Goal: Task Accomplishment & Management: Manage account settings

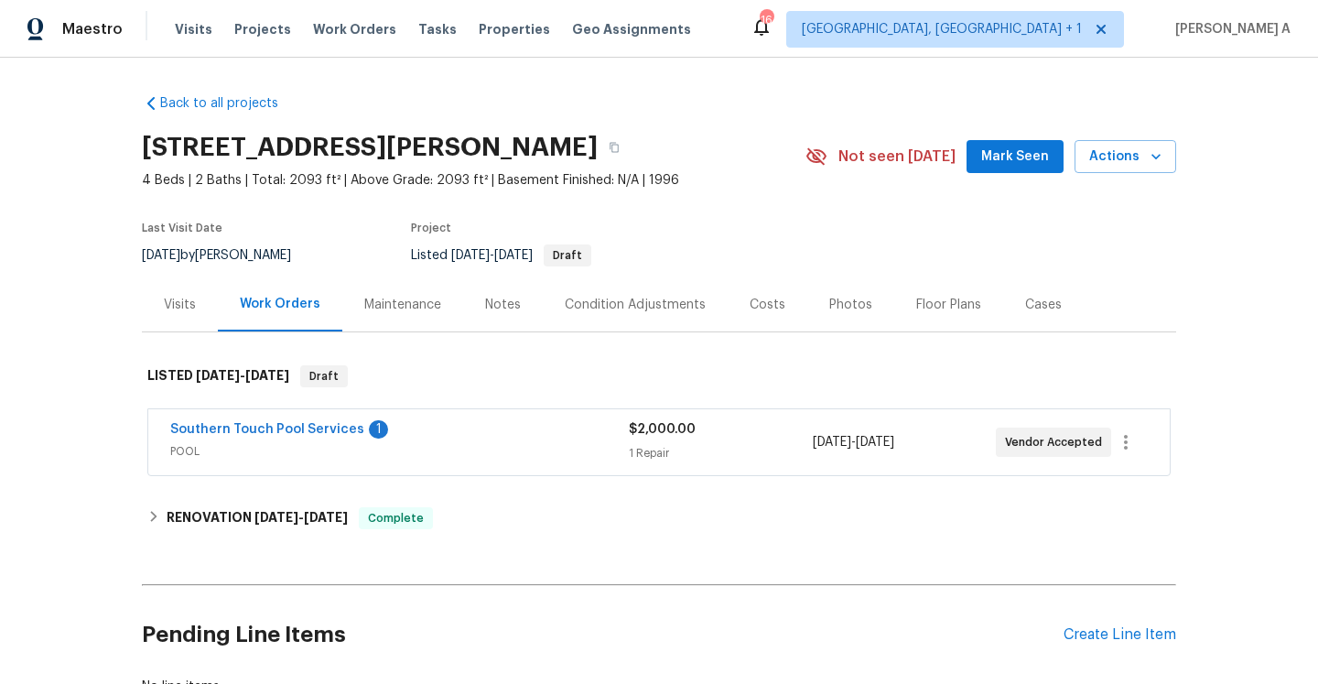
click at [454, 434] on div "Southern Touch Pool Services 1" at bounding box center [399, 431] width 458 height 22
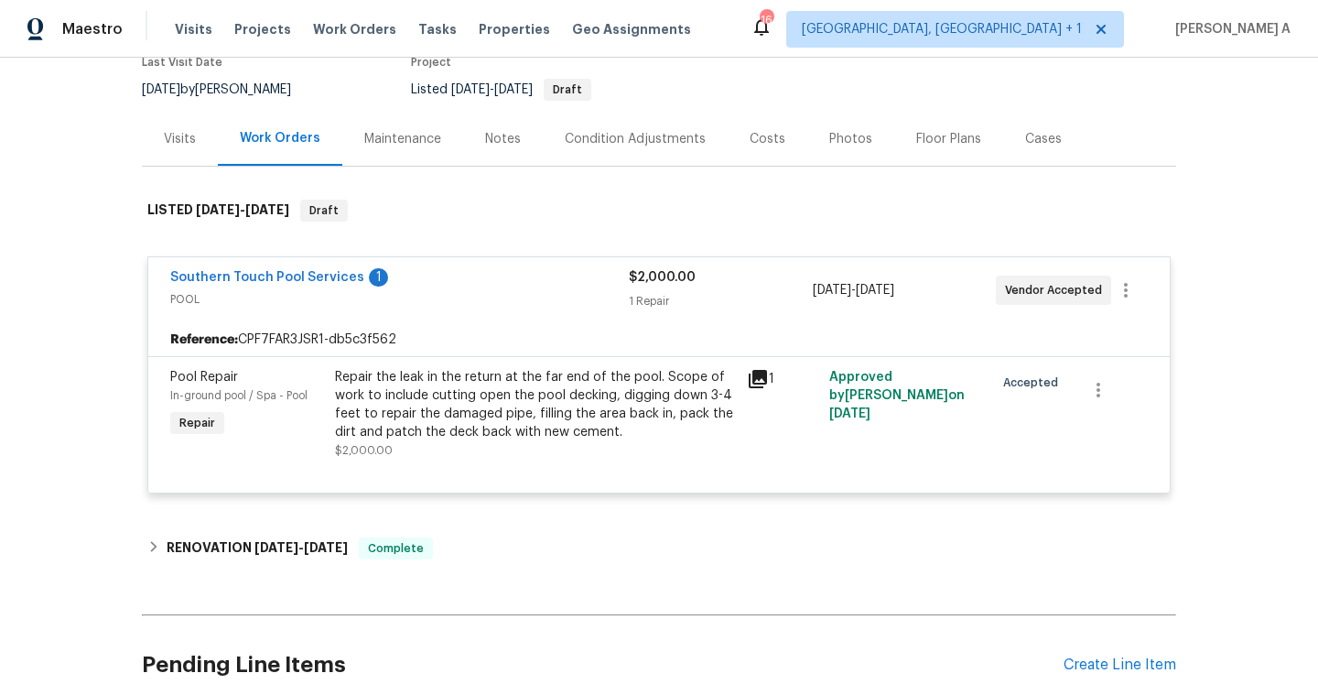
scroll to position [209, 0]
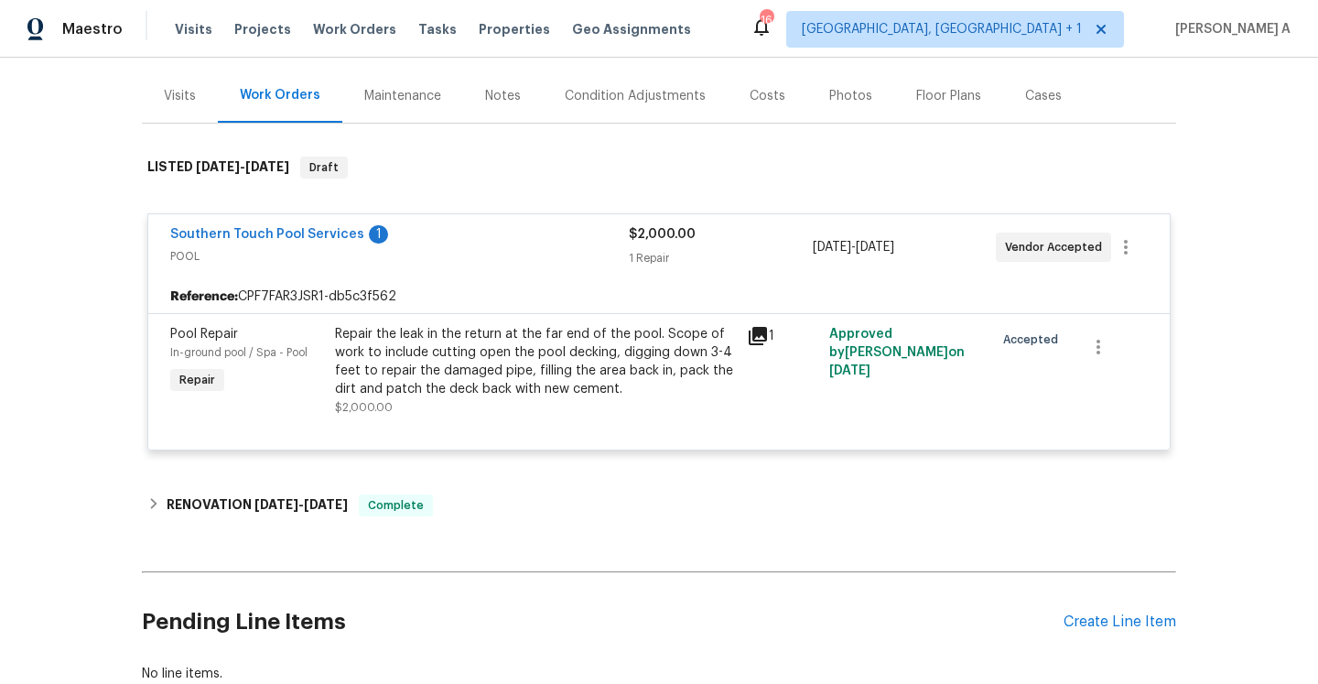
click at [450, 262] on span "POOL" at bounding box center [399, 256] width 458 height 18
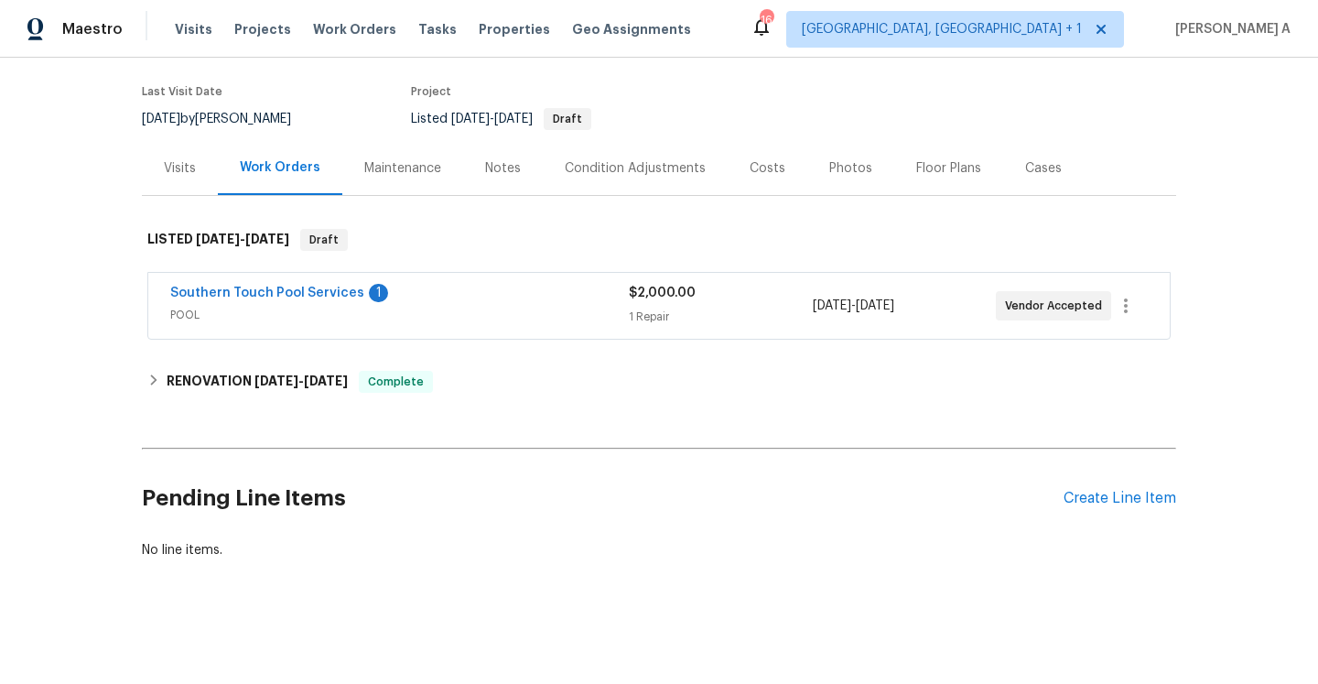
click at [202, 187] on div "Visits" at bounding box center [180, 168] width 76 height 54
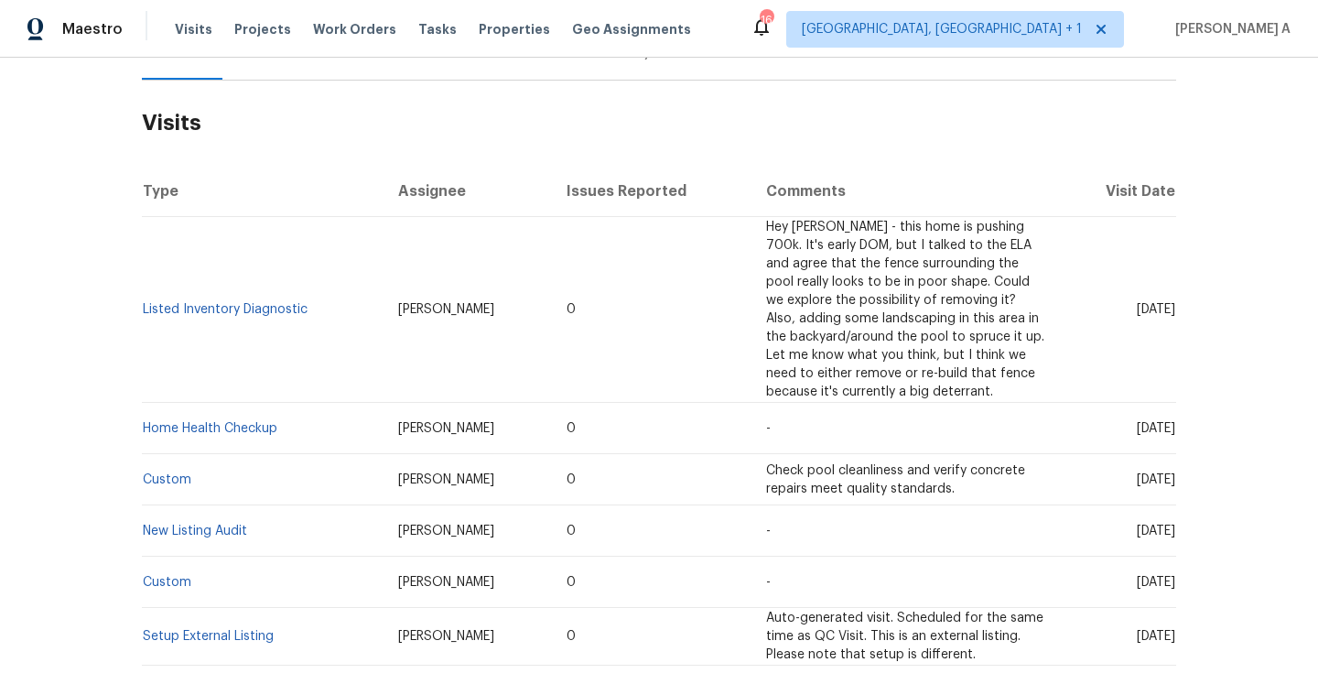
scroll to position [273, 0]
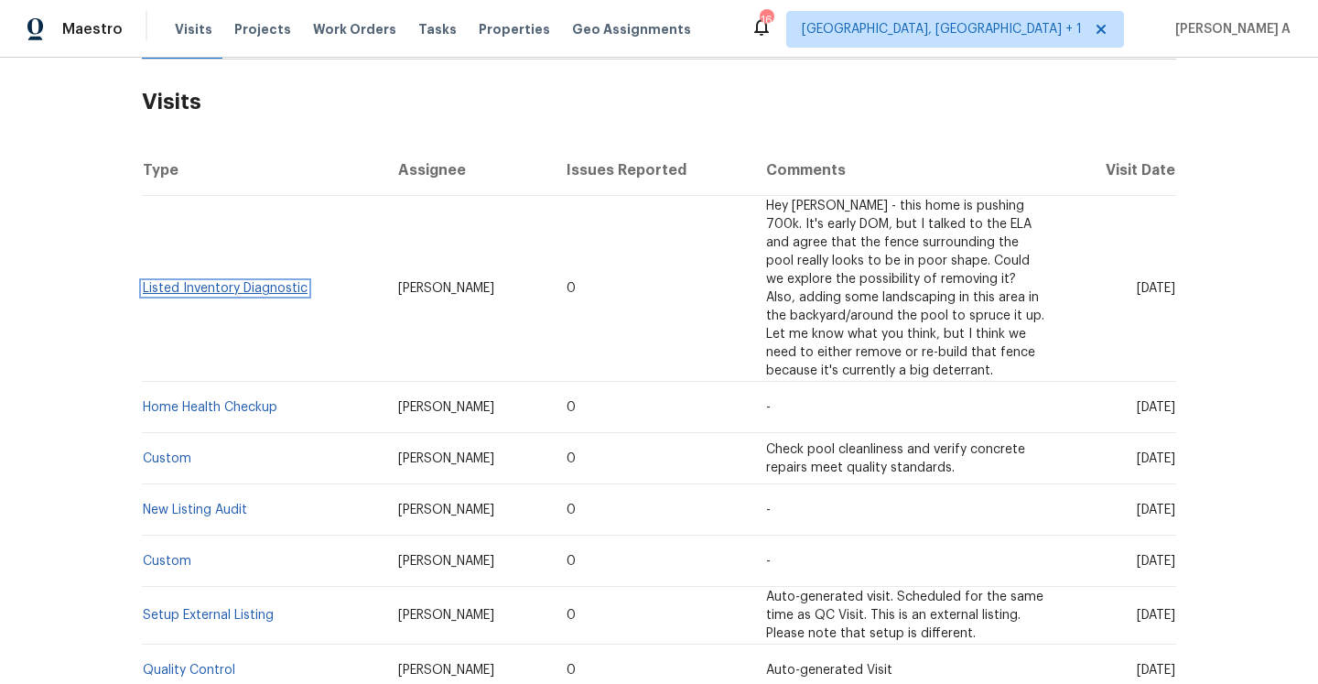
click at [221, 294] on link "Listed Inventory Diagnostic" at bounding box center [225, 288] width 165 height 13
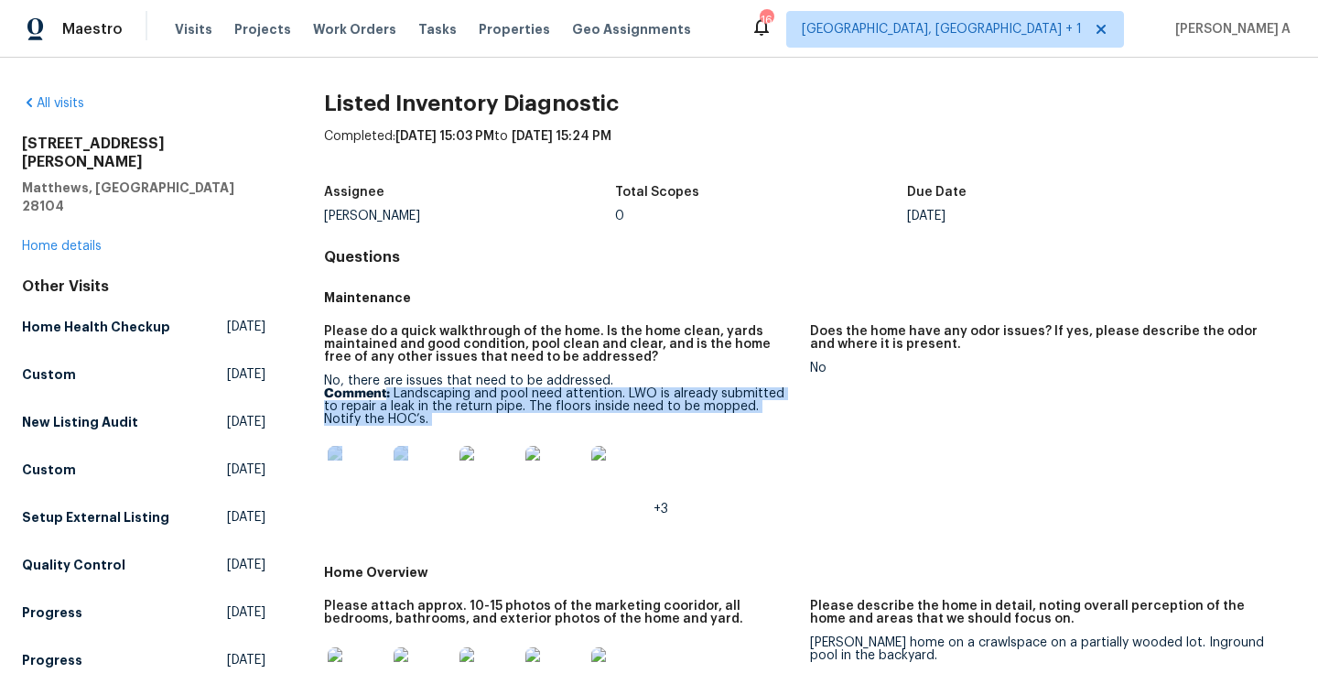
drag, startPoint x: 383, startPoint y: 393, endPoint x: 479, endPoint y: 426, distance: 101.0
click at [479, 426] on div "No, there are issues that need to be addressed. Comment: Landscaping and pool n…" at bounding box center [559, 444] width 471 height 141
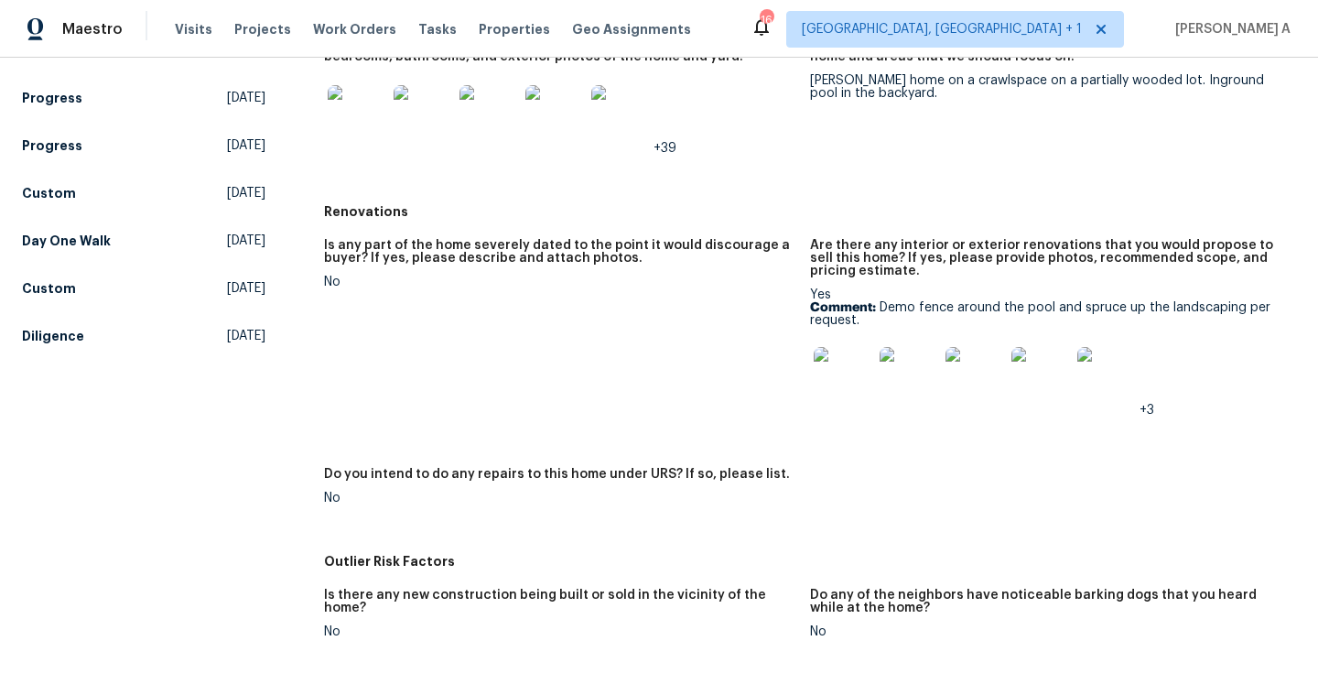
scroll to position [589, 0]
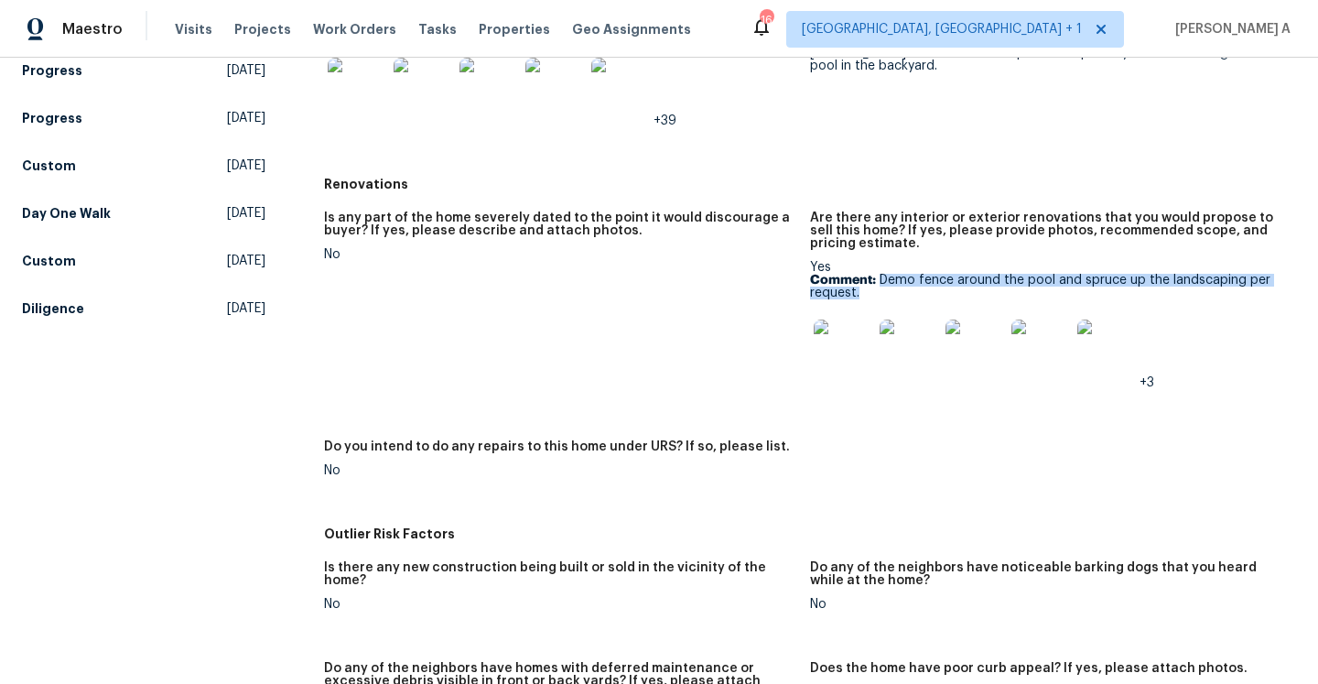
drag, startPoint x: 880, startPoint y: 279, endPoint x: 955, endPoint y: 296, distance: 76.8
click at [955, 296] on p "Comment: Demo fence around the pool and spruce up the landscaping per request." at bounding box center [1045, 287] width 471 height 26
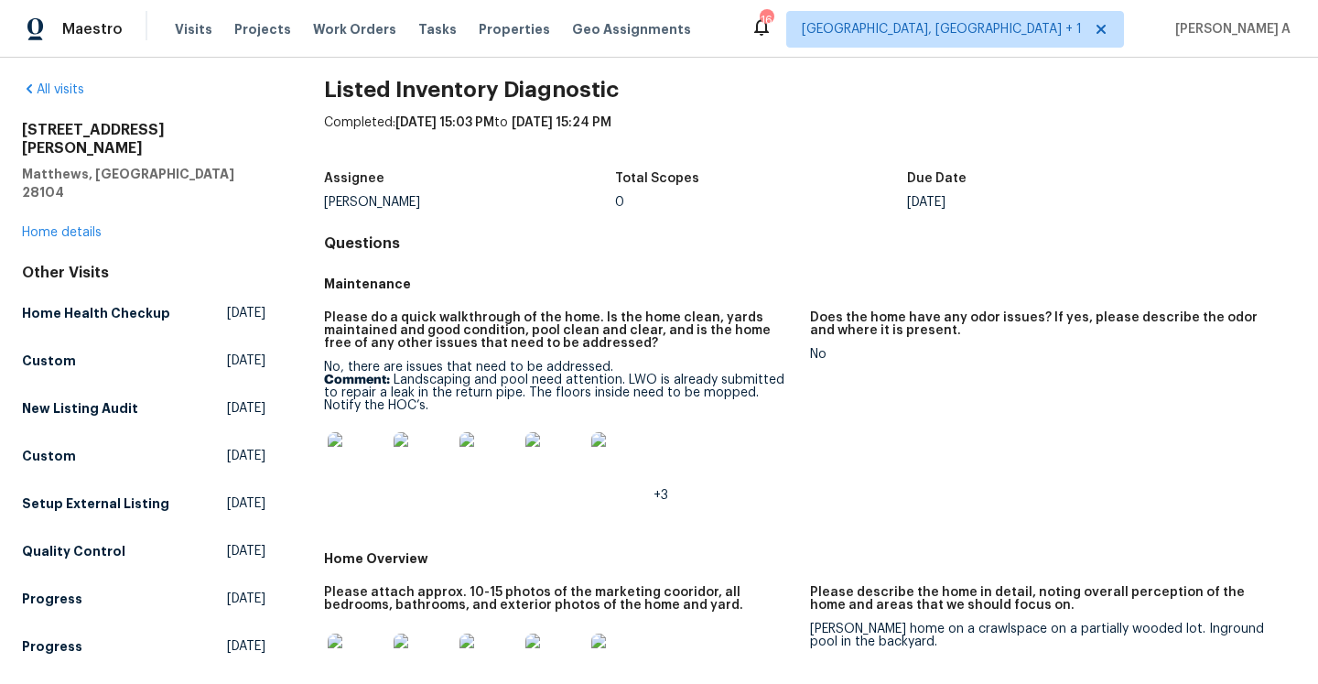
scroll to position [0, 0]
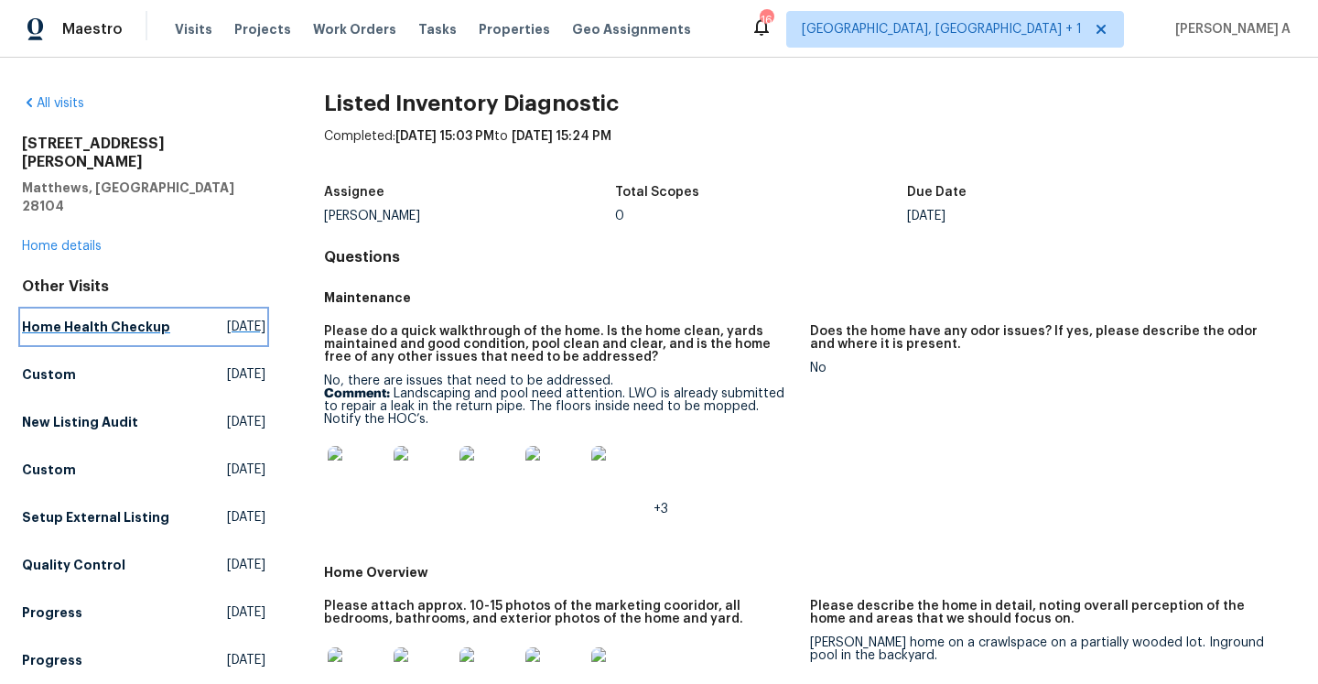
click at [117, 318] on h5 "Home Health Checkup" at bounding box center [96, 327] width 148 height 18
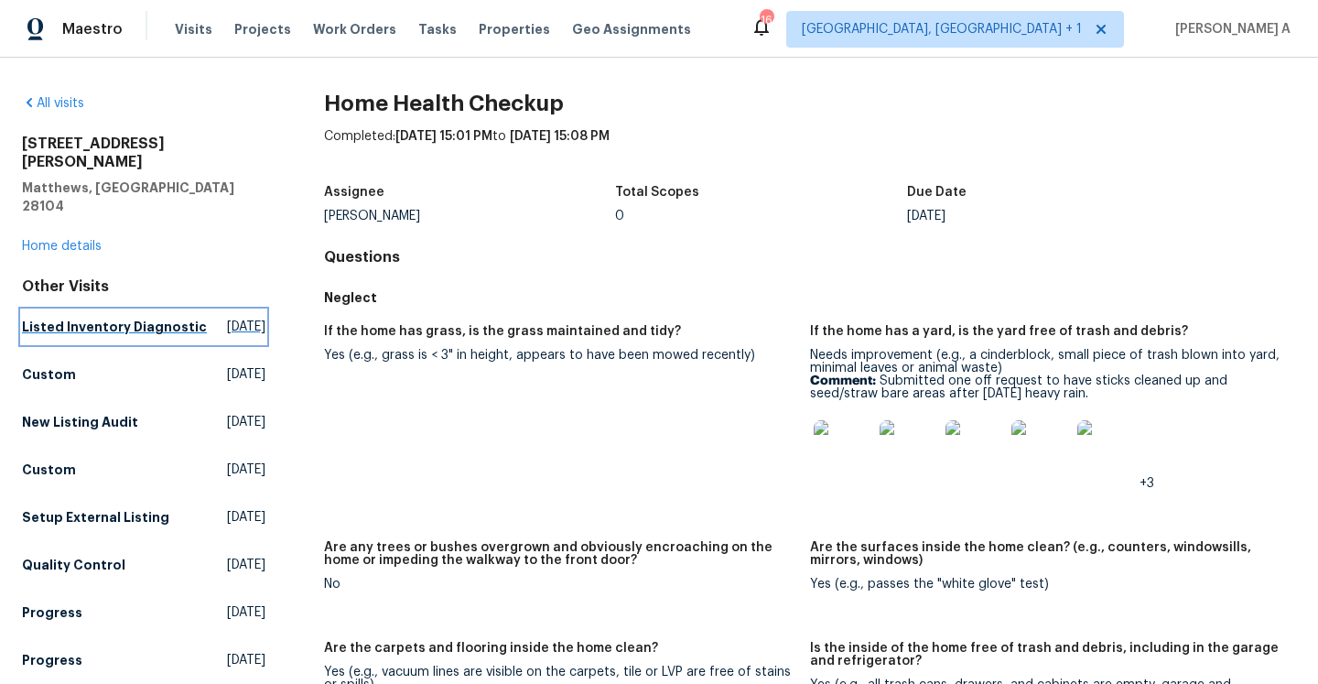
click at [156, 318] on h5 "Listed Inventory Diagnostic" at bounding box center [114, 327] width 185 height 18
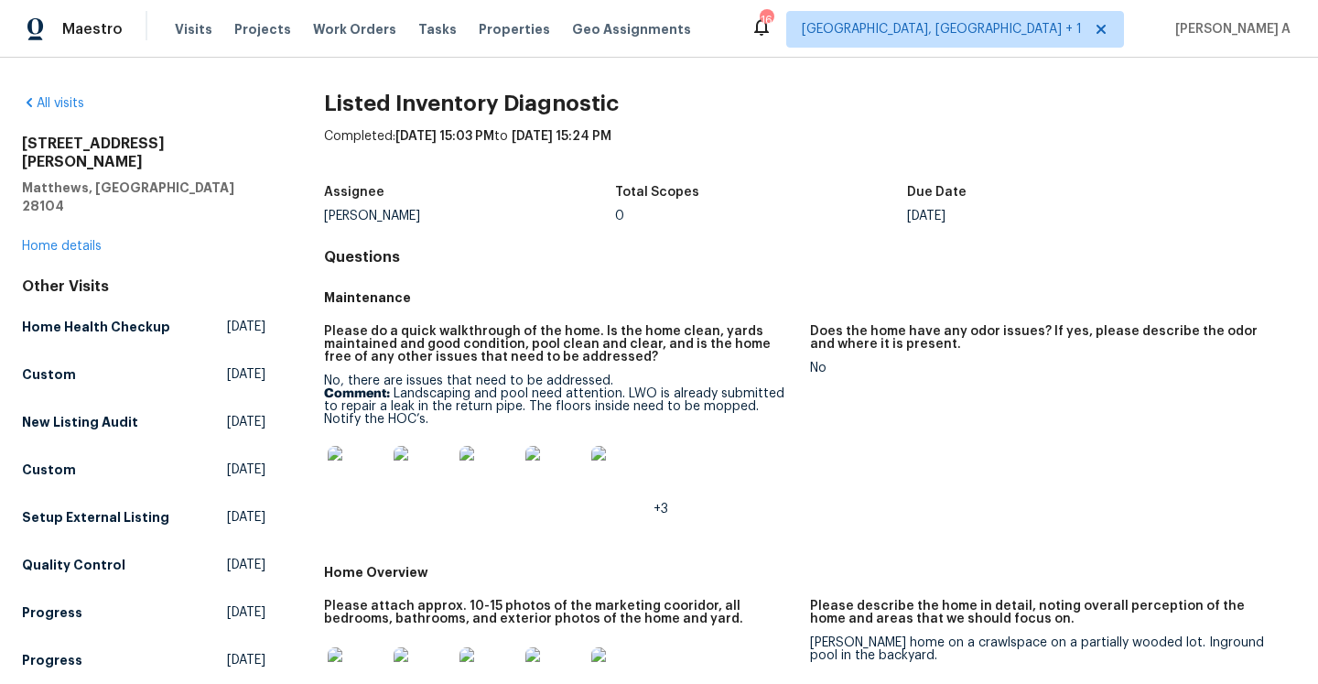
click at [345, 477] on img at bounding box center [357, 475] width 59 height 59
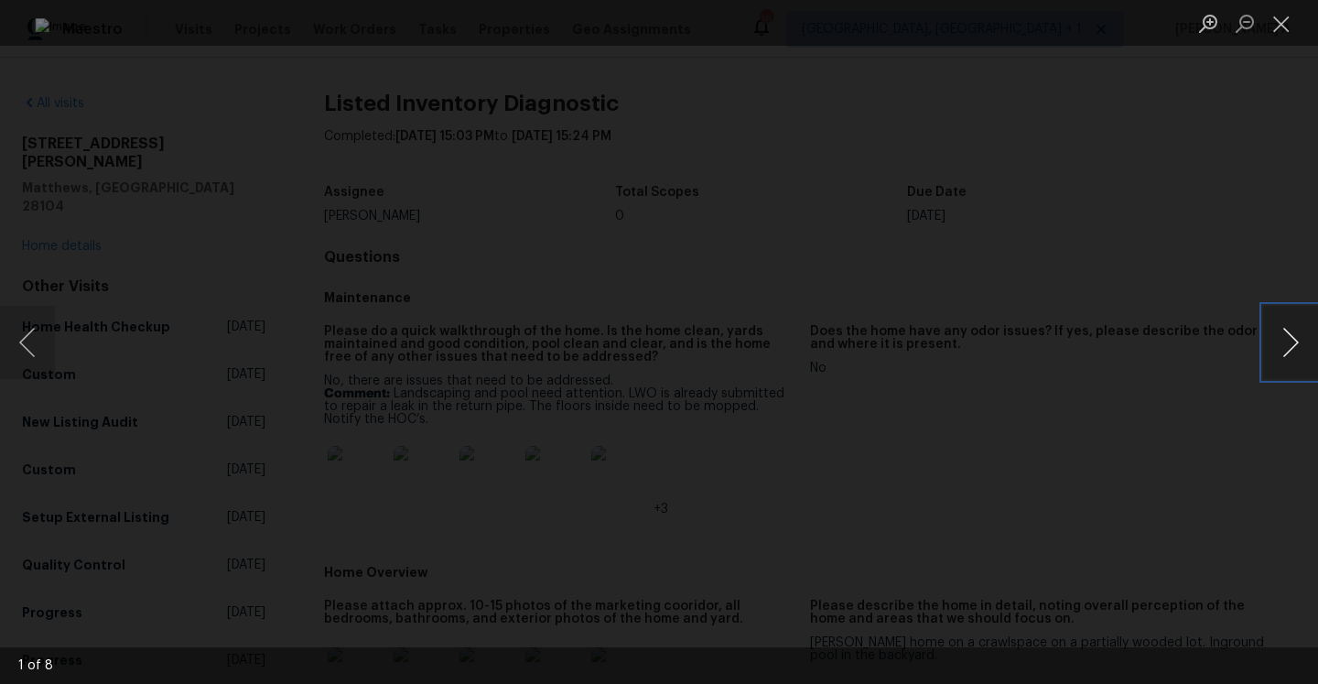
click at [1296, 337] on button "Next image" at bounding box center [1290, 342] width 55 height 73
click at [1295, 332] on button "Next image" at bounding box center [1290, 342] width 55 height 73
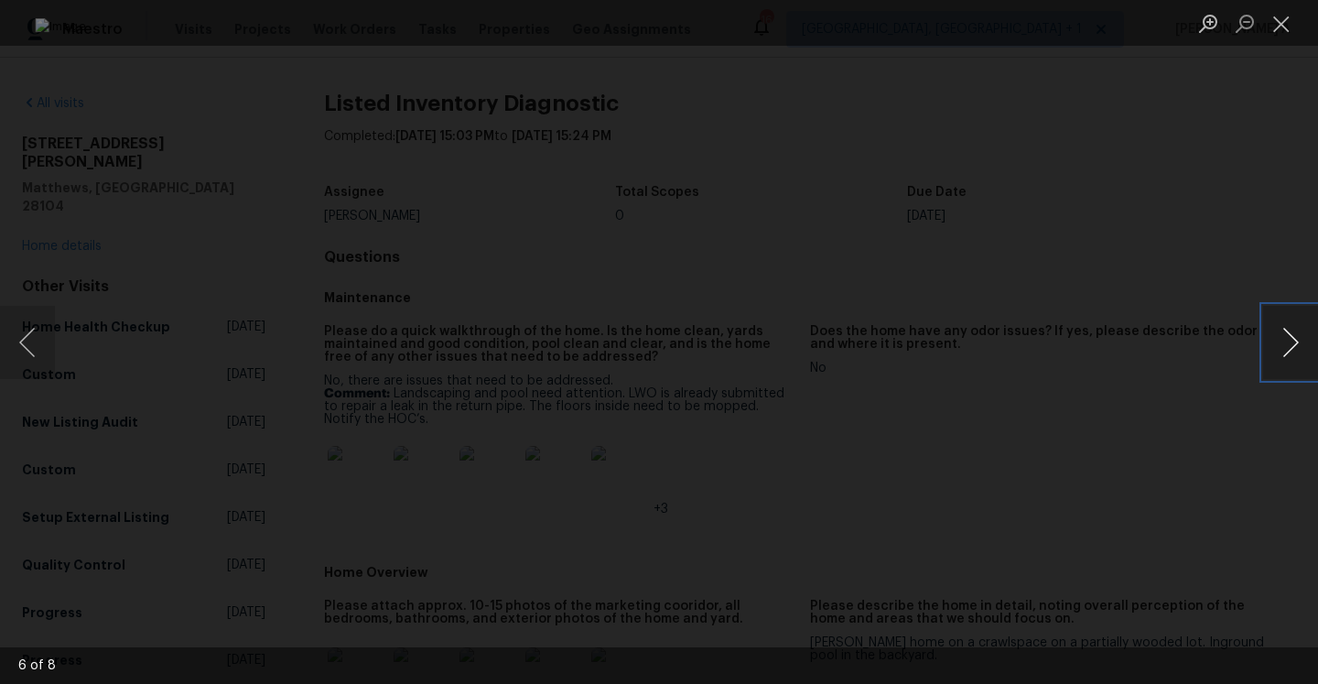
click at [1295, 332] on button "Next image" at bounding box center [1290, 342] width 55 height 73
click at [1266, 326] on button "Next image" at bounding box center [1290, 342] width 55 height 73
click at [1230, 272] on div "Lightbox" at bounding box center [659, 342] width 1318 height 684
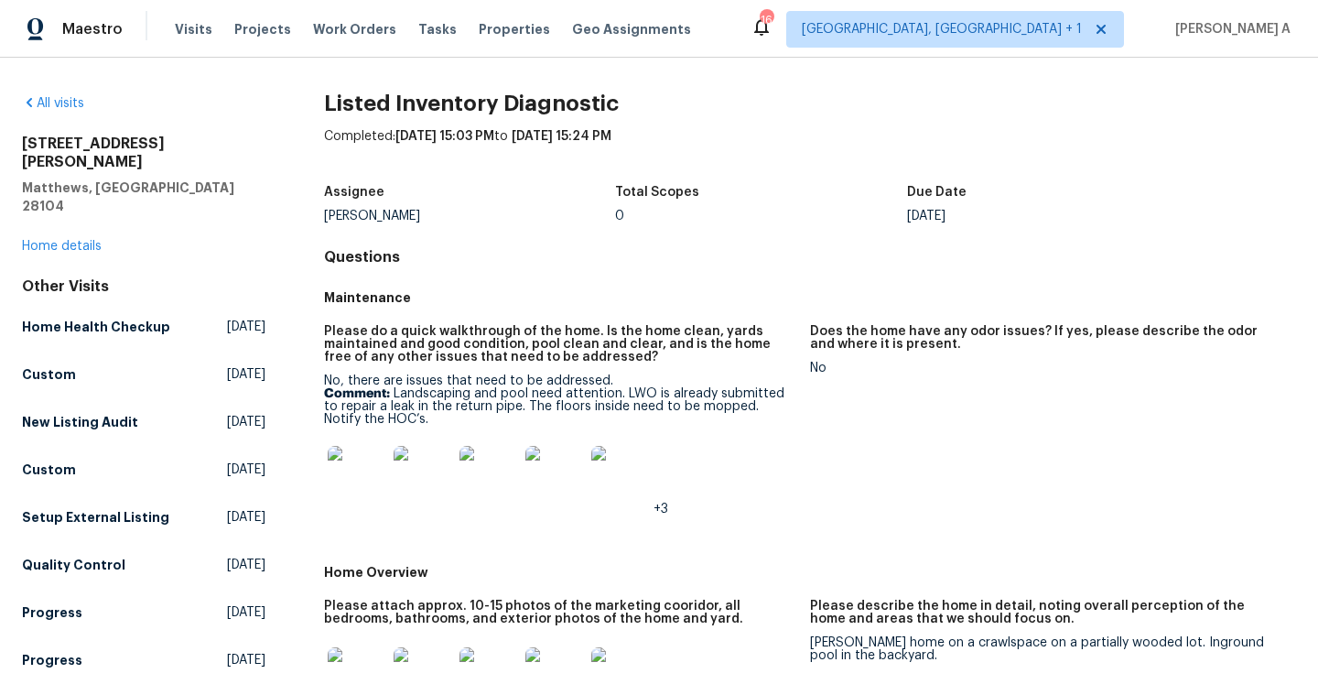
drag, startPoint x: 397, startPoint y: 135, endPoint x: 504, endPoint y: 129, distance: 107.2
click at [504, 128] on div "Completed: 8/20/2025, 15:03 PM to 8/20/2025, 15:24 PM" at bounding box center [810, 151] width 972 height 48
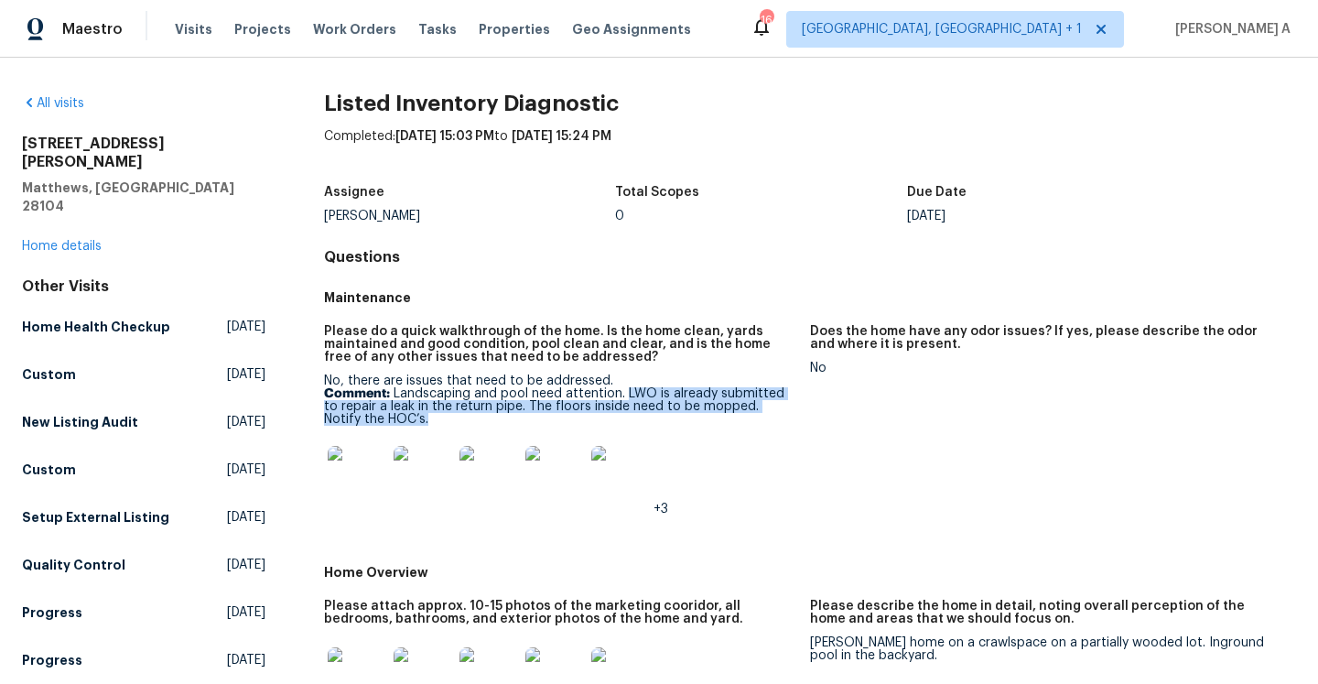
drag, startPoint x: 626, startPoint y: 396, endPoint x: 627, endPoint y: 416, distance: 20.2
click at [627, 416] on p "Comment: Landscaping and pool need attention. LWO is already submitted to repai…" at bounding box center [559, 406] width 471 height 38
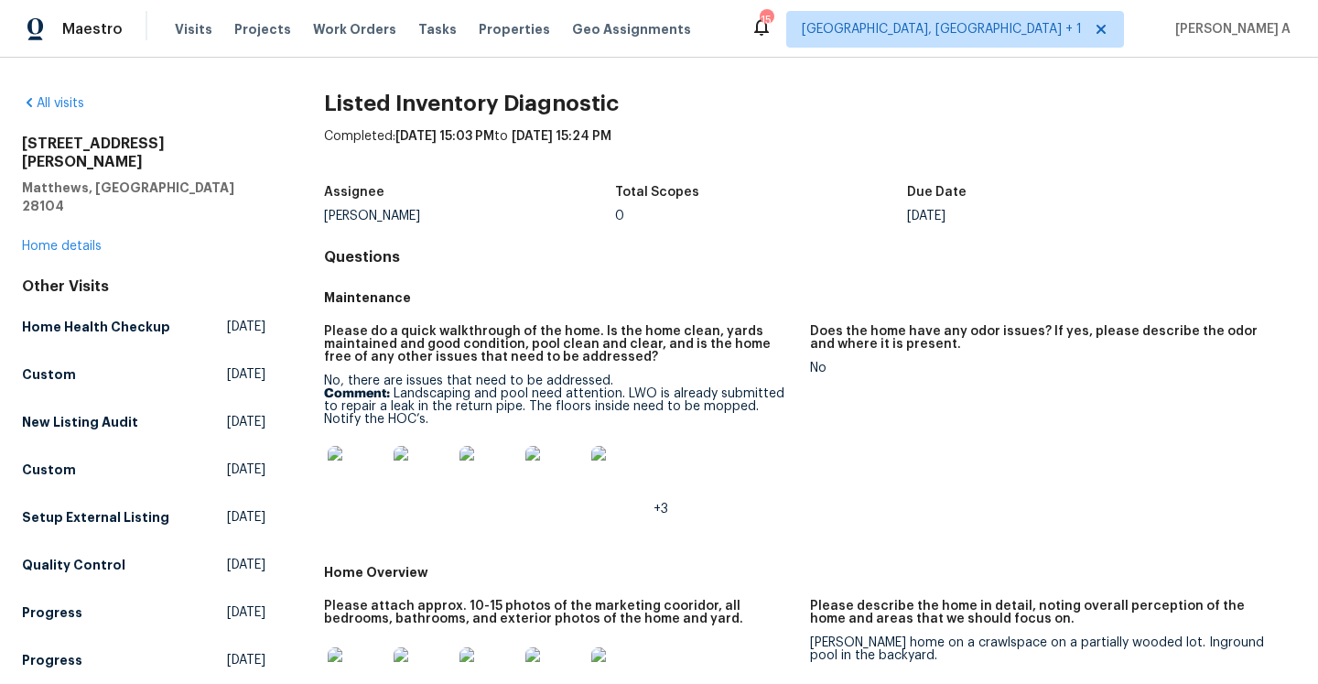
click at [490, 306] on h5 "Maintenance" at bounding box center [810, 297] width 972 height 18
click at [342, 213] on div "Ryan Craven" at bounding box center [470, 216] width 292 height 13
copy div "Ryan Craven"
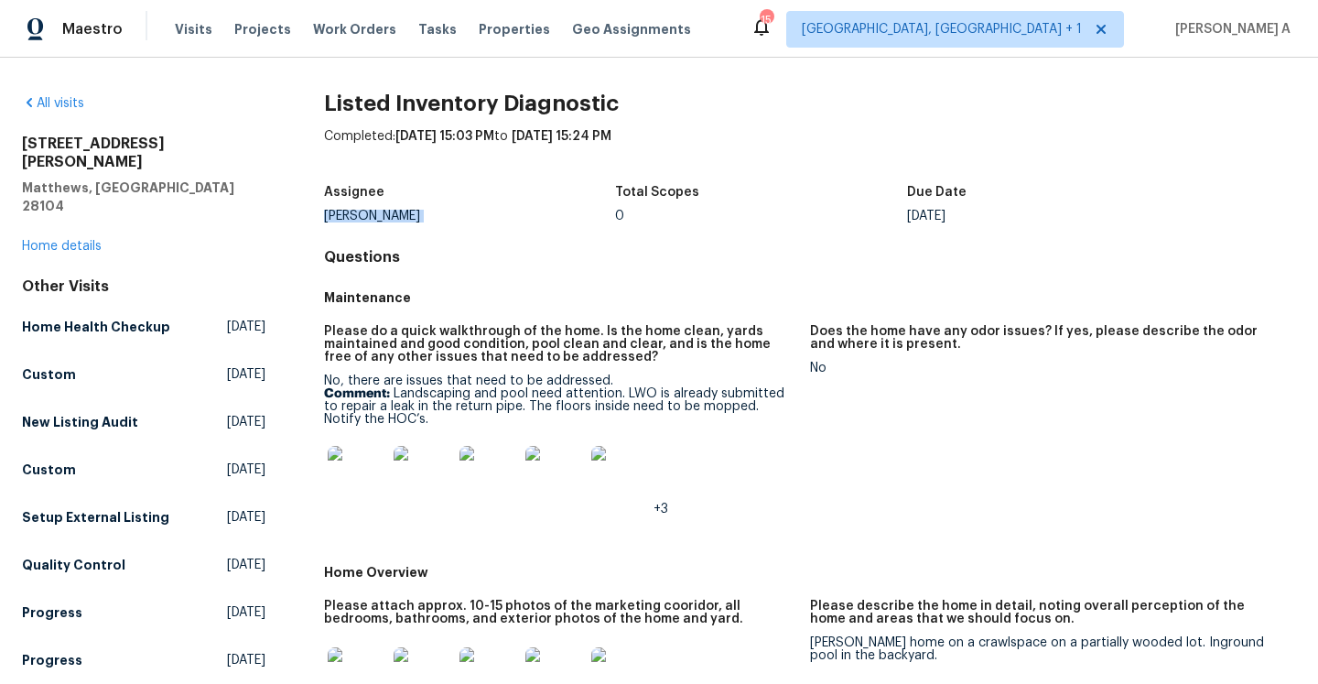
click at [627, 465] on img at bounding box center [620, 475] width 59 height 59
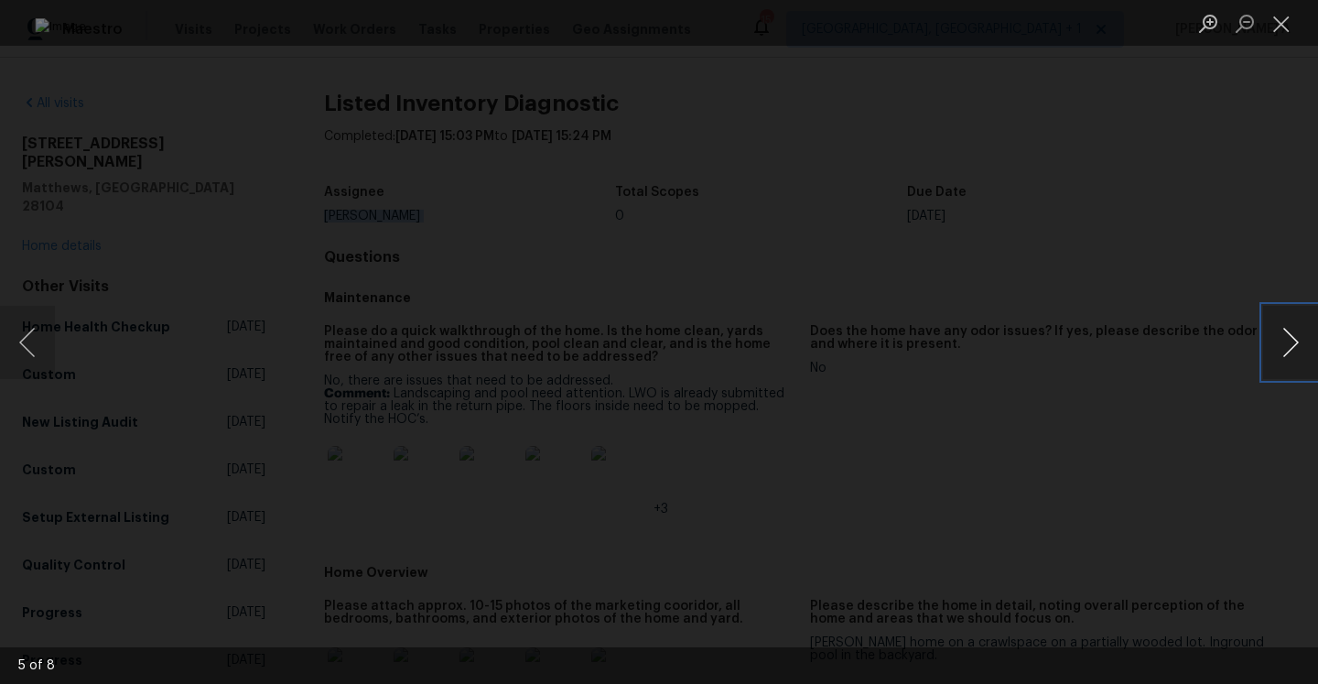
click at [1275, 352] on button "Next image" at bounding box center [1290, 342] width 55 height 73
click at [1306, 350] on button "Next image" at bounding box center [1290, 342] width 55 height 73
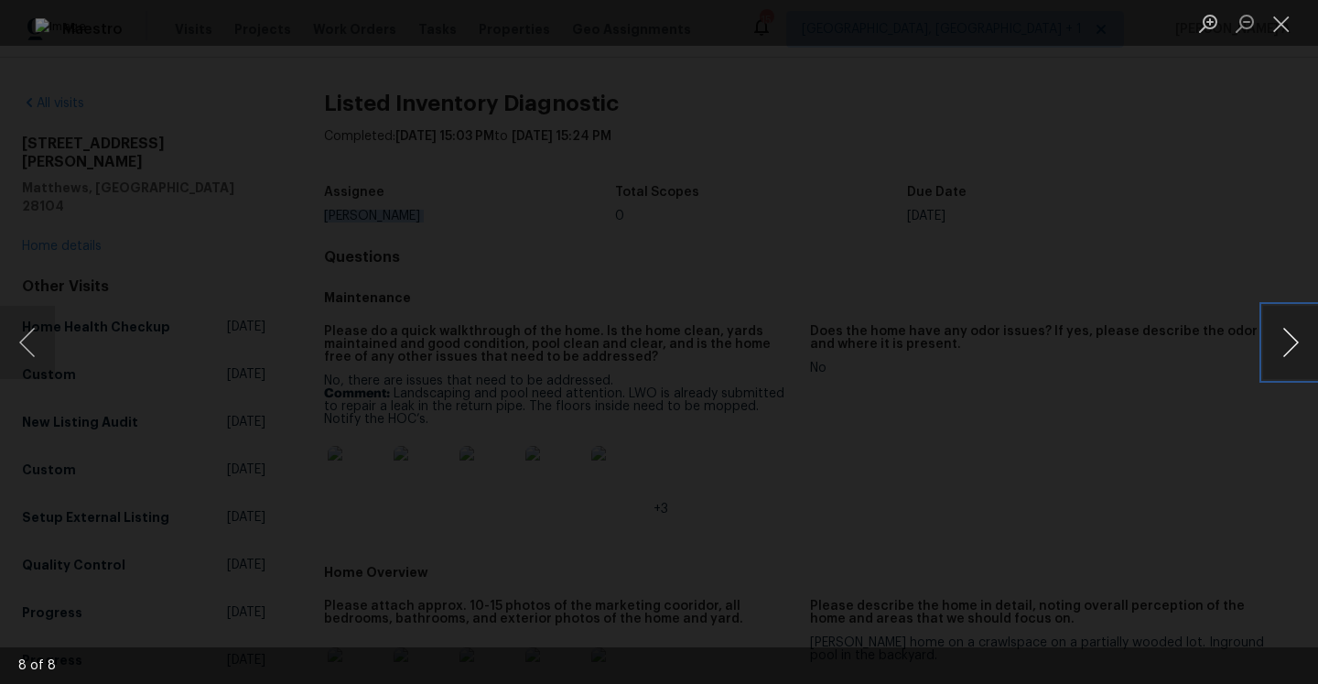
click at [1306, 350] on button "Next image" at bounding box center [1290, 342] width 55 height 73
click at [920, 302] on img "Lightbox" at bounding box center [658, 341] width 1247 height 647
click at [1273, 25] on button "Close lightbox" at bounding box center [1281, 23] width 37 height 32
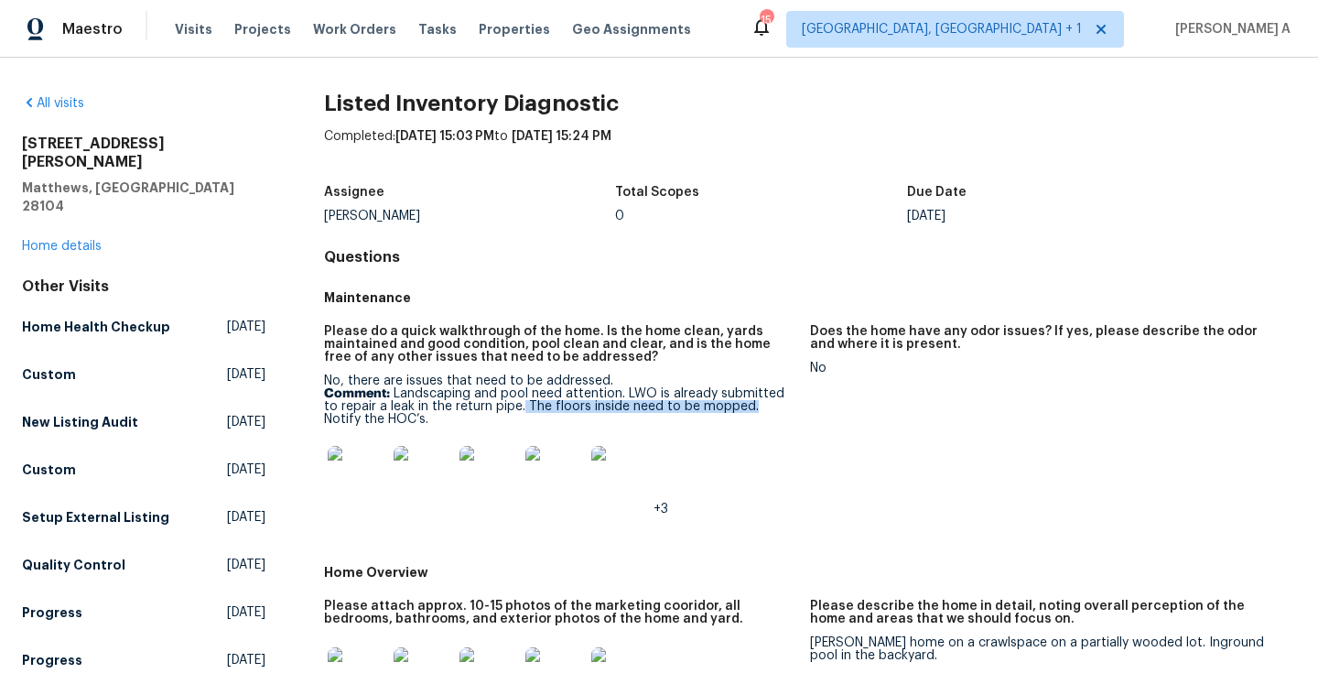
drag, startPoint x: 508, startPoint y: 404, endPoint x: 736, endPoint y: 403, distance: 227.8
click at [736, 403] on p "Comment: Landscaping and pool need attention. LWO is already submitted to repai…" at bounding box center [559, 406] width 471 height 38
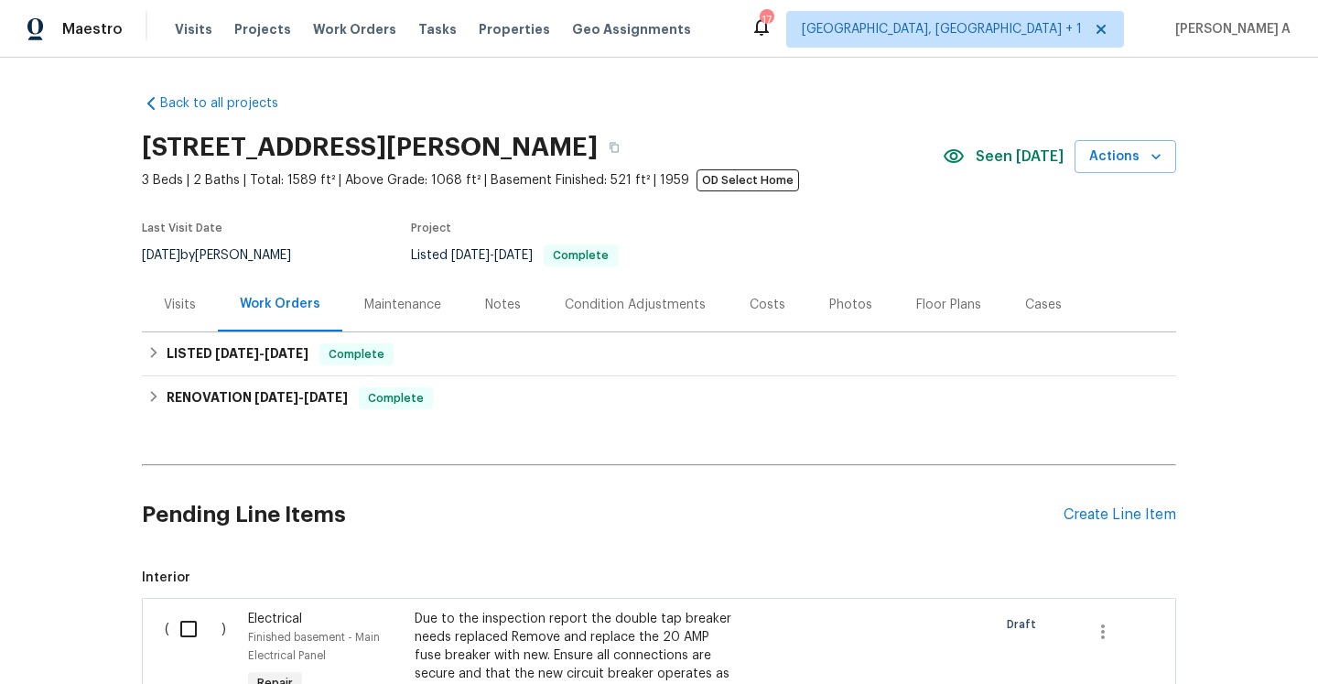
click at [177, 297] on div "Visits" at bounding box center [180, 305] width 32 height 18
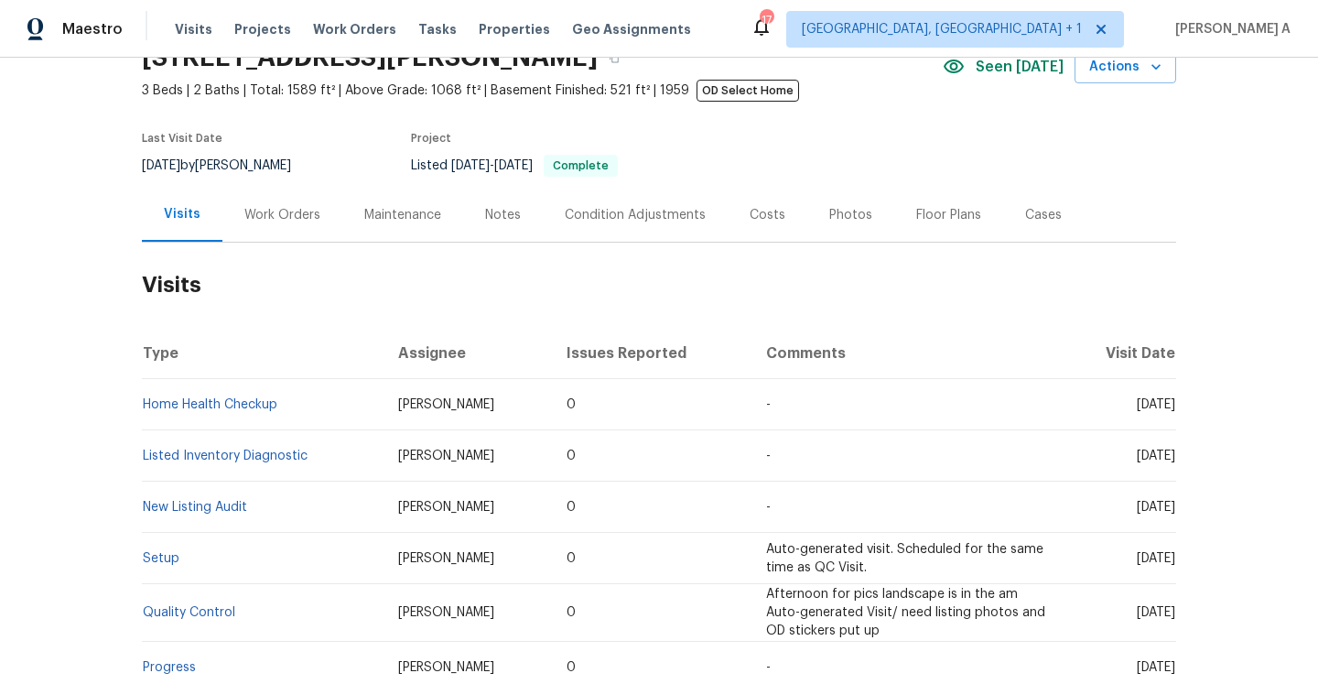
scroll to position [114, 0]
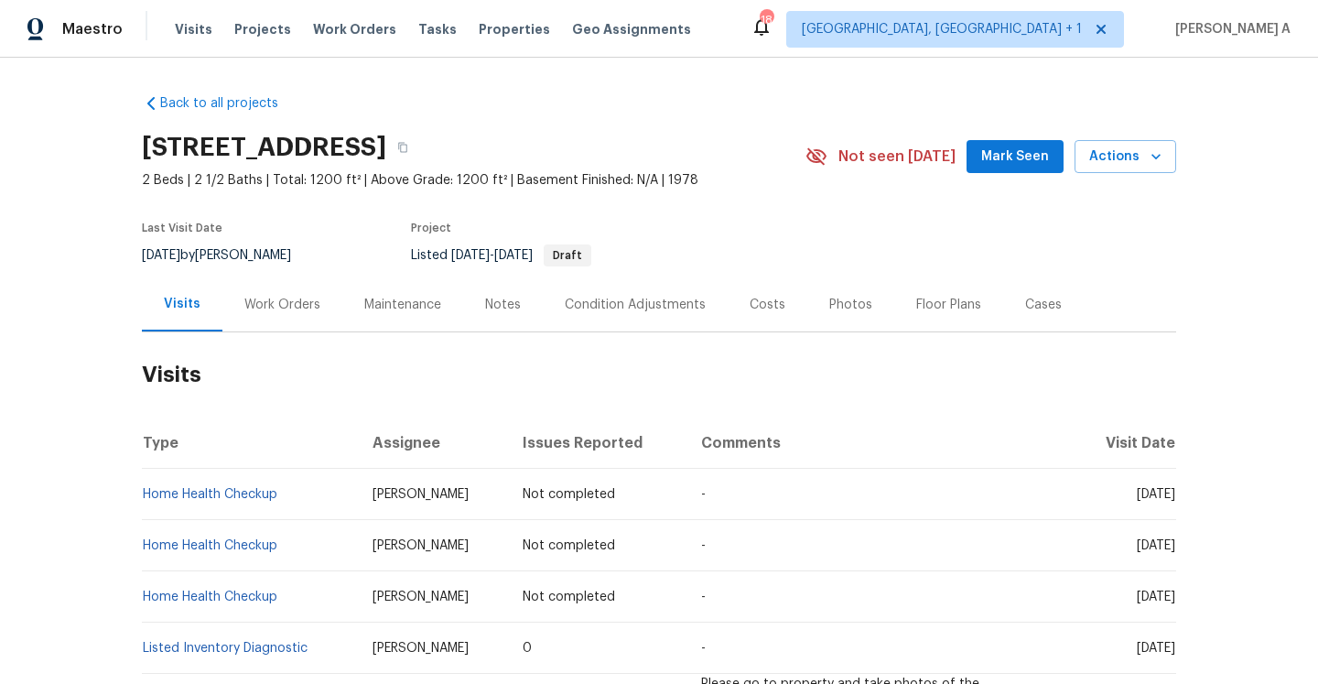
scroll to position [127, 0]
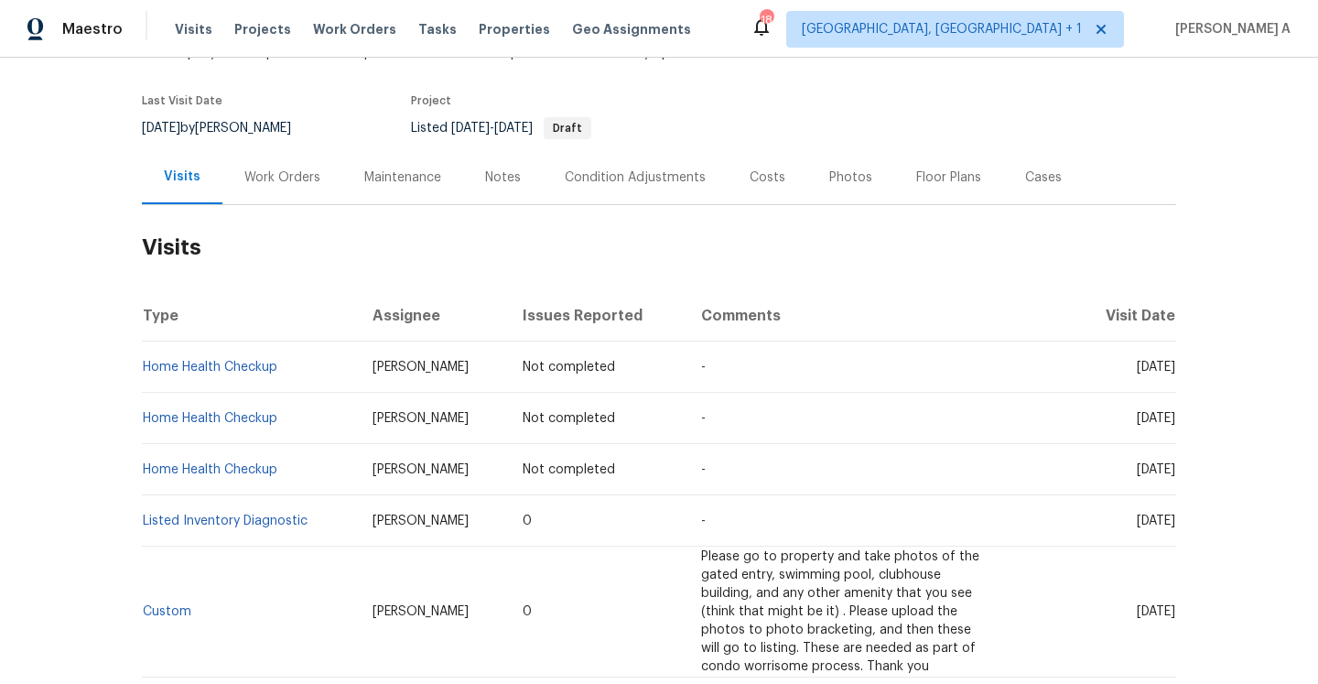
click at [299, 174] on div "Work Orders" at bounding box center [282, 177] width 76 height 18
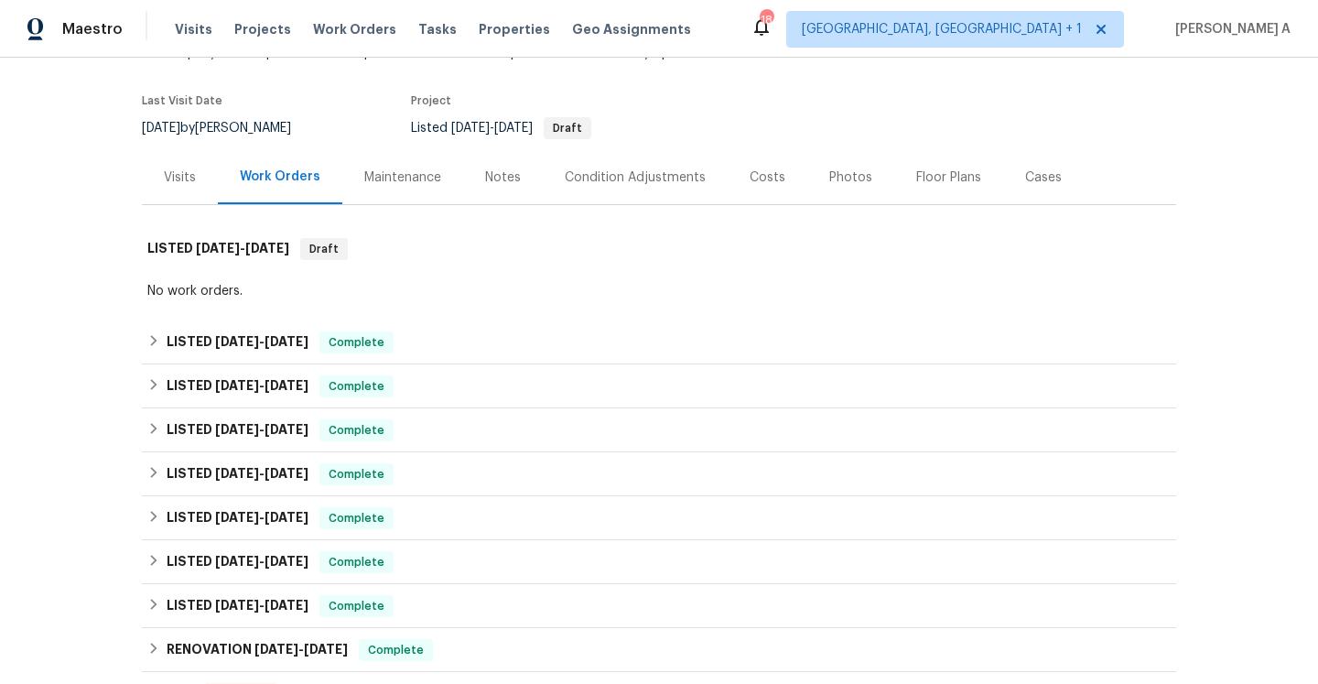
click at [172, 210] on div "Back to all projects 806 Brighton Pt, Atlanta, GA 30328 2 Beds | 2 1/2 Baths | …" at bounding box center [659, 511] width 1034 height 1118
click at [174, 190] on div "Visits" at bounding box center [180, 177] width 76 height 54
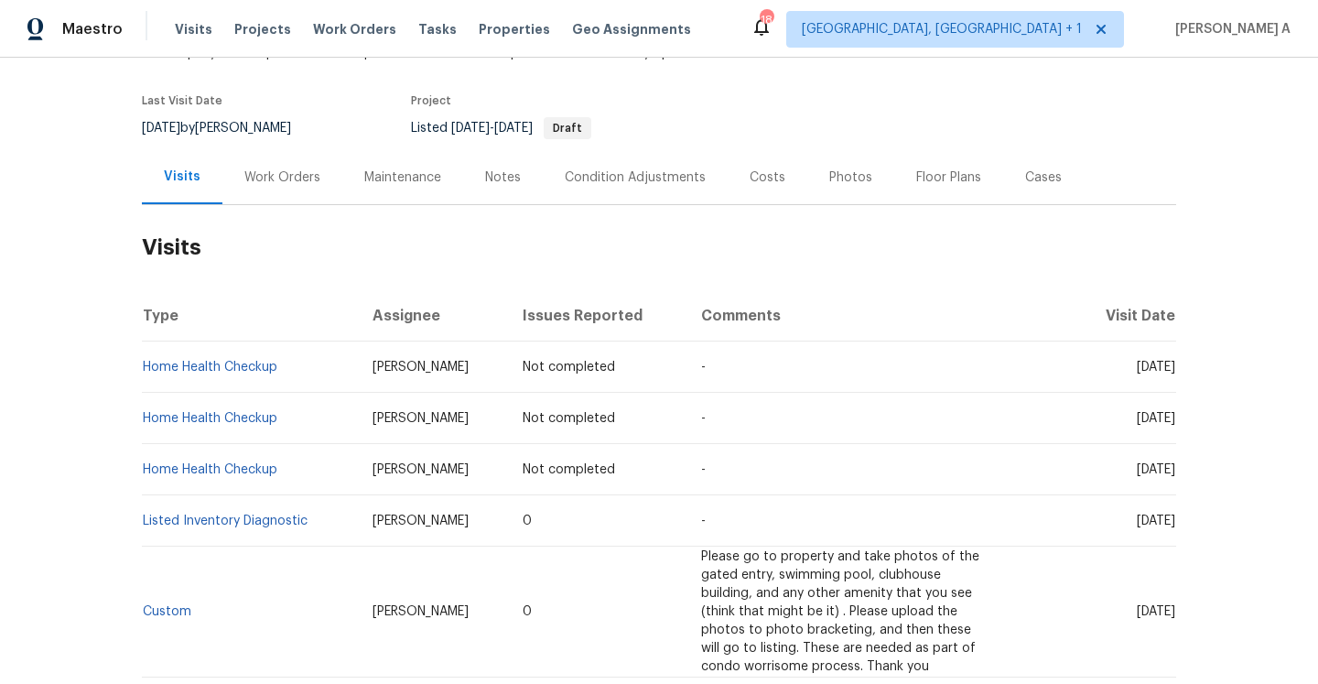
click at [290, 201] on div "Work Orders" at bounding box center [282, 177] width 120 height 54
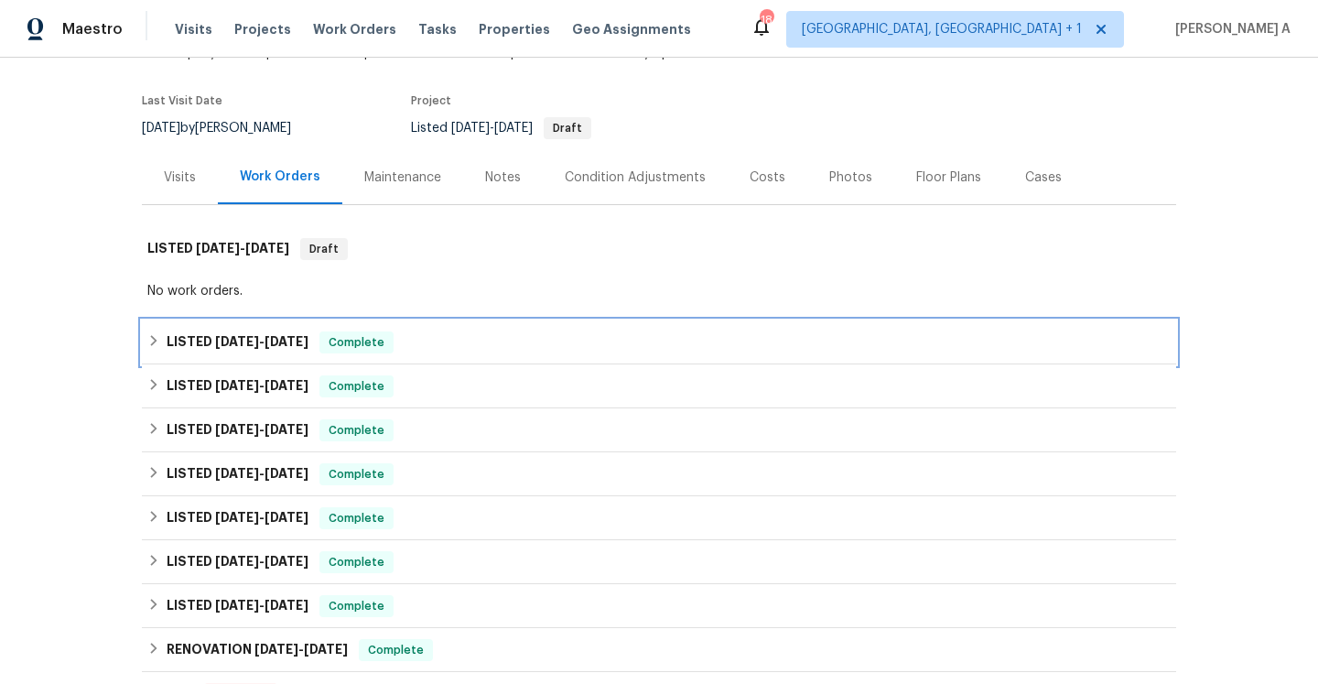
click at [354, 330] on div "LISTED 6/10/25 - 6/13/25 Complete" at bounding box center [659, 342] width 1034 height 44
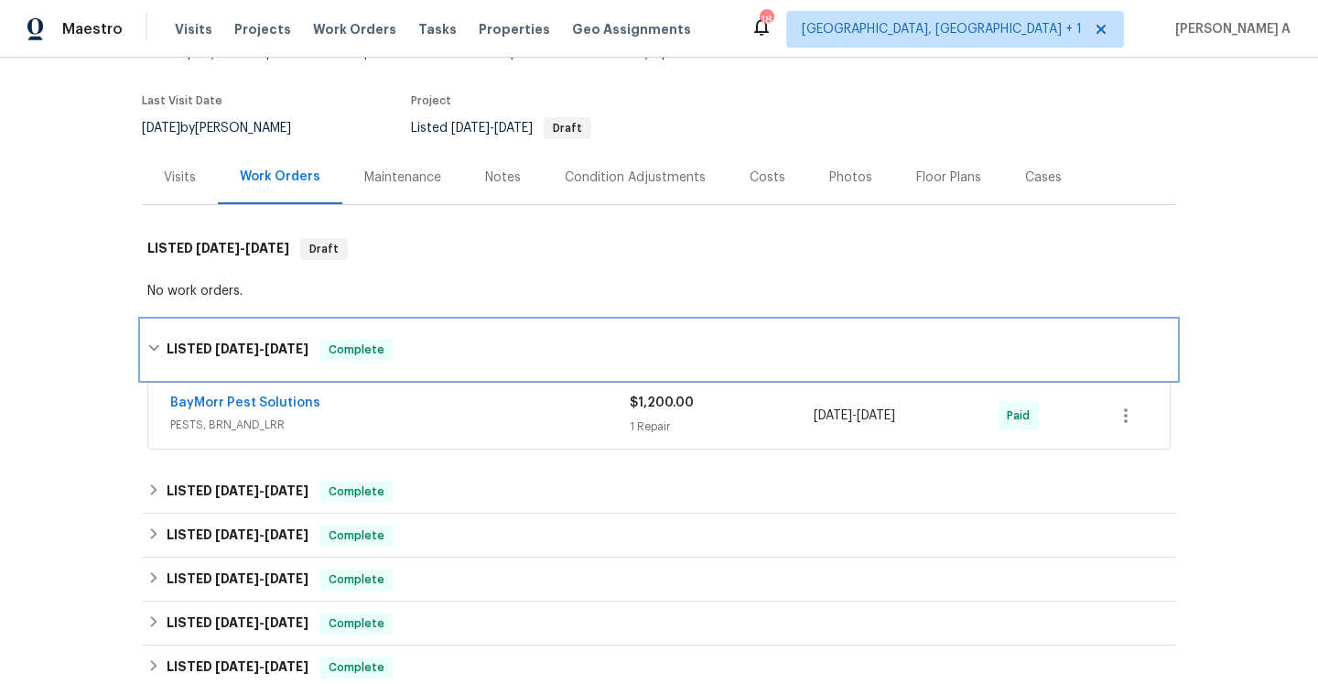
click at [354, 330] on div "LISTED 6/10/25 - 6/13/25 Complete" at bounding box center [659, 349] width 1034 height 59
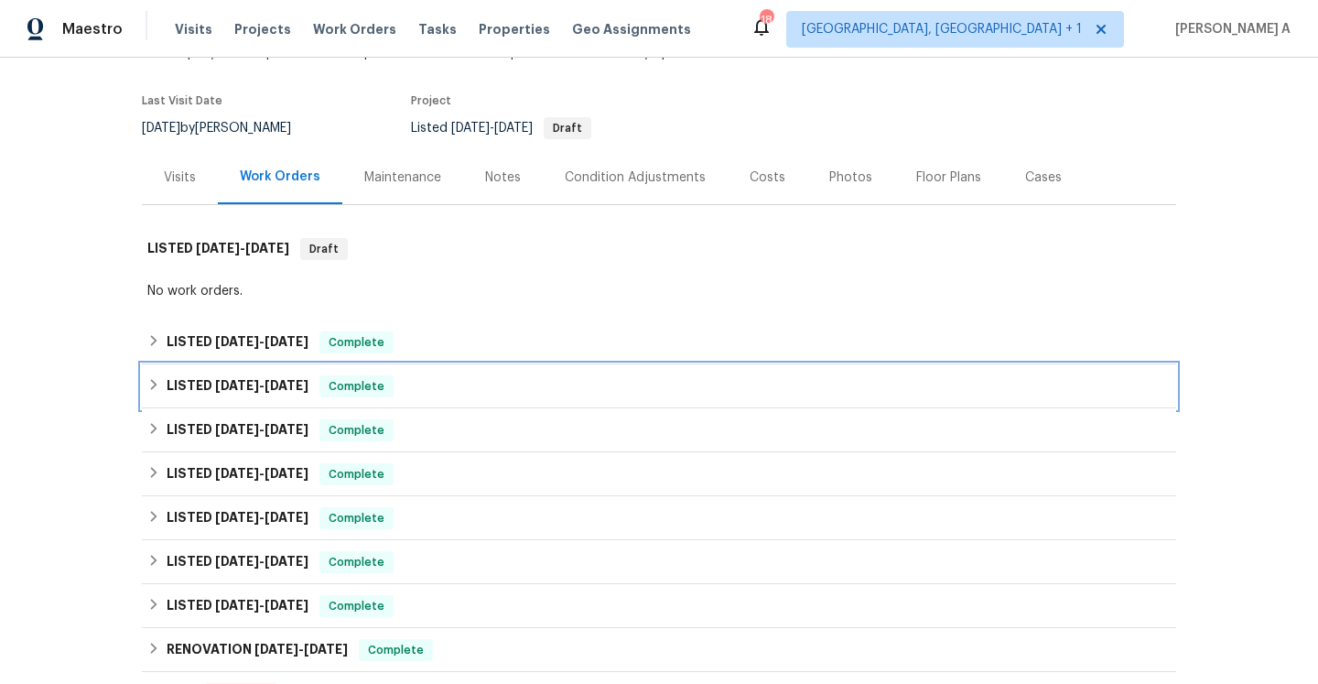
click at [392, 383] on span "Complete" at bounding box center [356, 386] width 70 height 18
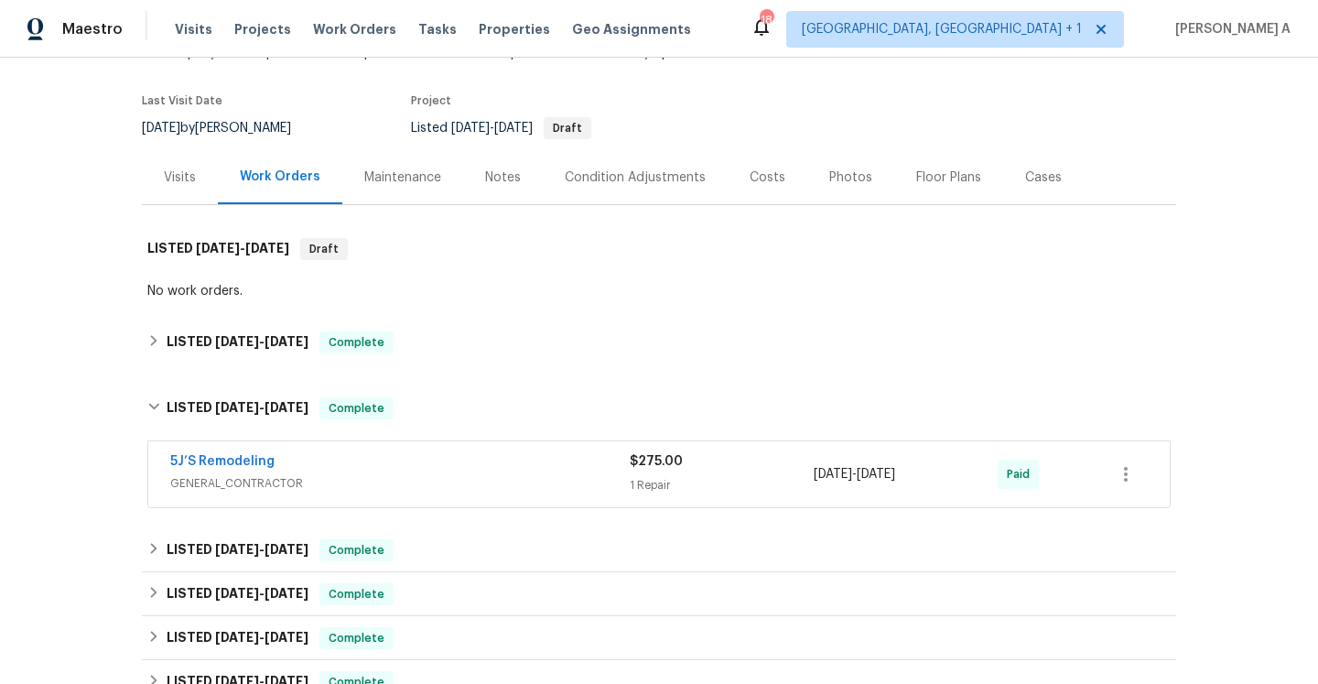
click at [458, 462] on div "5J’S Remodeling" at bounding box center [399, 463] width 459 height 22
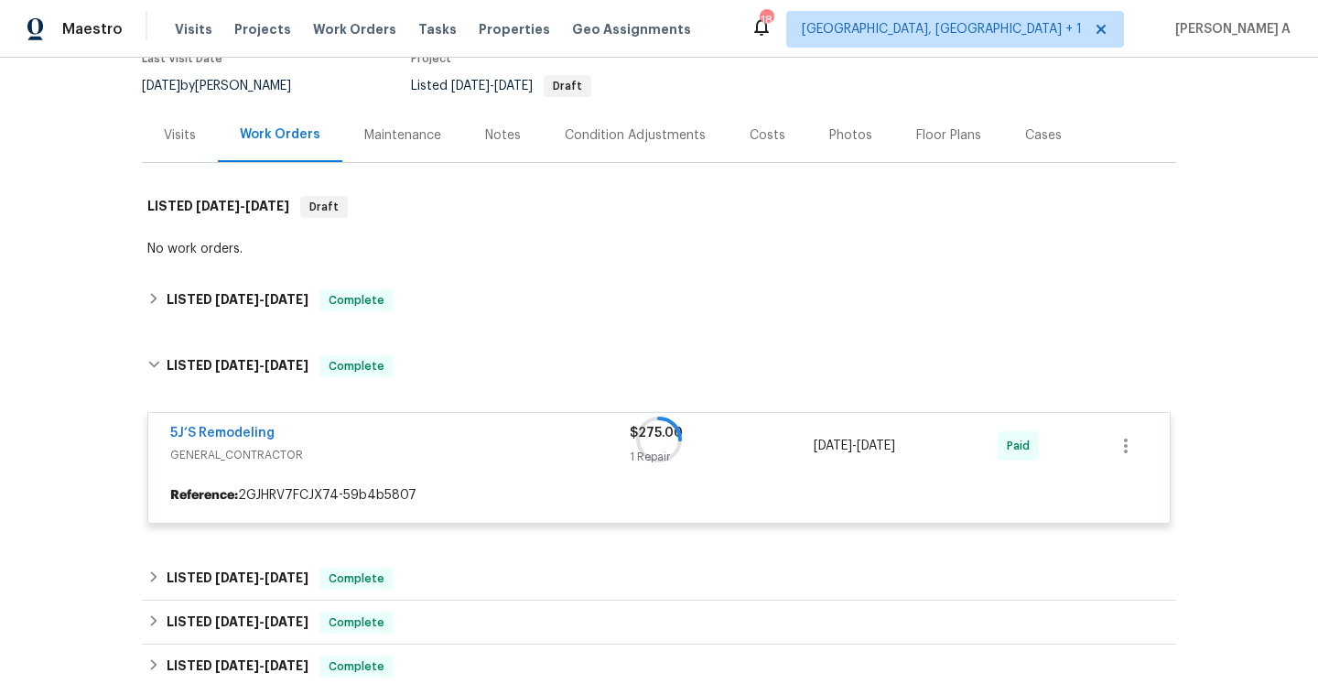
scroll to position [202, 0]
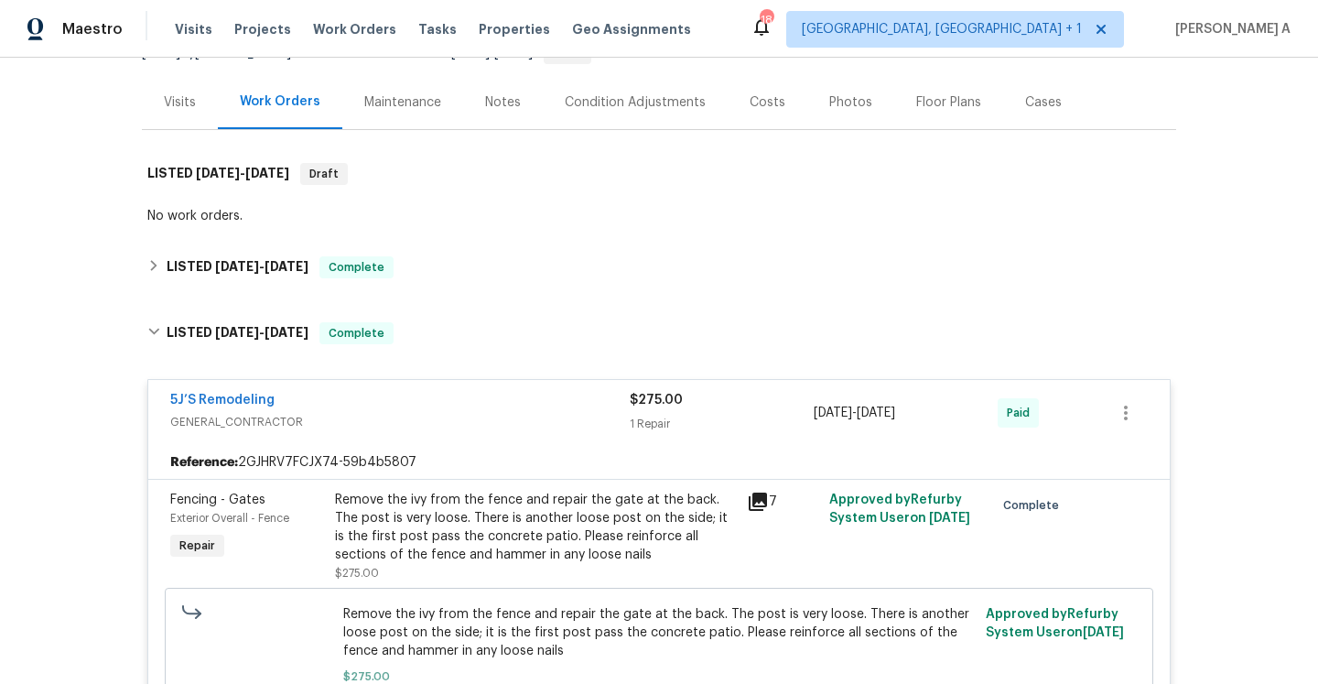
click at [436, 396] on div "5J’S Remodeling" at bounding box center [399, 402] width 459 height 22
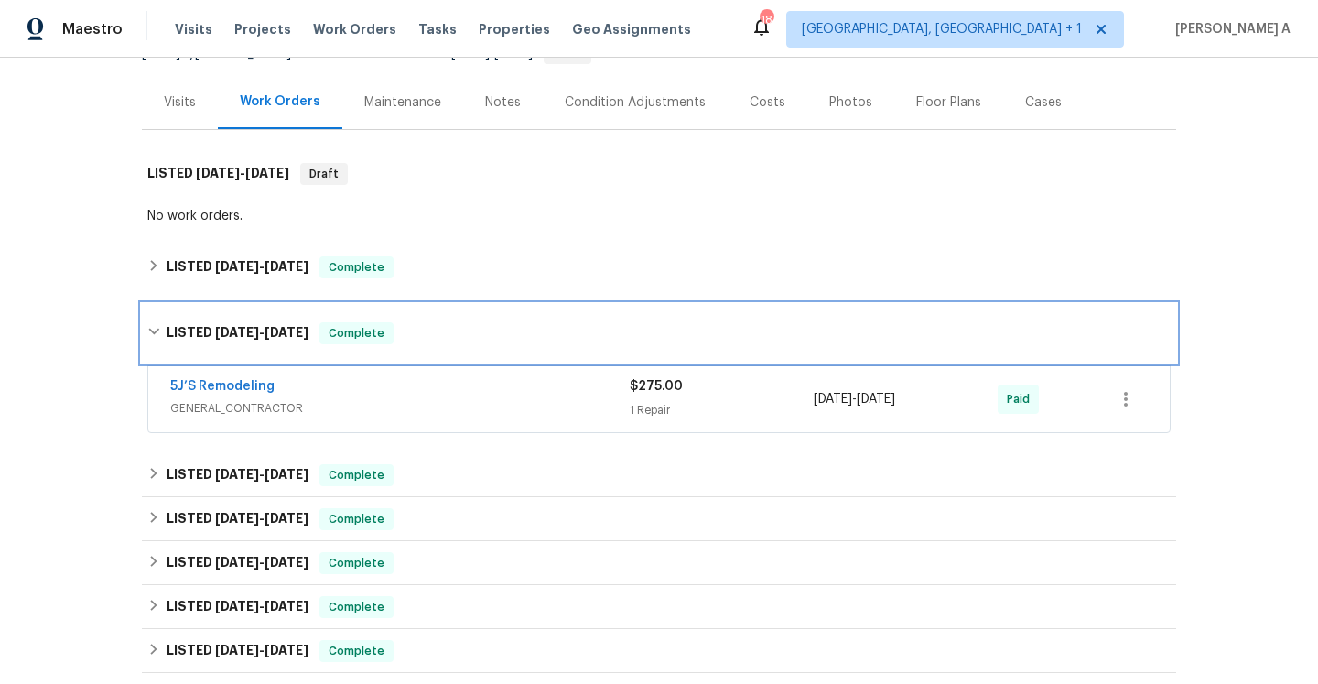
click at [402, 340] on div "LISTED 6/10/25 - 6/13/25 Complete" at bounding box center [658, 333] width 1023 height 22
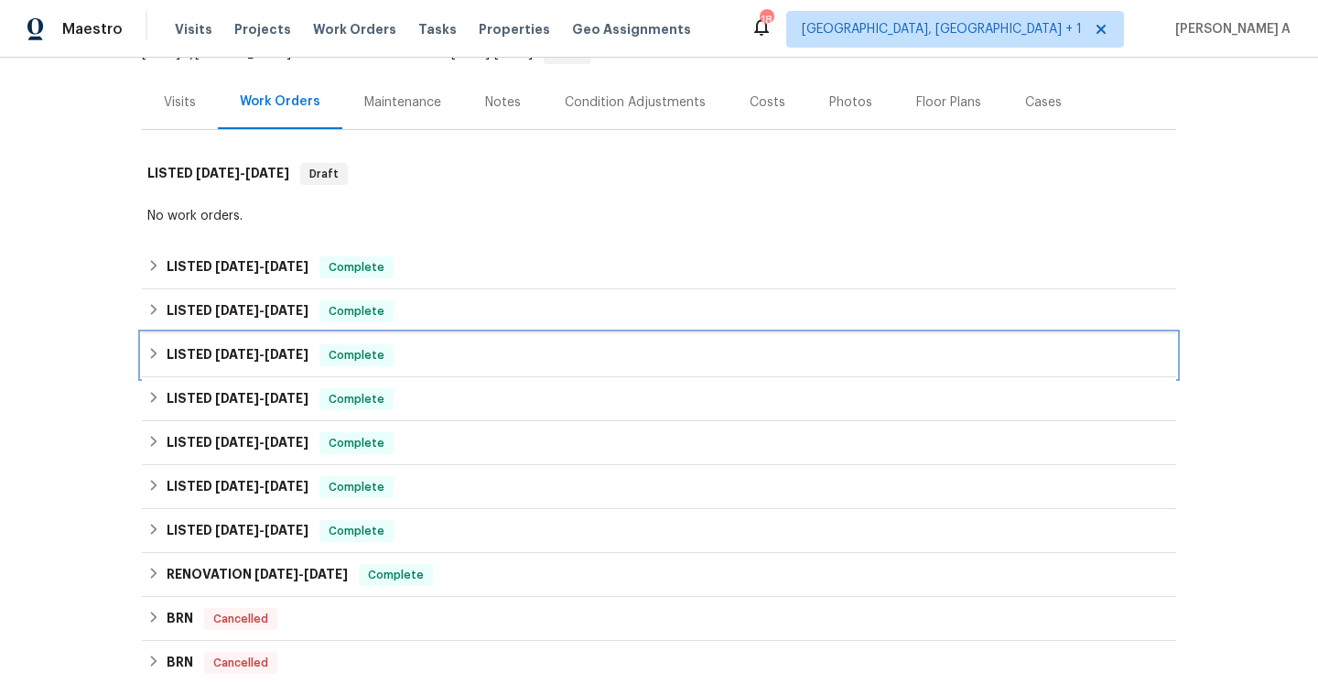
click at [402, 355] on div "LISTED 5/9/25 - 5/14/25 Complete" at bounding box center [658, 355] width 1023 height 22
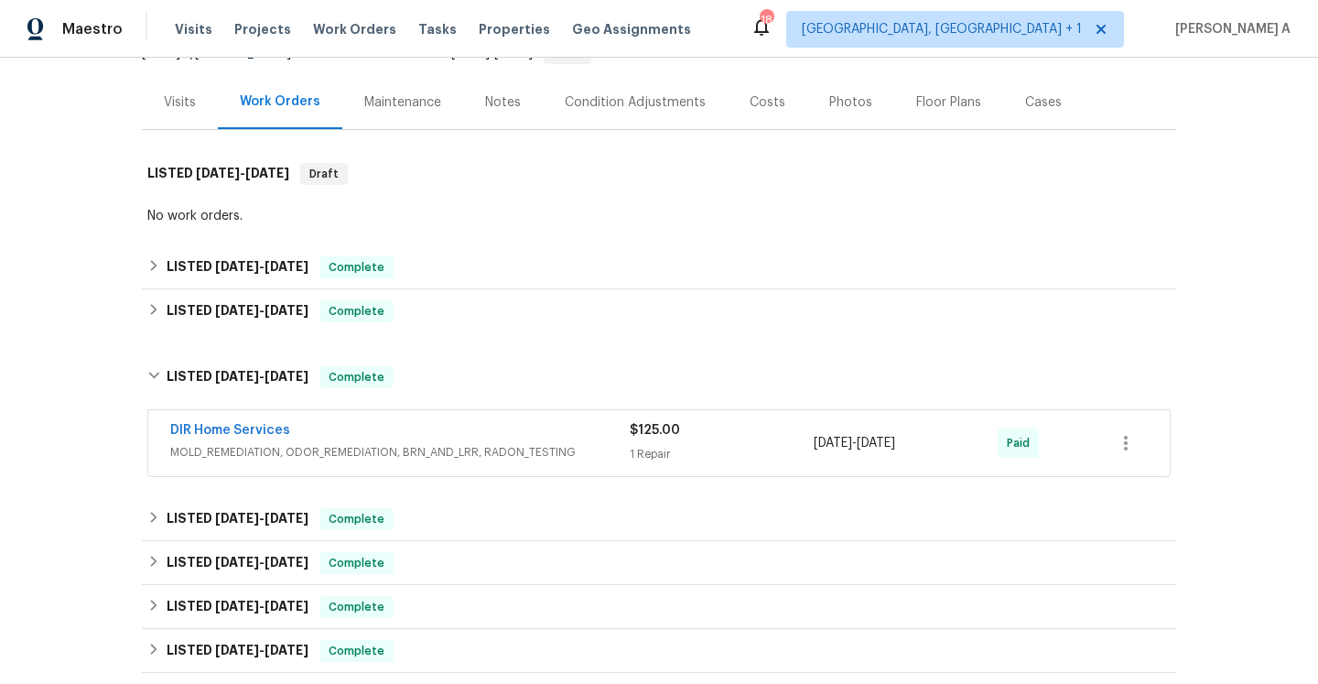
click at [460, 439] on div "DIR Home Services" at bounding box center [399, 432] width 459 height 22
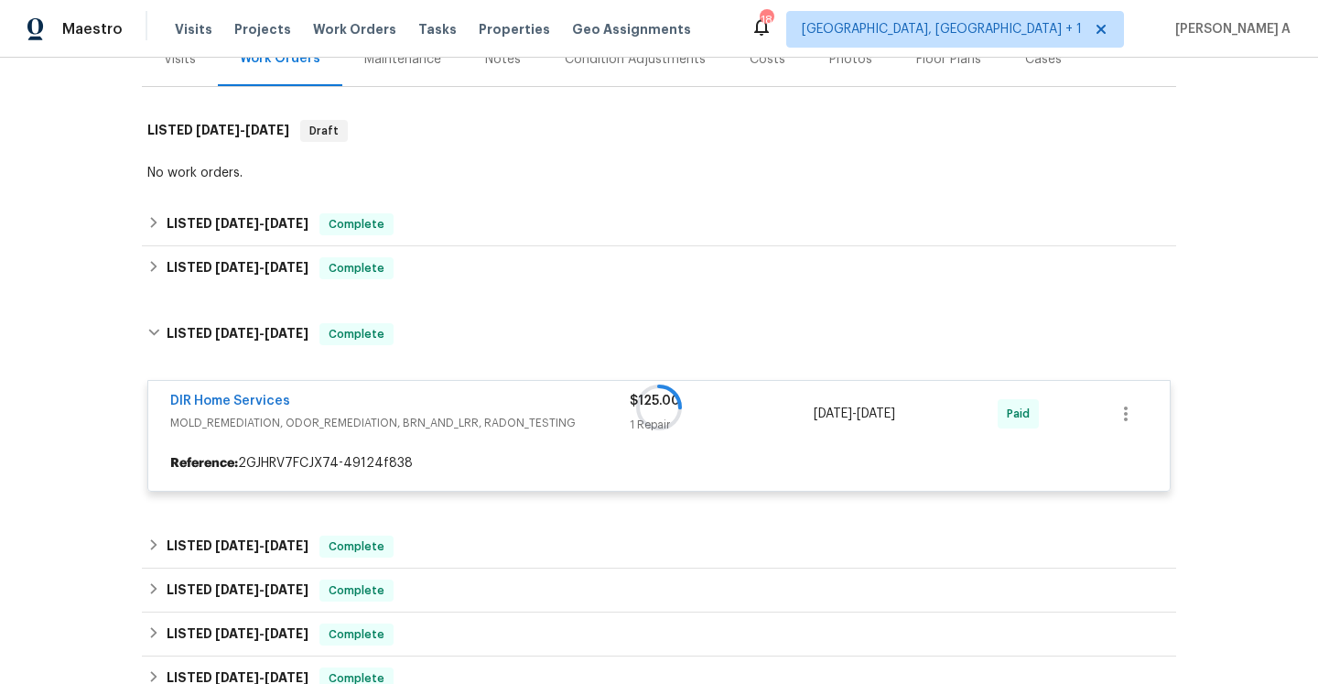
scroll to position [299, 0]
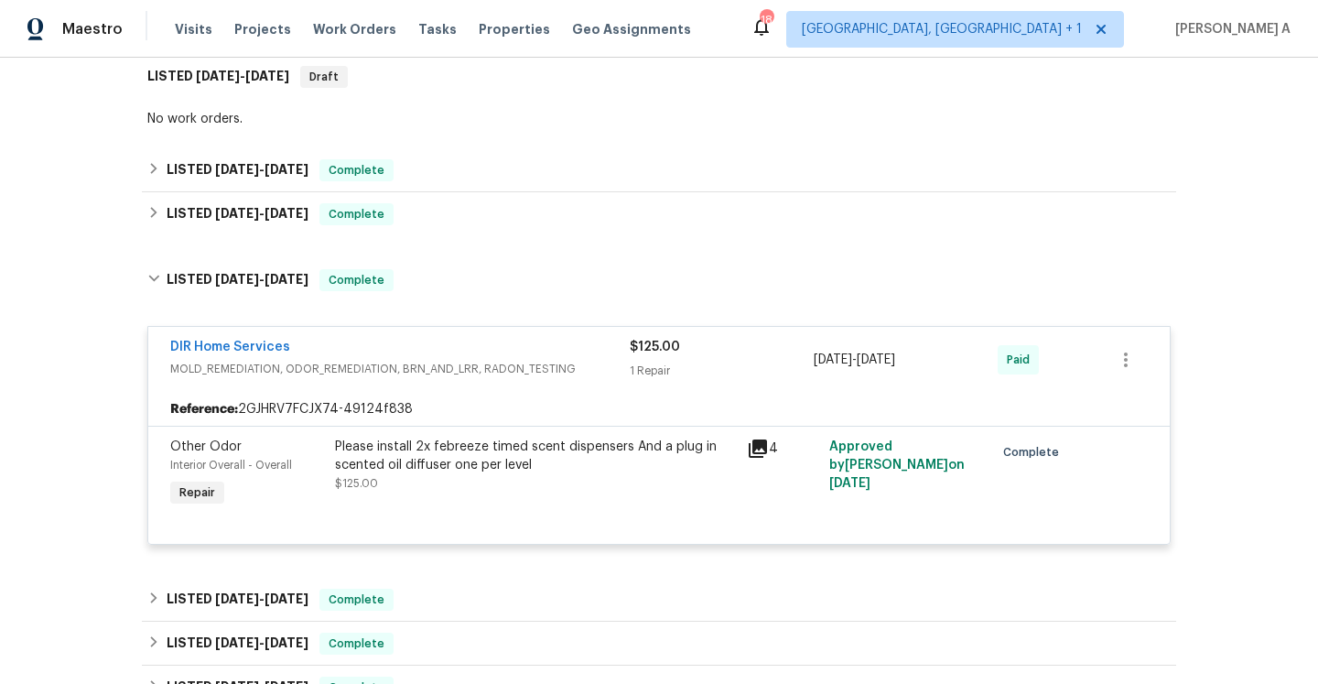
click at [448, 362] on span "MOLD_REMEDIATION, ODOR_REMEDIATION, BRN_AND_LRR, RADON_TESTING" at bounding box center [399, 369] width 459 height 18
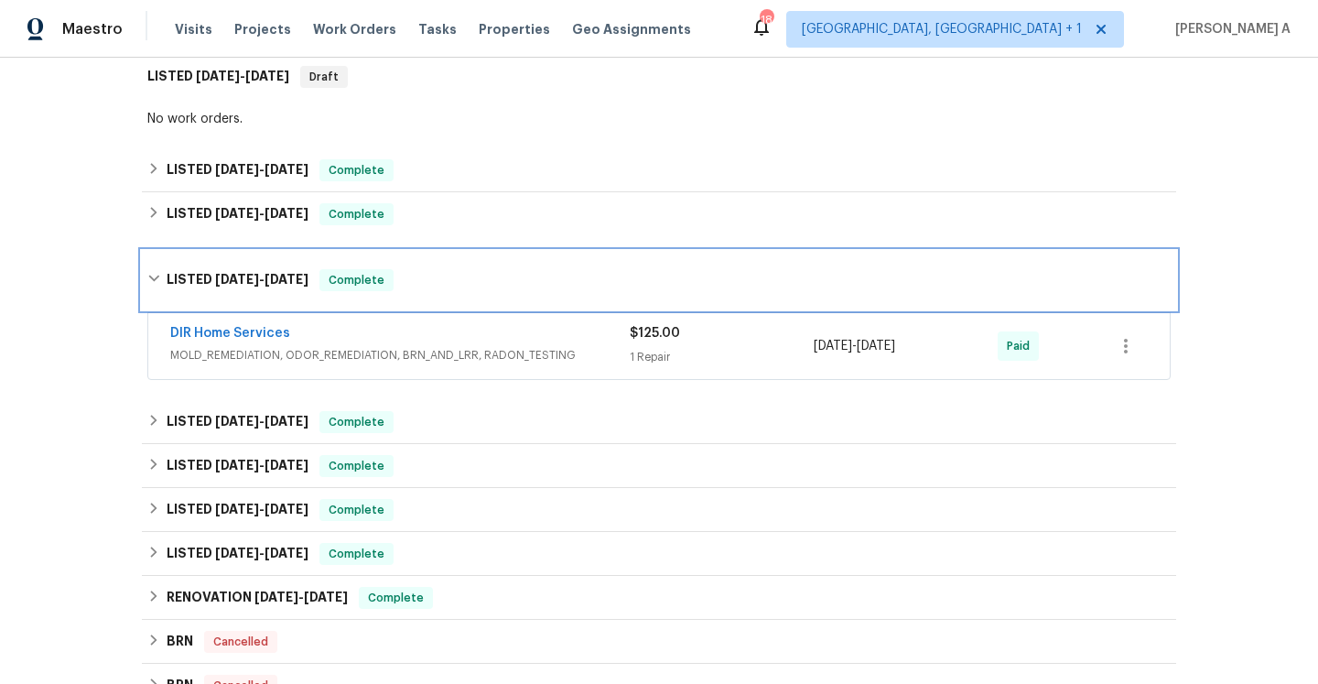
click at [411, 296] on div "LISTED 5/9/25 - 5/14/25 Complete" at bounding box center [659, 280] width 1034 height 59
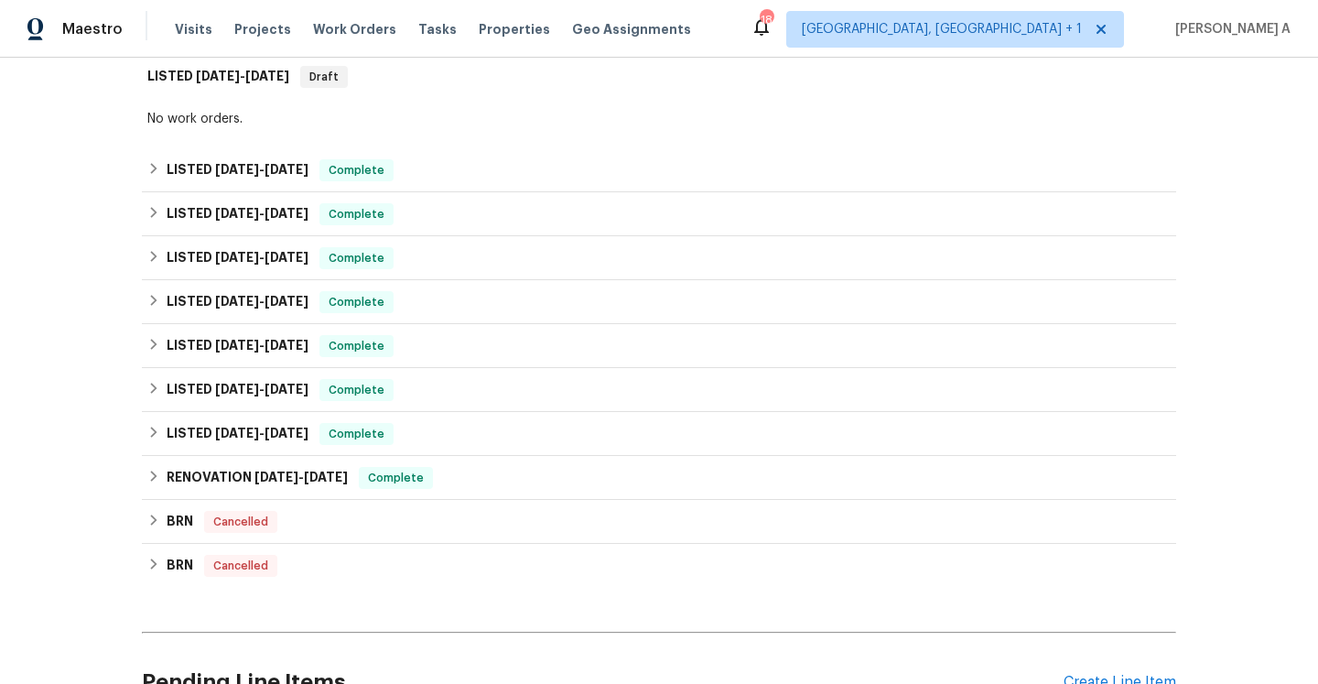
click at [417, 324] on div "LISTED 3/18/25 - 4/17/25 Complete VRX Photography PHOTOGRAPHY $120.00 1 Repair …" at bounding box center [659, 346] width 1034 height 44
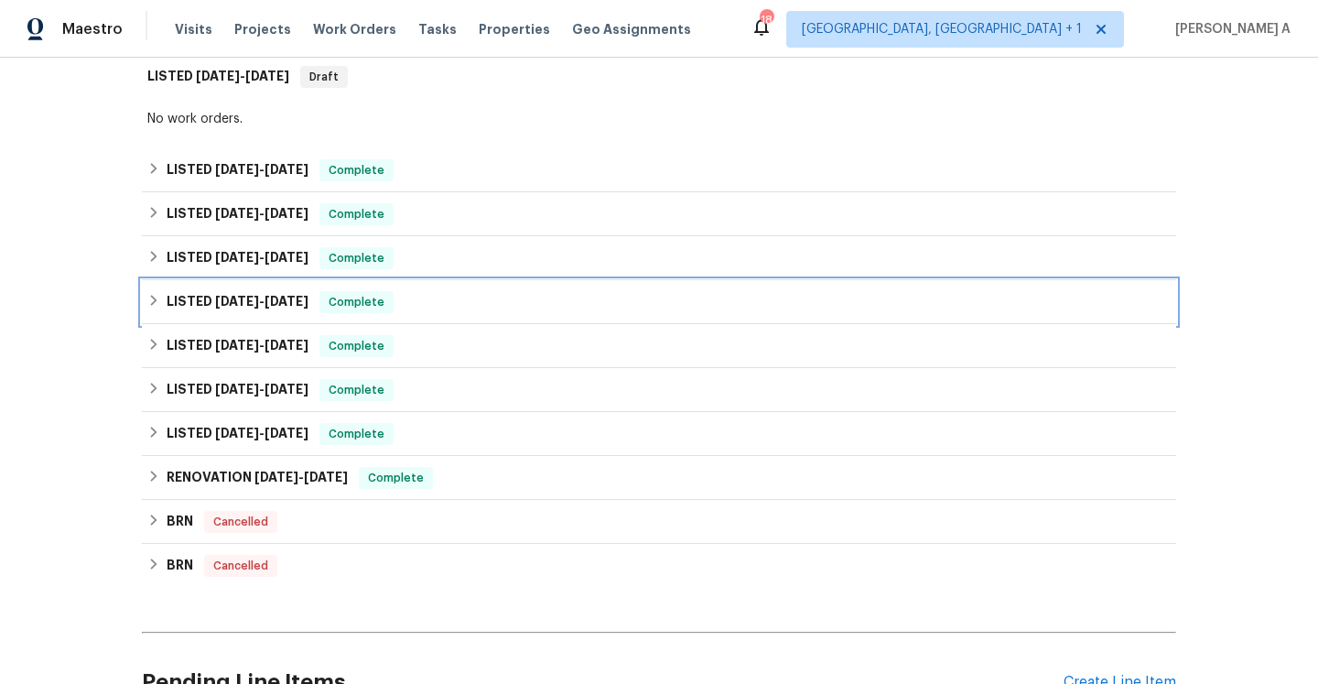
click at [411, 313] on div "LISTED 4/24/25 - 5/3/25 Complete" at bounding box center [659, 302] width 1034 height 44
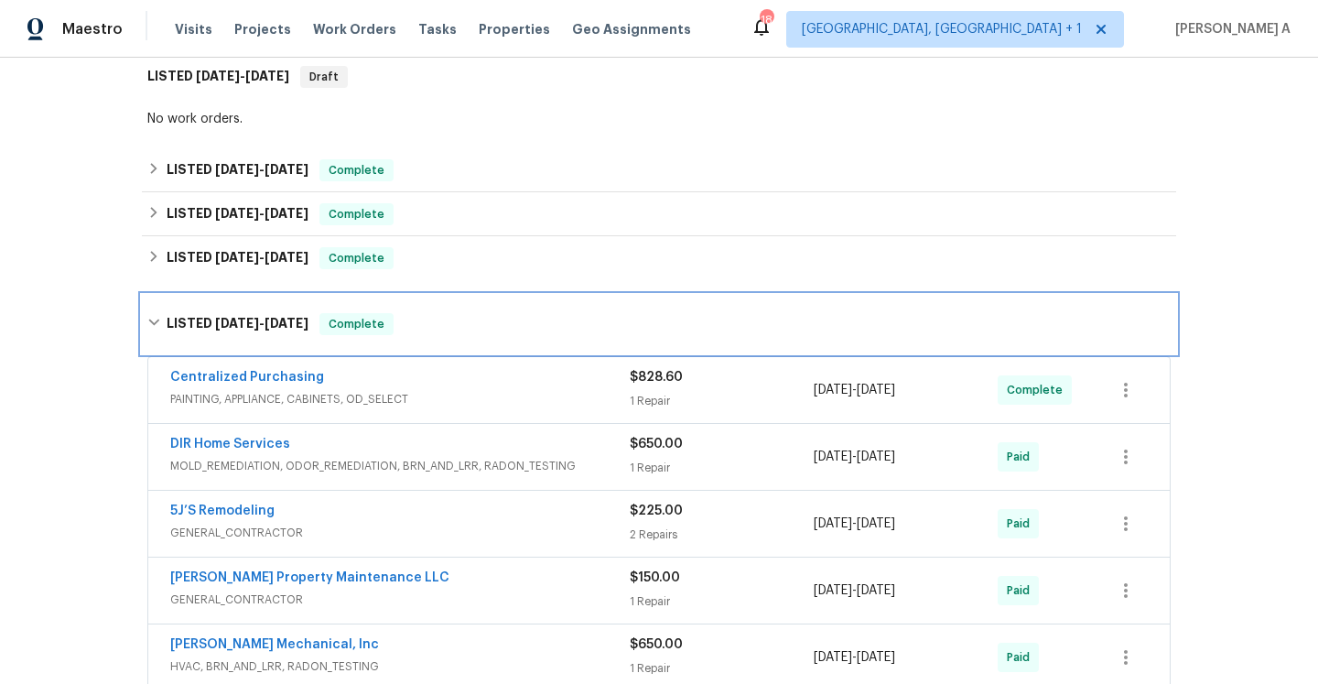
click at [417, 324] on div "LISTED 4/24/25 - 5/3/25 Complete" at bounding box center [658, 324] width 1023 height 22
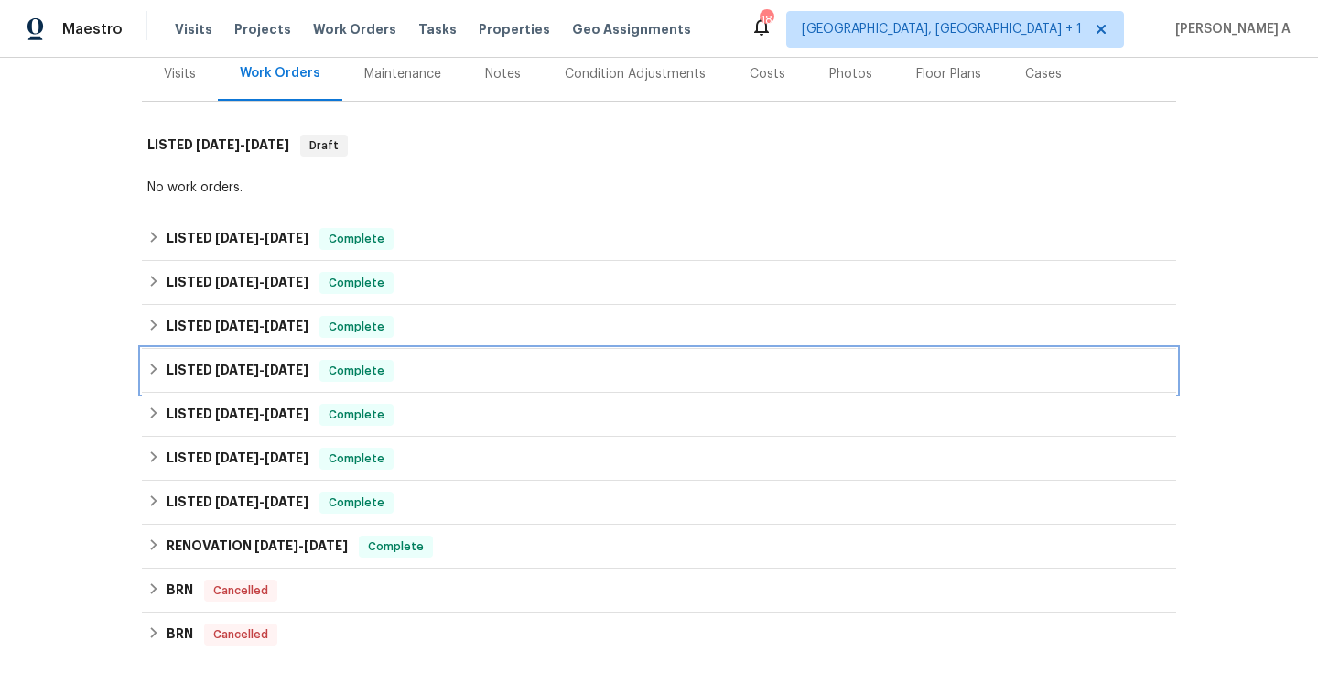
scroll to position [204, 0]
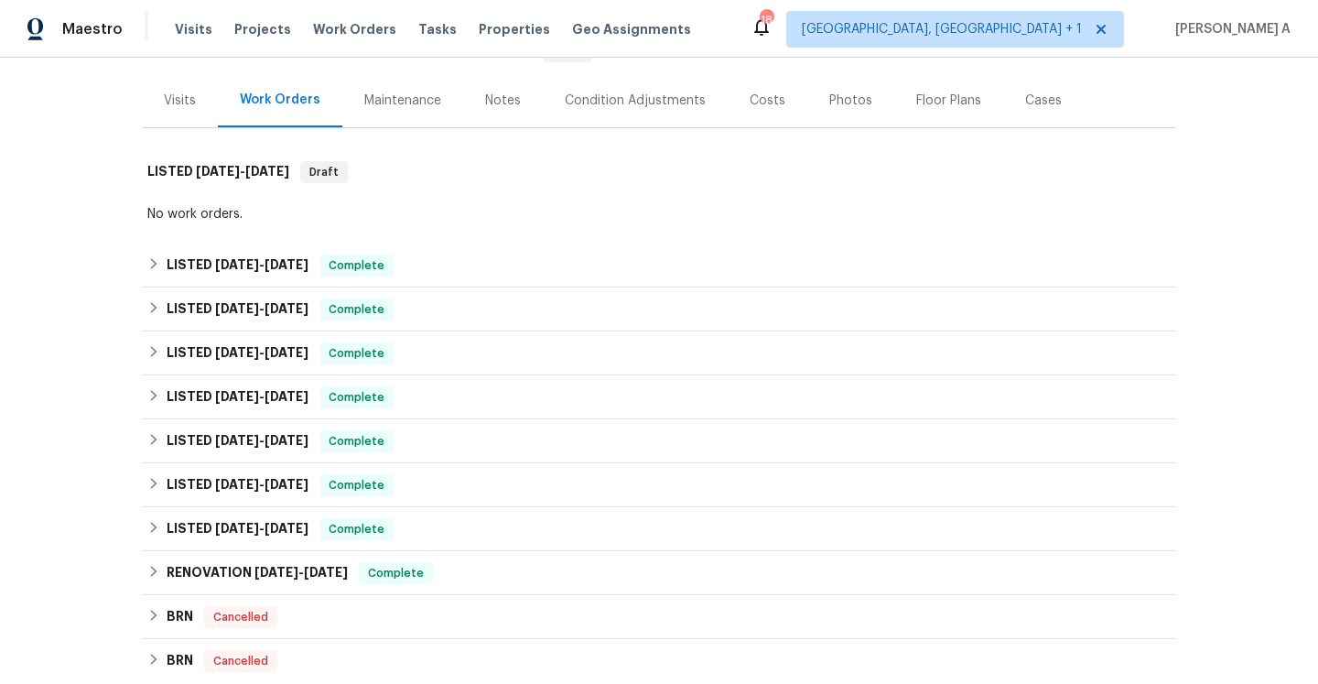
click at [218, 121] on div "Work Orders" at bounding box center [280, 100] width 124 height 54
click at [204, 110] on div "Visits" at bounding box center [180, 100] width 76 height 54
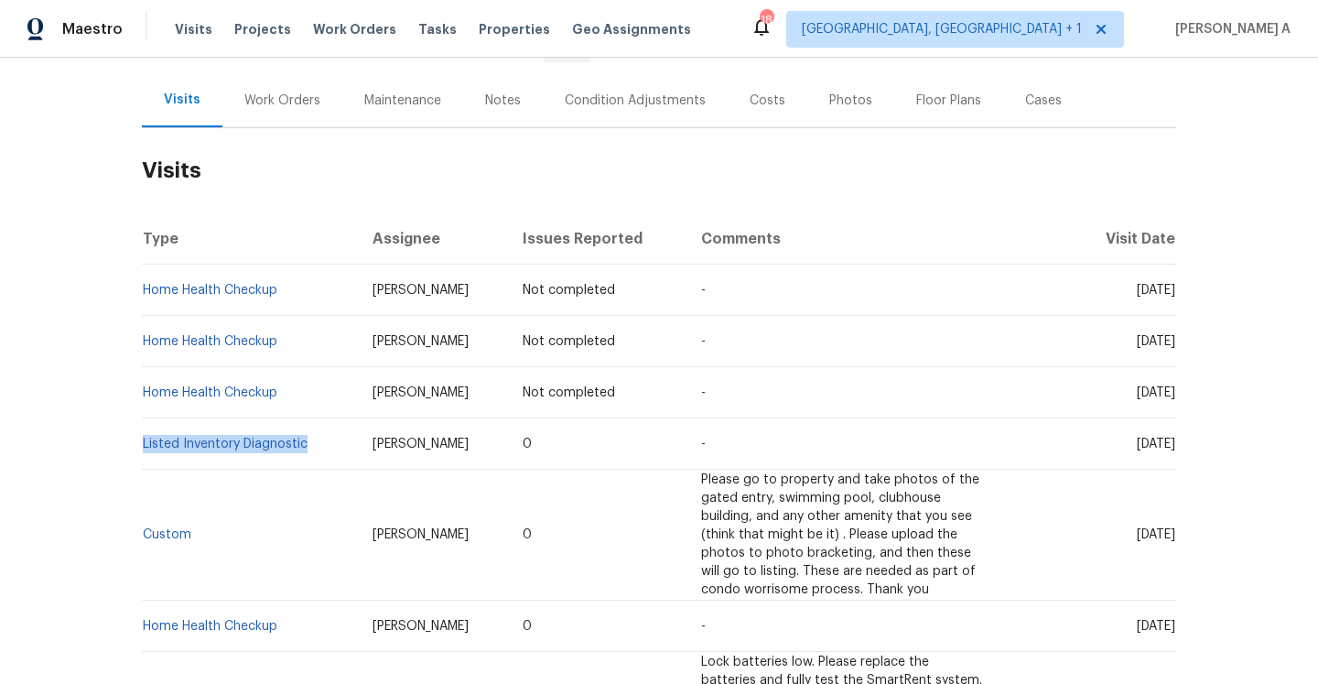
drag, startPoint x: 316, startPoint y: 442, endPoint x: 145, endPoint y: 434, distance: 171.3
click at [145, 434] on td "Listed Inventory Diagnostic" at bounding box center [250, 443] width 216 height 51
copy link "Listed Inventory Diagnostic"
click at [285, 103] on div "Work Orders" at bounding box center [282, 100] width 76 height 18
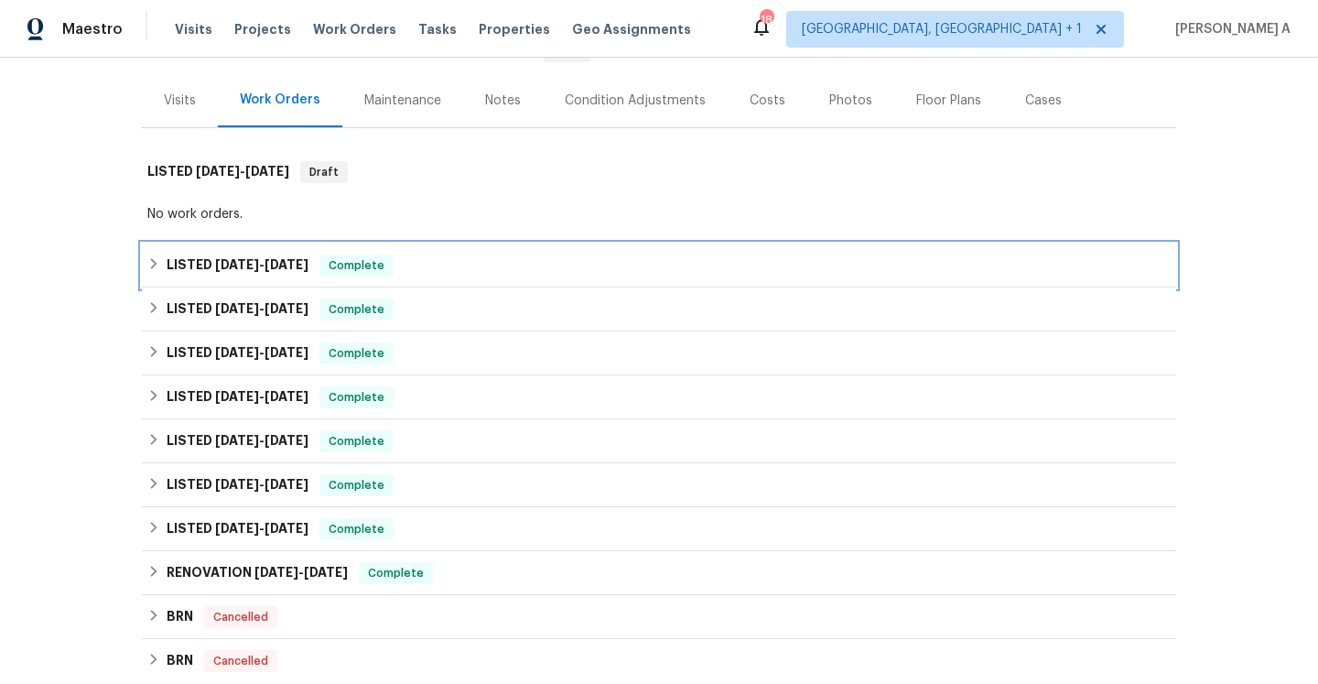
click at [310, 243] on div "LISTED 6/10/25 - 6/13/25 Complete" at bounding box center [659, 265] width 1034 height 44
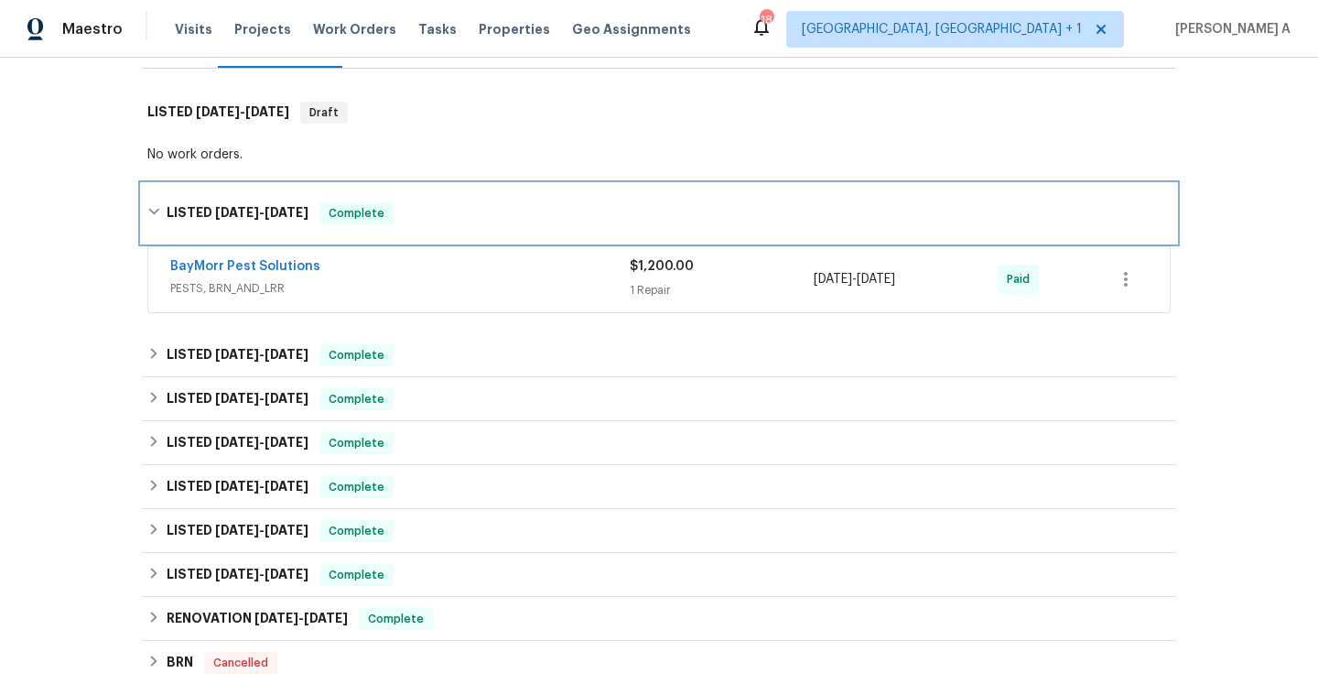
scroll to position [267, 0]
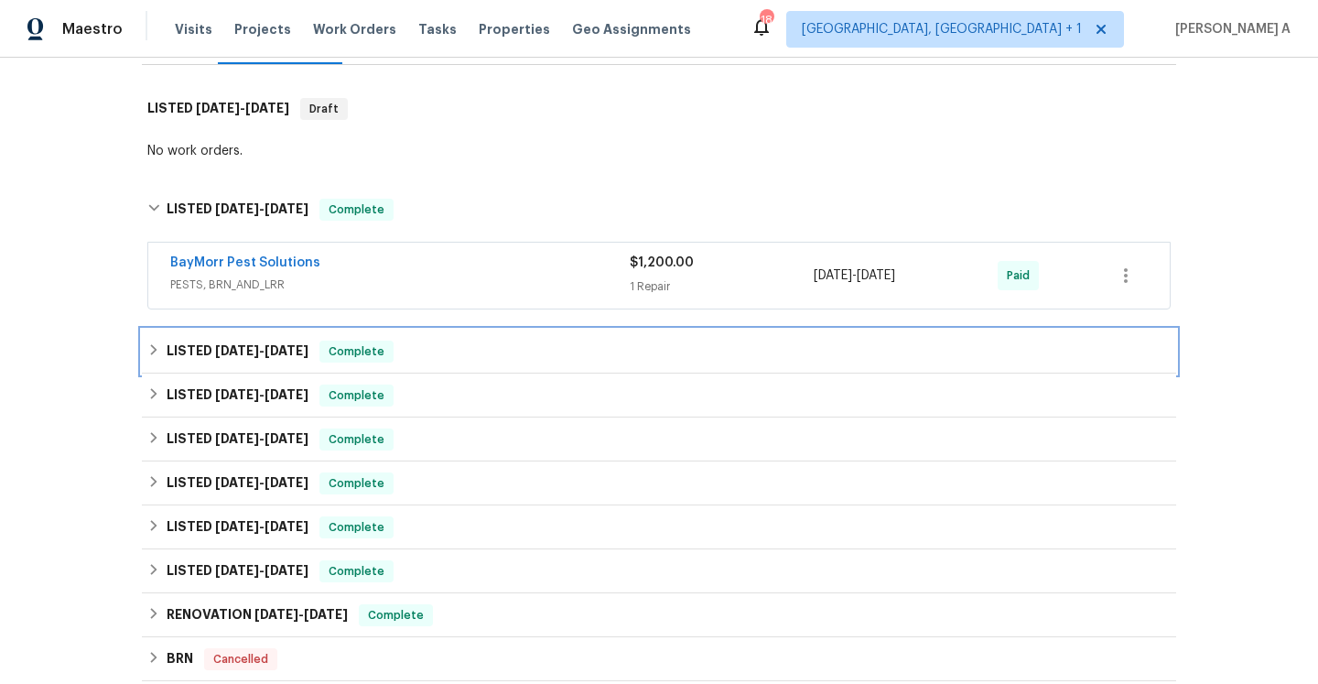
click at [331, 362] on div "LISTED 6/10/25 - 6/13/25 Complete" at bounding box center [659, 351] width 1034 height 44
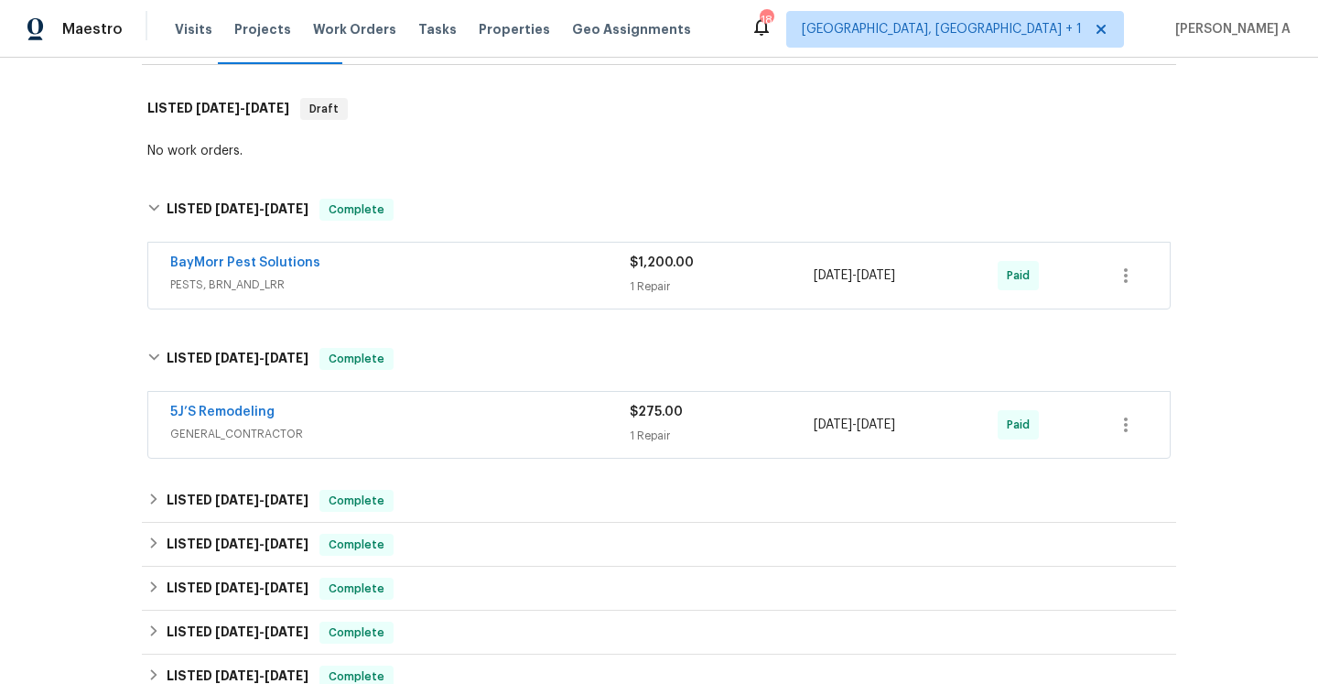
click at [336, 421] on div "5J’S Remodeling" at bounding box center [399, 414] width 459 height 22
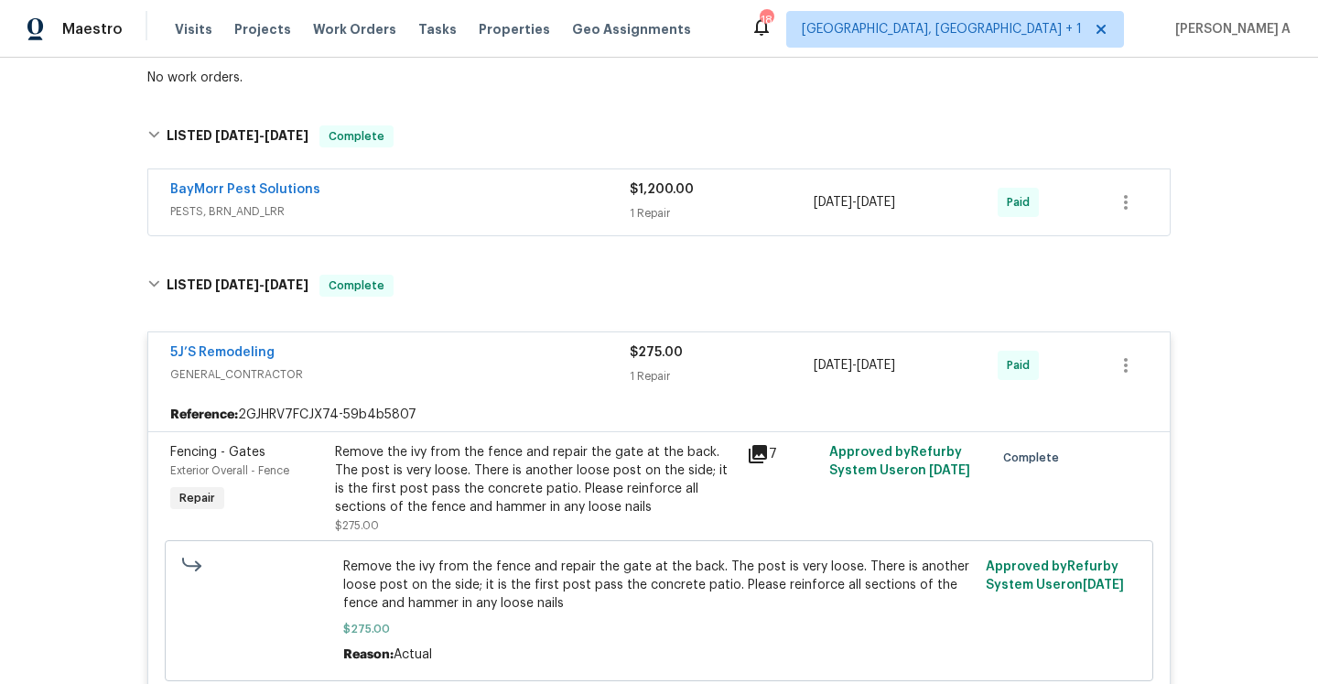
scroll to position [350, 0]
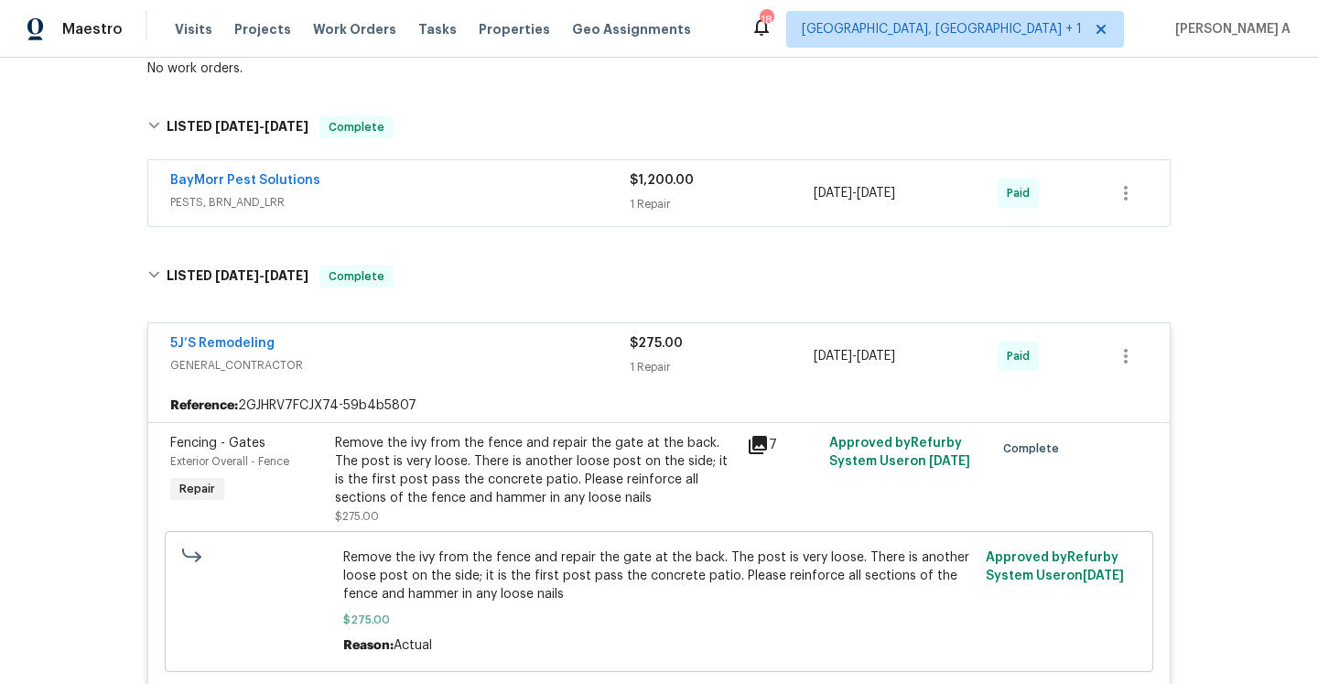
click at [324, 349] on div "5J’S Remodeling" at bounding box center [399, 345] width 459 height 22
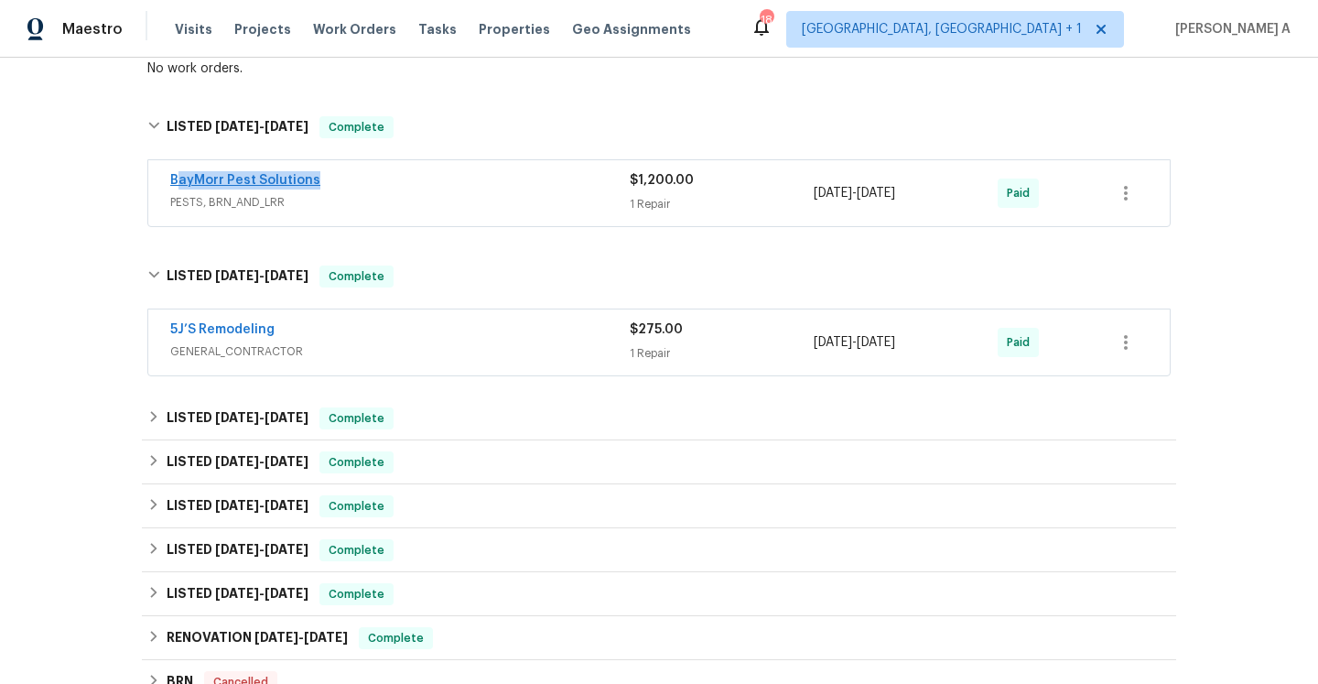
drag, startPoint x: 315, startPoint y: 188, endPoint x: 175, endPoint y: 181, distance: 140.1
click at [175, 181] on div "BayMorr Pest Solutions" at bounding box center [399, 182] width 459 height 22
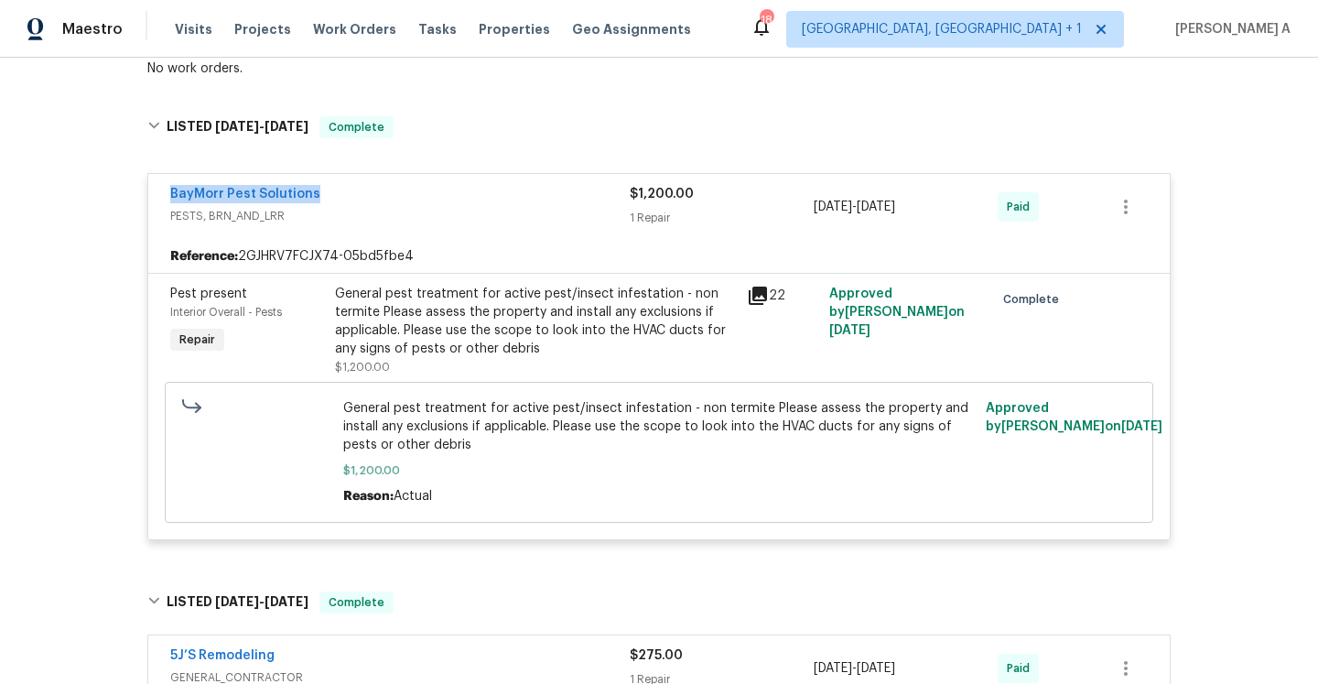
copy link "BayMorr Pest Solutions"
click at [375, 221] on span "PESTS, BRN_AND_LRR" at bounding box center [399, 216] width 459 height 18
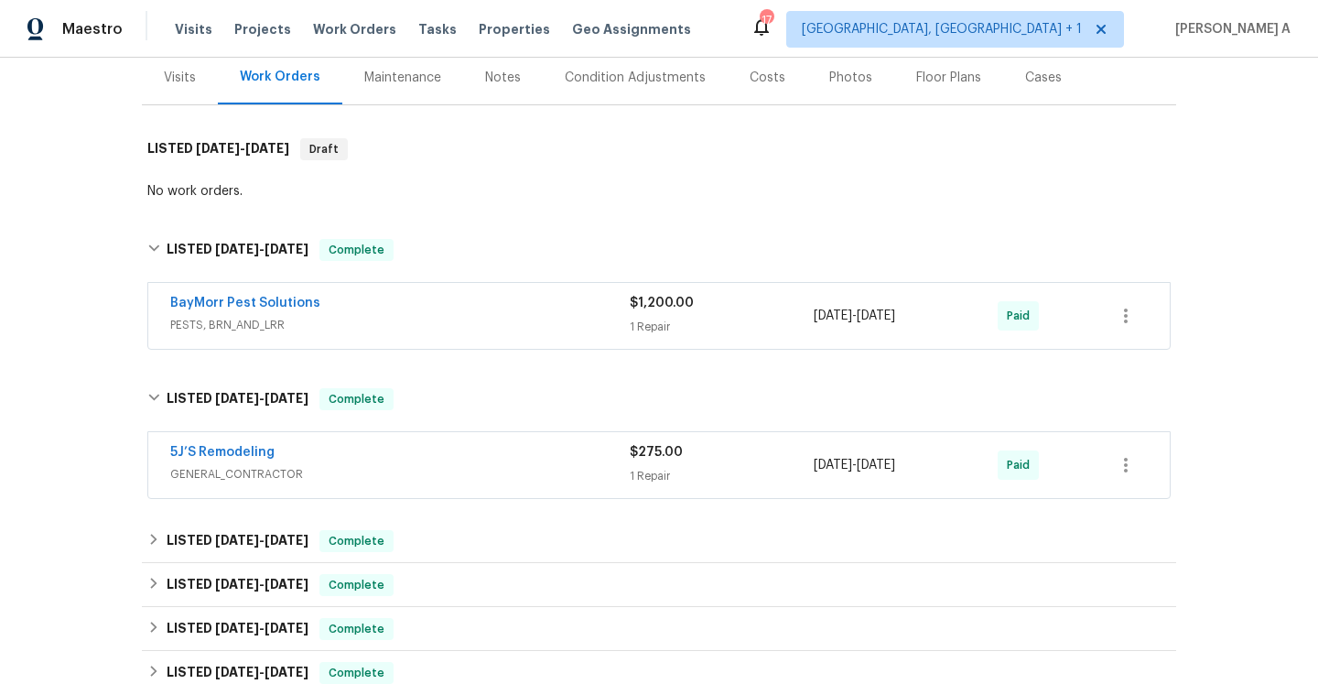
scroll to position [199, 0]
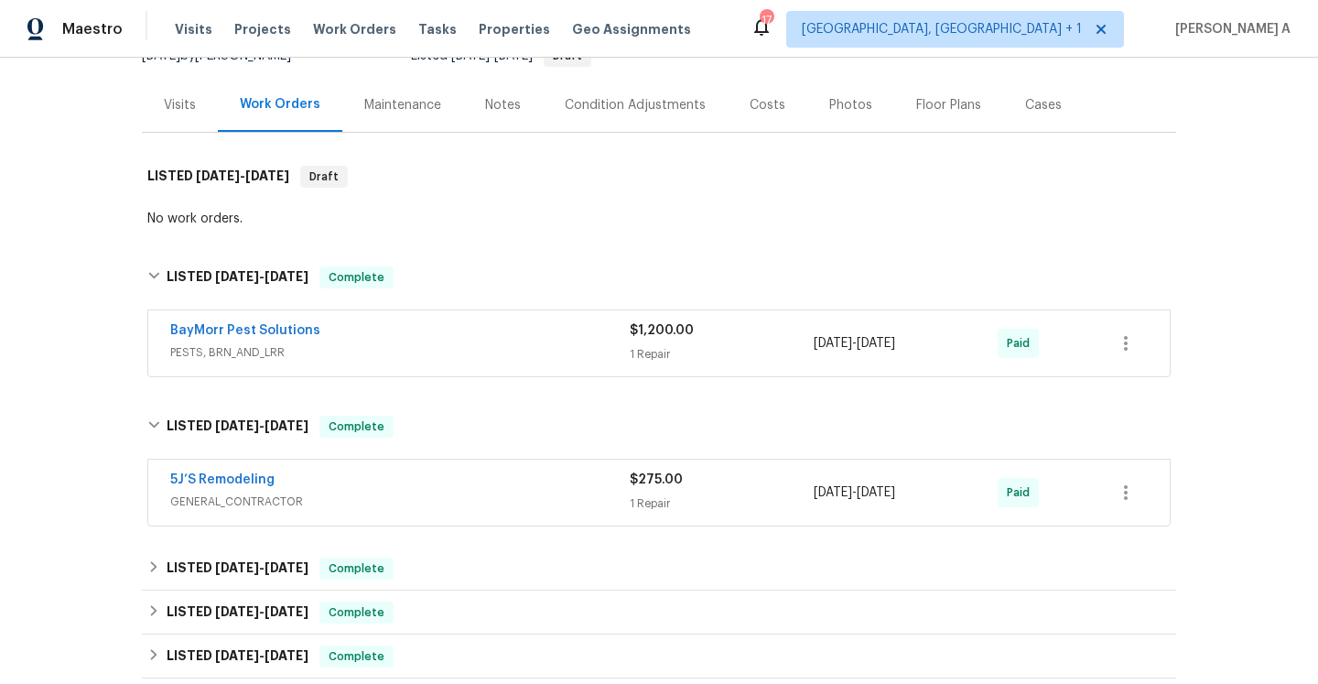
click at [195, 126] on div "Visits" at bounding box center [180, 105] width 76 height 54
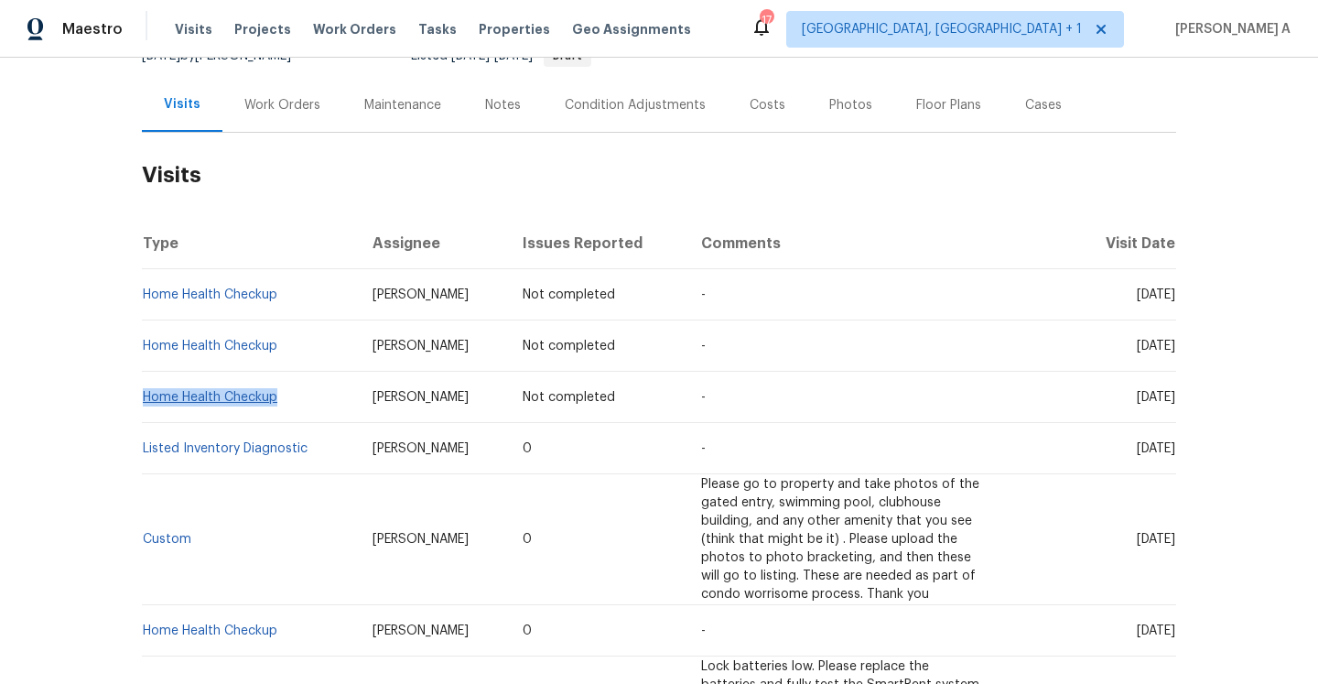
drag, startPoint x: 290, startPoint y: 396, endPoint x: 147, endPoint y: 395, distance: 142.7
click at [147, 395] on td "Home Health Checkup" at bounding box center [250, 396] width 216 height 51
copy link "Home Health Checkup"
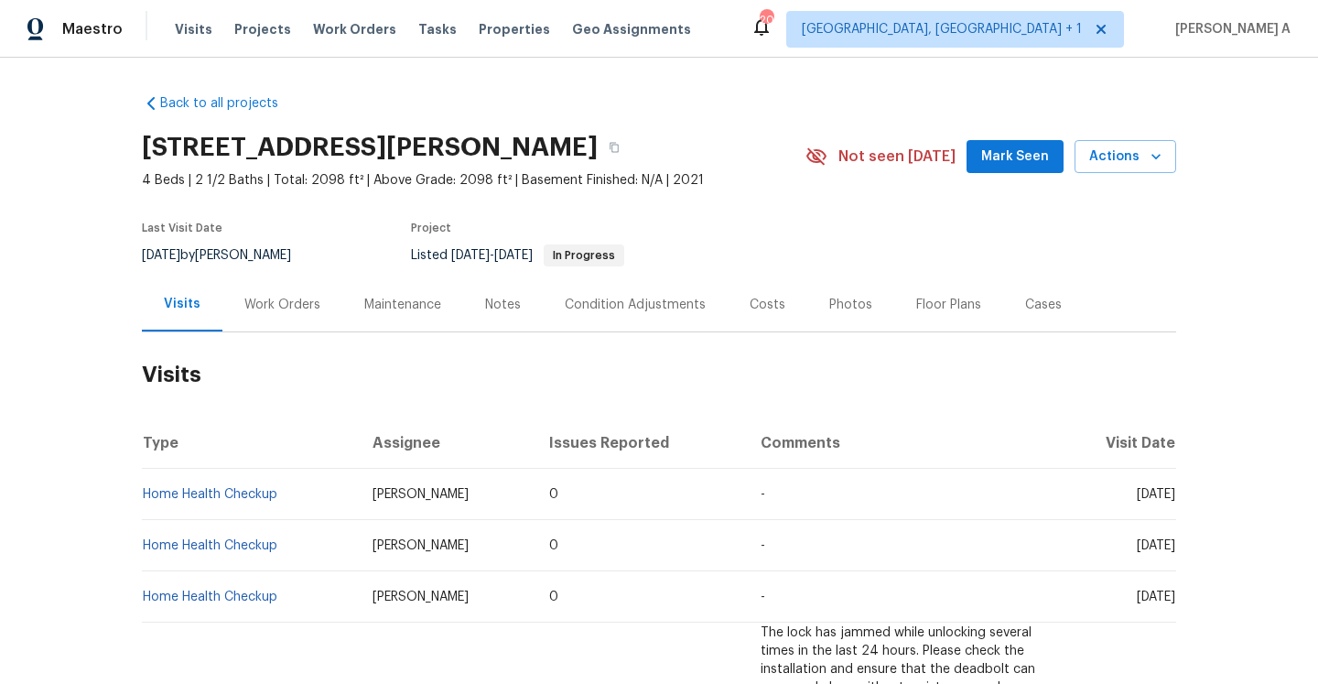
click at [274, 307] on div "Work Orders" at bounding box center [282, 305] width 76 height 18
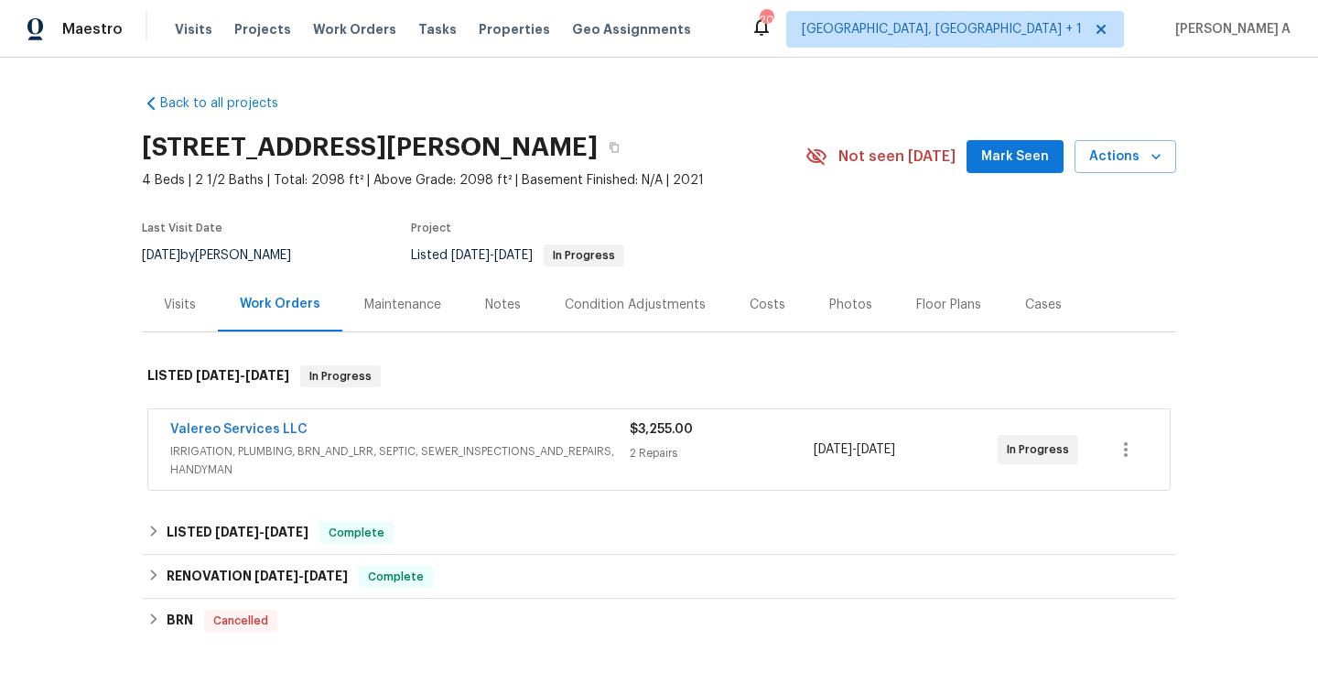
click at [422, 449] on span "IRRIGATION, PLUMBING, BRN_AND_LRR, SEPTIC, SEWER_INSPECTIONS_AND_REPAIRS, HANDY…" at bounding box center [399, 460] width 459 height 37
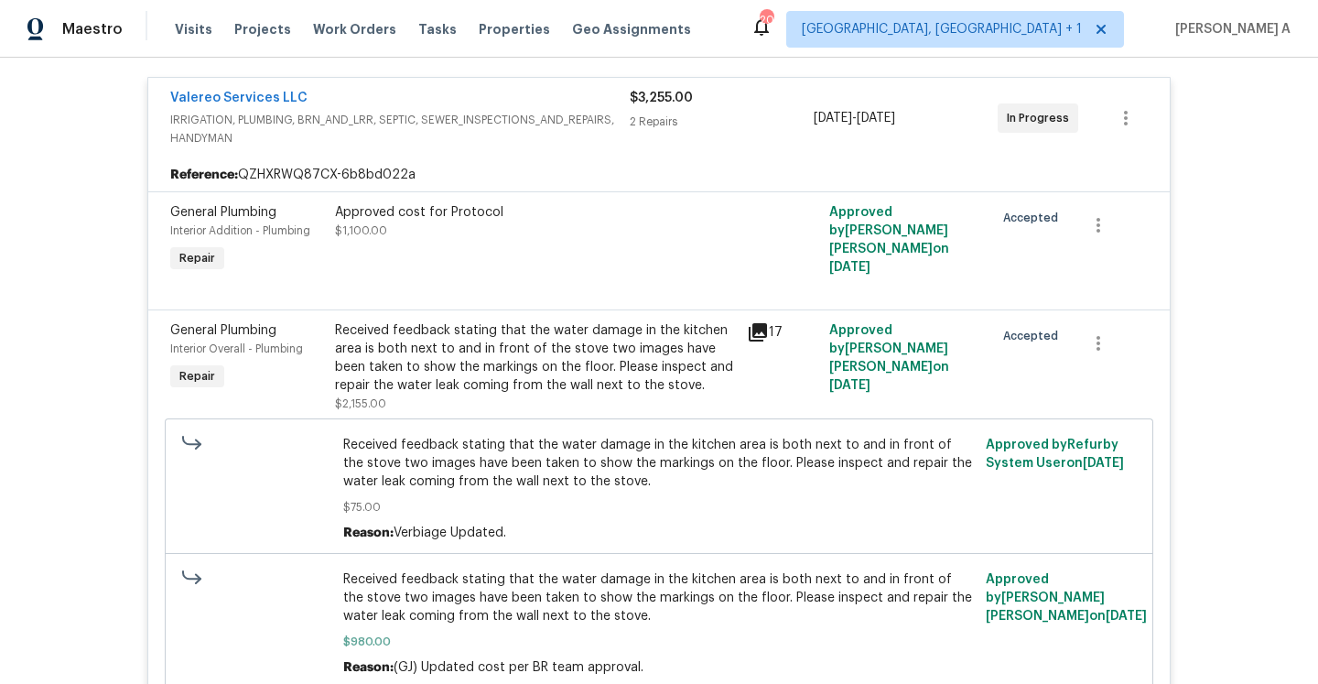
scroll to position [350, 0]
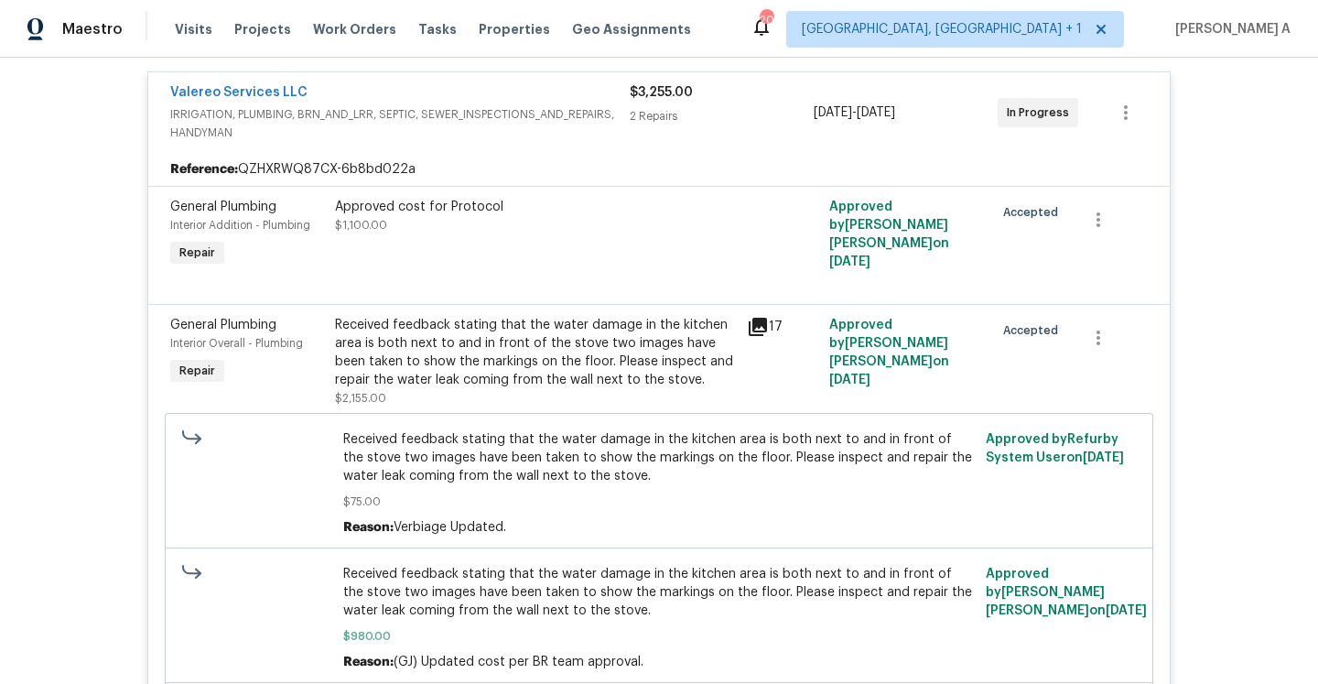
click at [467, 129] on span "IRRIGATION, PLUMBING, BRN_AND_LRR, SEPTIC, SEWER_INSPECTIONS_AND_REPAIRS, HANDY…" at bounding box center [399, 123] width 459 height 37
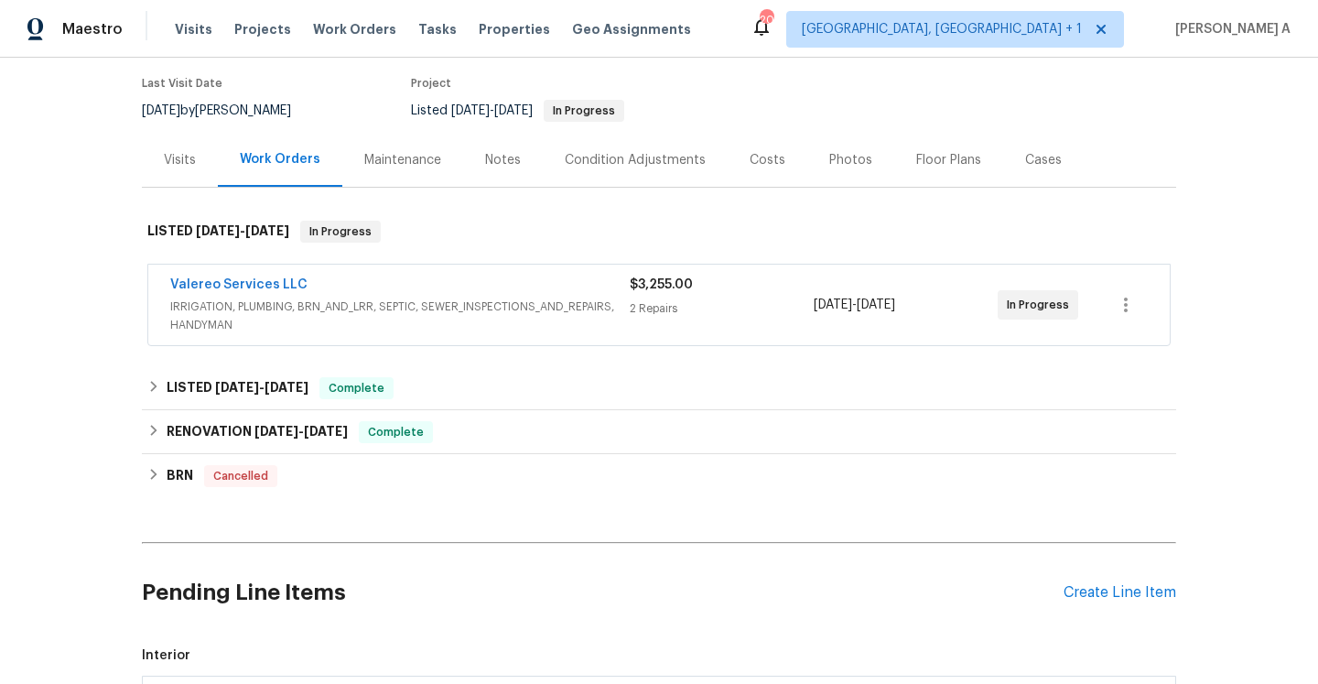
scroll to position [39, 0]
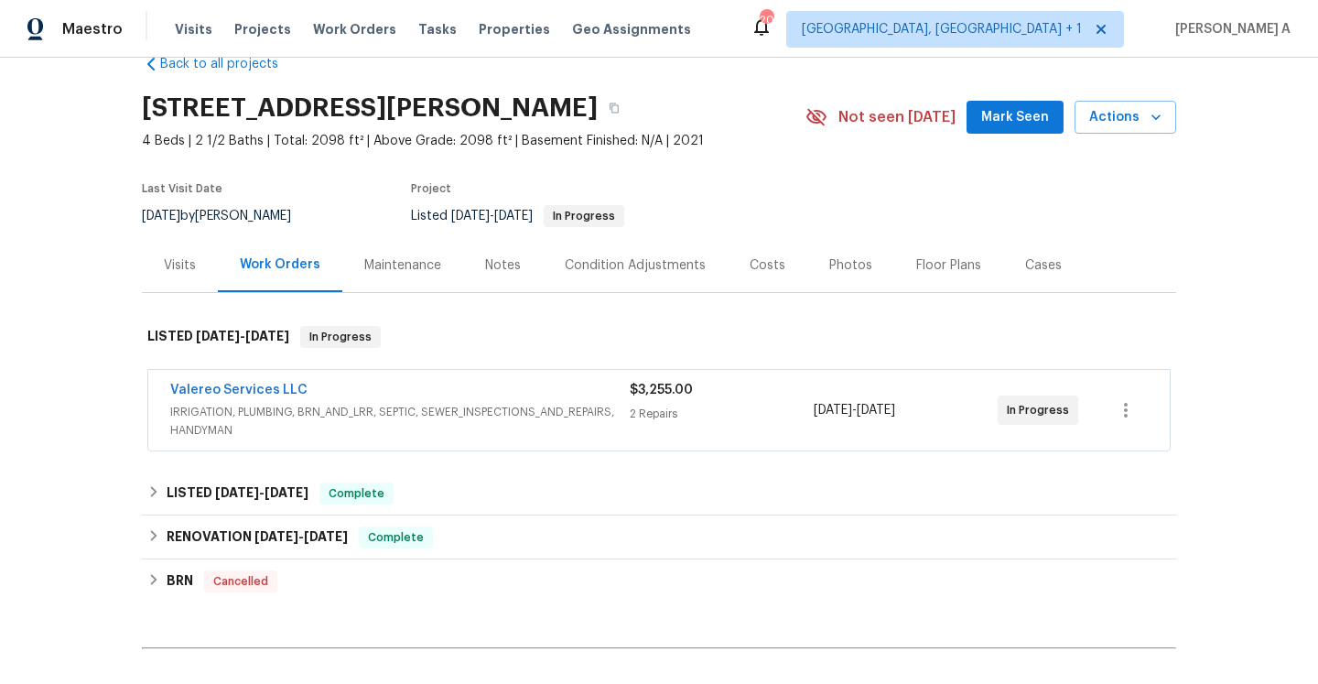
click at [199, 258] on div "Visits" at bounding box center [180, 265] width 76 height 54
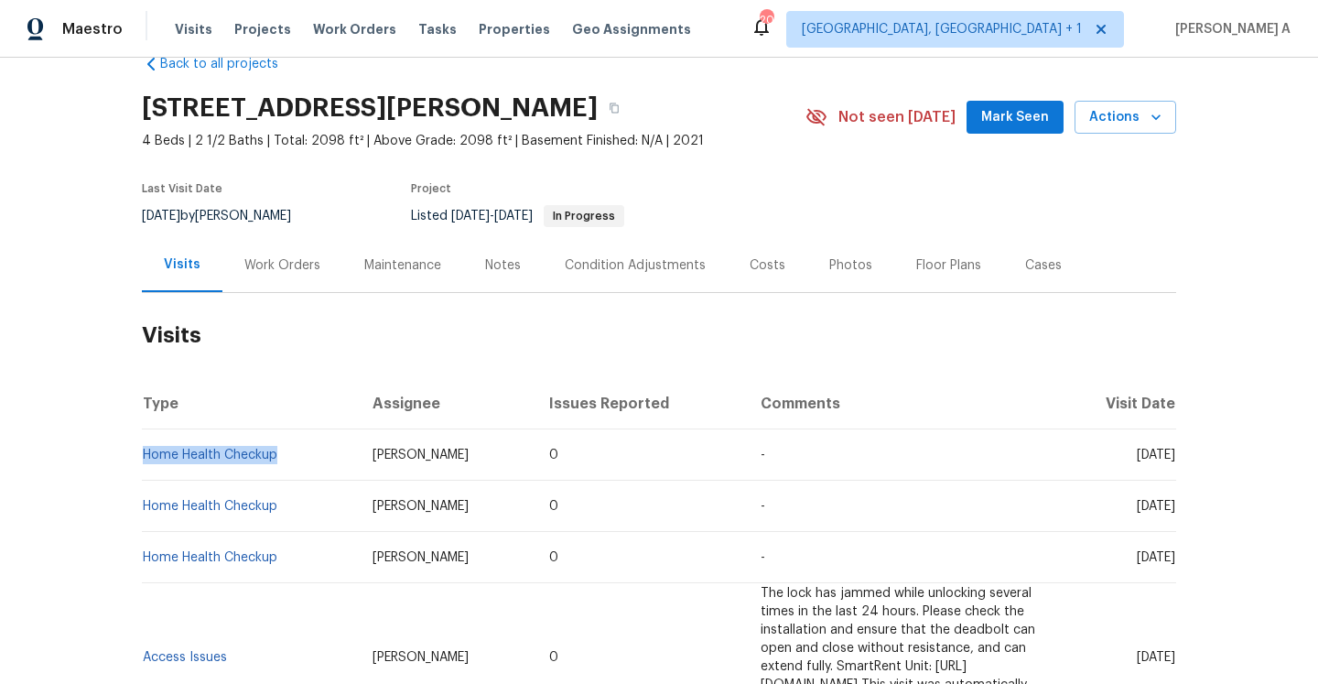
drag, startPoint x: 289, startPoint y: 456, endPoint x: 142, endPoint y: 454, distance: 147.3
click at [142, 454] on td "Home Health Checkup" at bounding box center [250, 454] width 216 height 51
copy link "Home Health Checkup"
click at [275, 269] on div "Work Orders" at bounding box center [282, 265] width 76 height 18
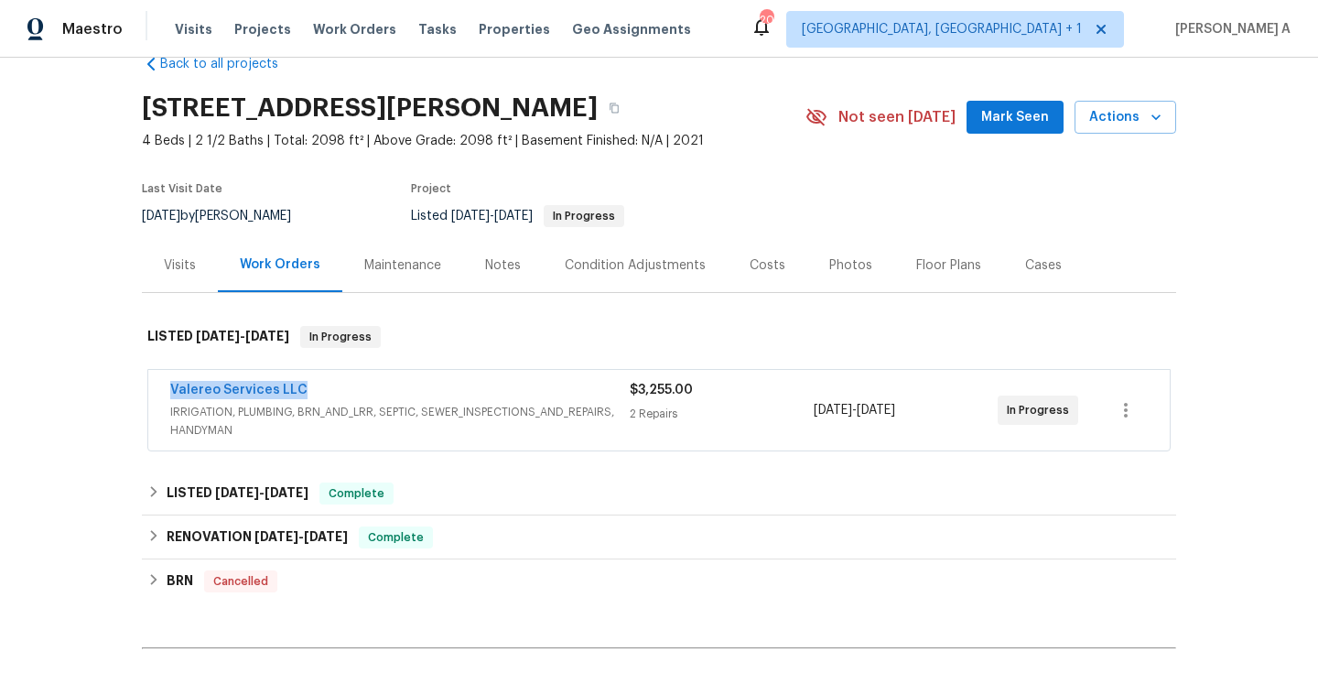
drag, startPoint x: 159, startPoint y: 391, endPoint x: 316, endPoint y: 393, distance: 156.5
click at [316, 393] on div "Valereo Services LLC IRRIGATION, PLUMBING, BRN_AND_LRR, SEPTIC, SEWER_INSPECTIO…" at bounding box center [658, 410] width 1021 height 81
copy link "Valereo Services LLC"
click at [447, 423] on span "IRRIGATION, PLUMBING, BRN_AND_LRR, SEPTIC, SEWER_INSPECTIONS_AND_REPAIRS, HANDY…" at bounding box center [399, 421] width 459 height 37
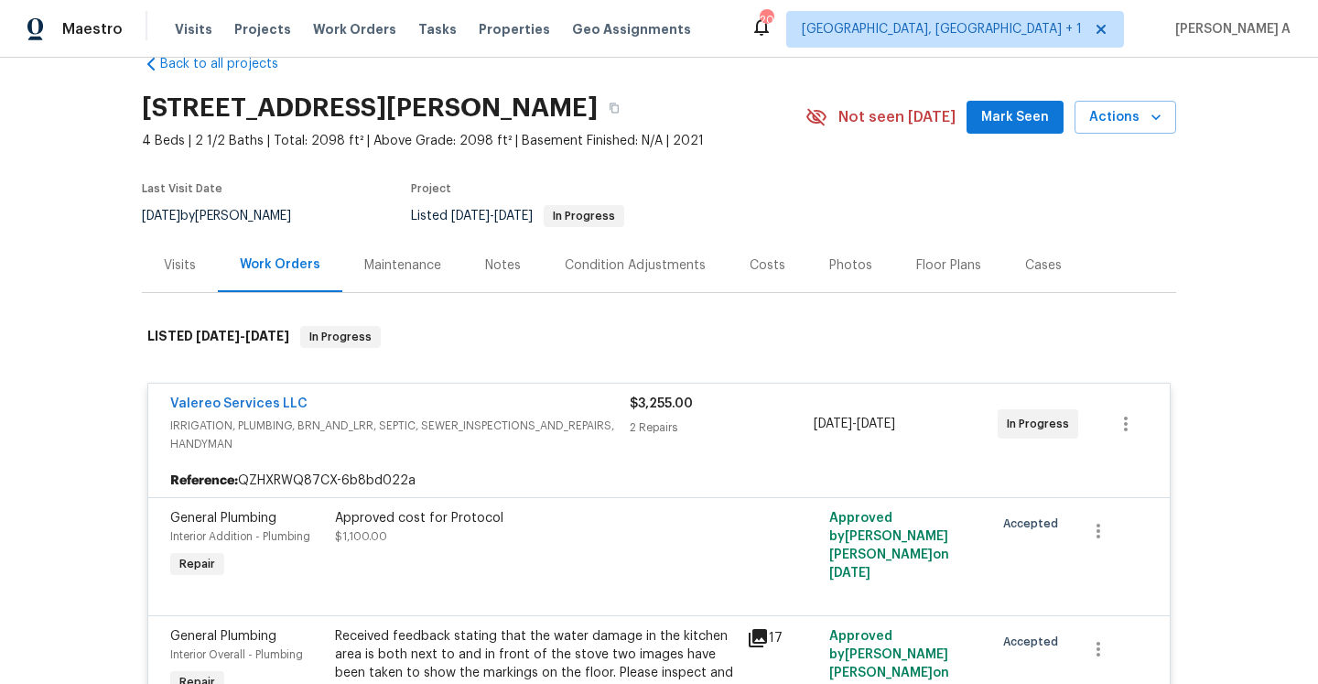
click at [450, 407] on div "Valereo Services LLC" at bounding box center [399, 405] width 459 height 22
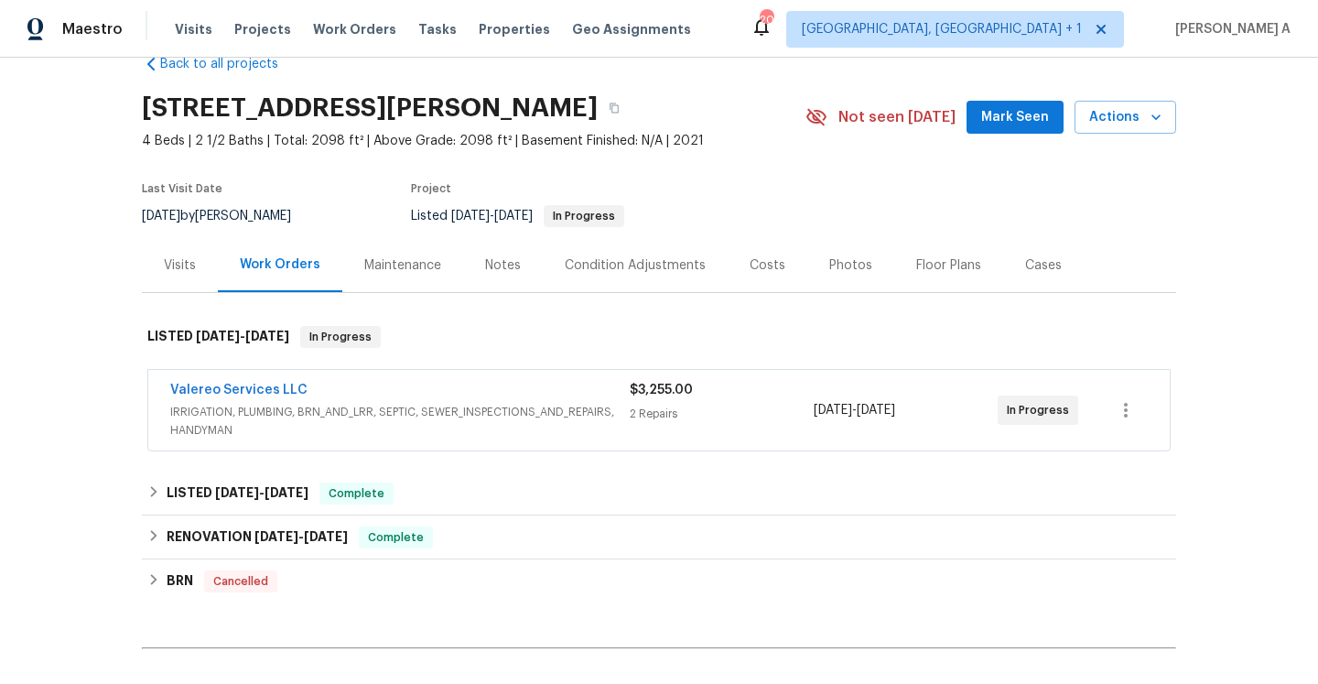
click at [186, 260] on div "Visits" at bounding box center [180, 265] width 32 height 18
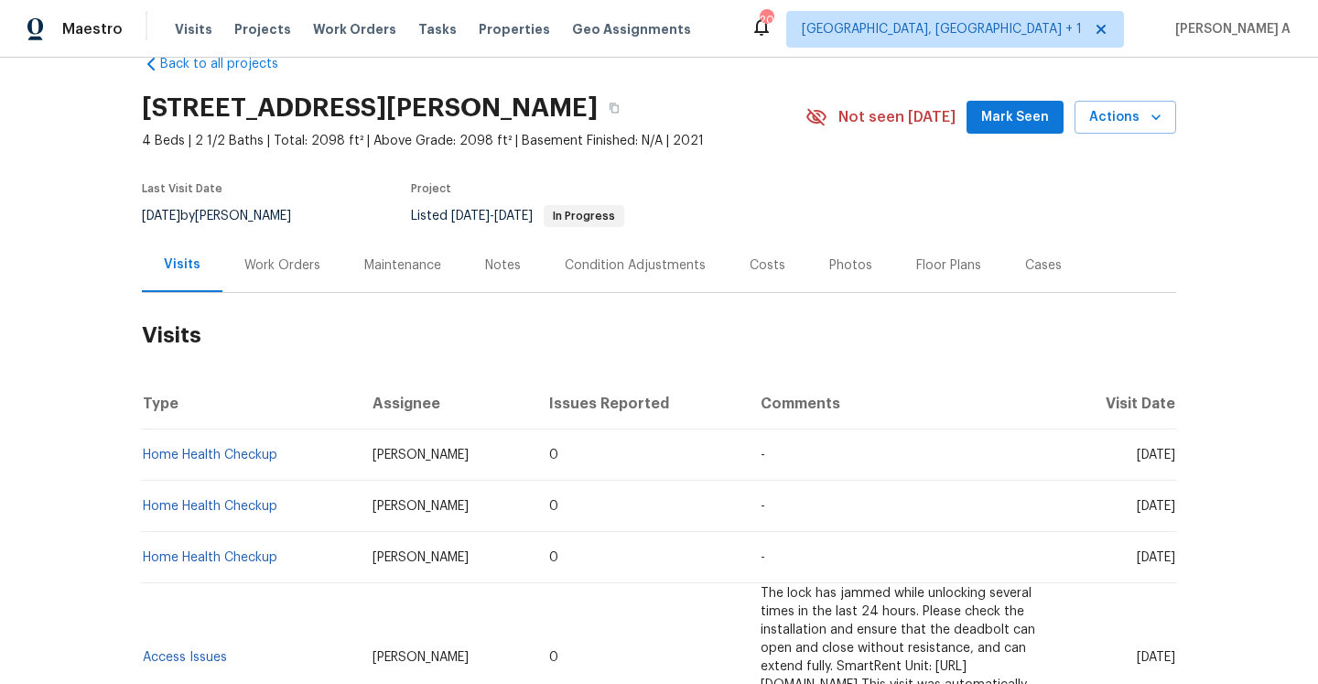
click at [294, 297] on h2 "Visits" at bounding box center [659, 335] width 1034 height 85
click at [293, 290] on div "Work Orders" at bounding box center [282, 265] width 120 height 54
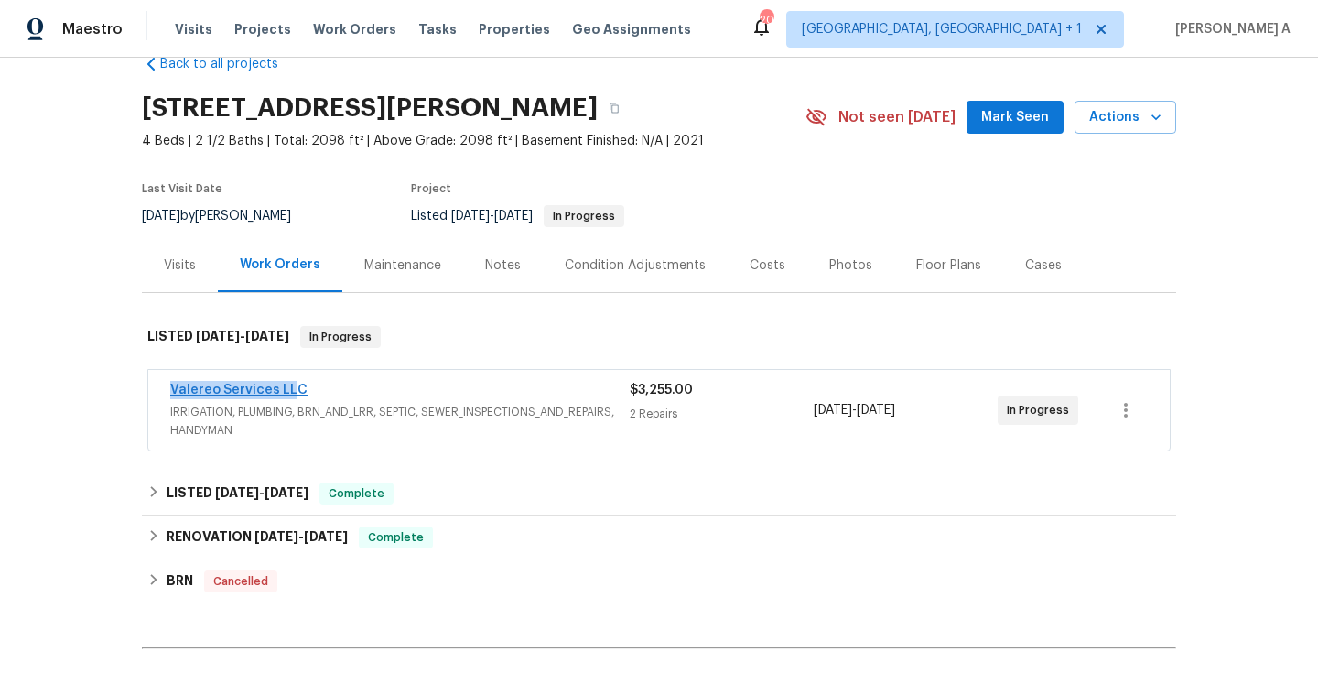
drag, startPoint x: 168, startPoint y: 392, endPoint x: 292, endPoint y: 391, distance: 123.5
click at [292, 391] on div "Valereo Services LLC IRRIGATION, PLUMBING, BRN_AND_LRR, SEPTIC, SEWER_INSPECTIO…" at bounding box center [658, 410] width 1021 height 81
copy link "Valereo Services LLC"
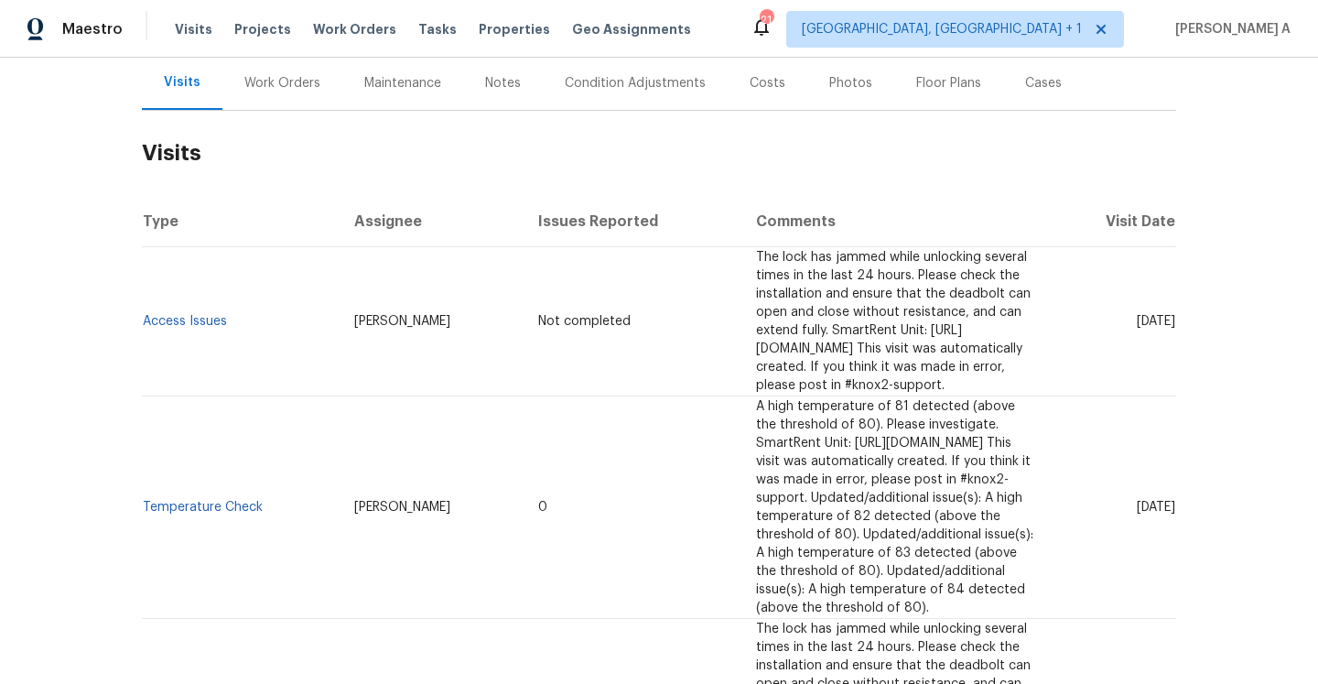
scroll to position [339, 0]
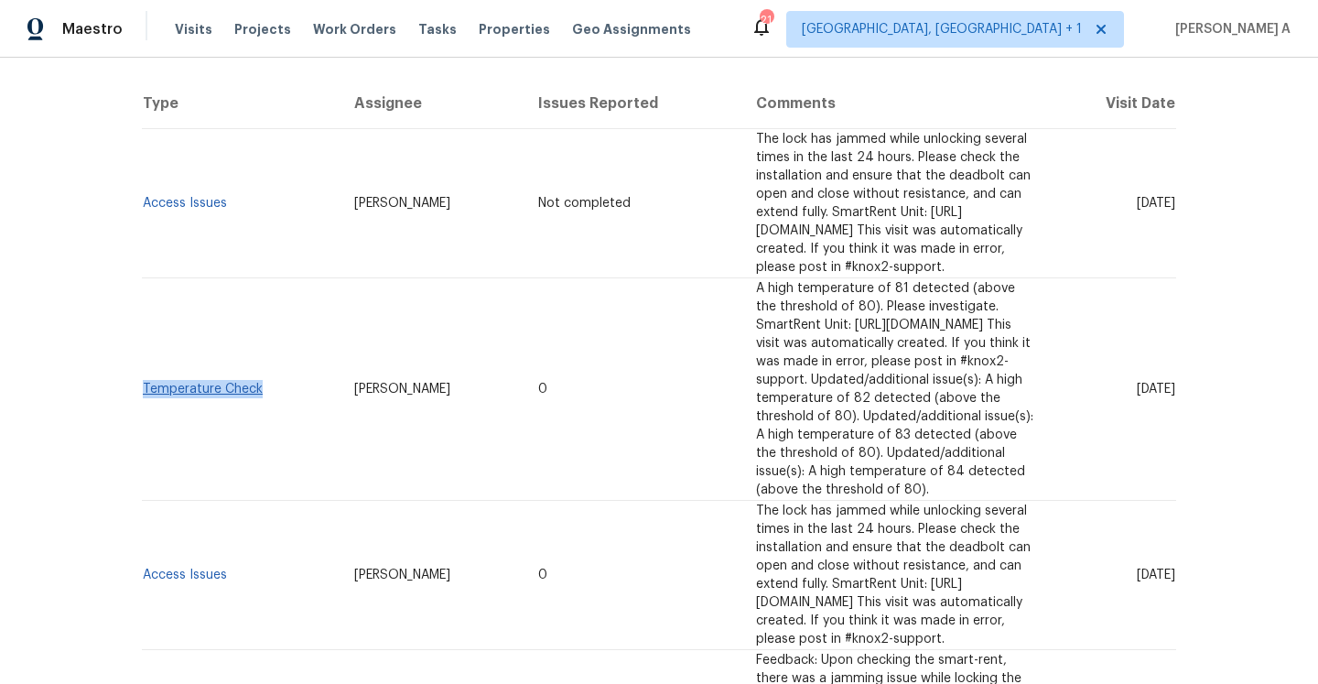
drag, startPoint x: 271, startPoint y: 359, endPoint x: 145, endPoint y: 354, distance: 125.4
click at [145, 354] on td "Temperature Check" at bounding box center [241, 389] width 198 height 222
copy link "Temperature Check"
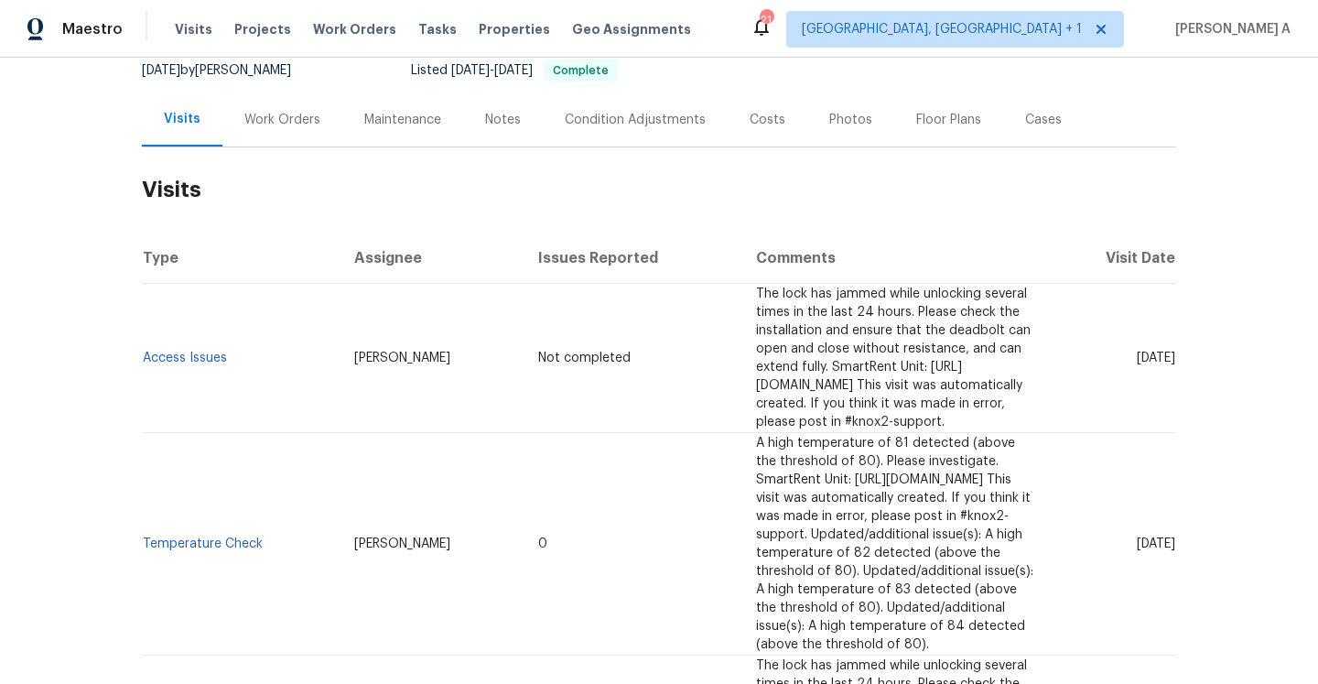
click at [262, 116] on div "Work Orders" at bounding box center [282, 120] width 76 height 18
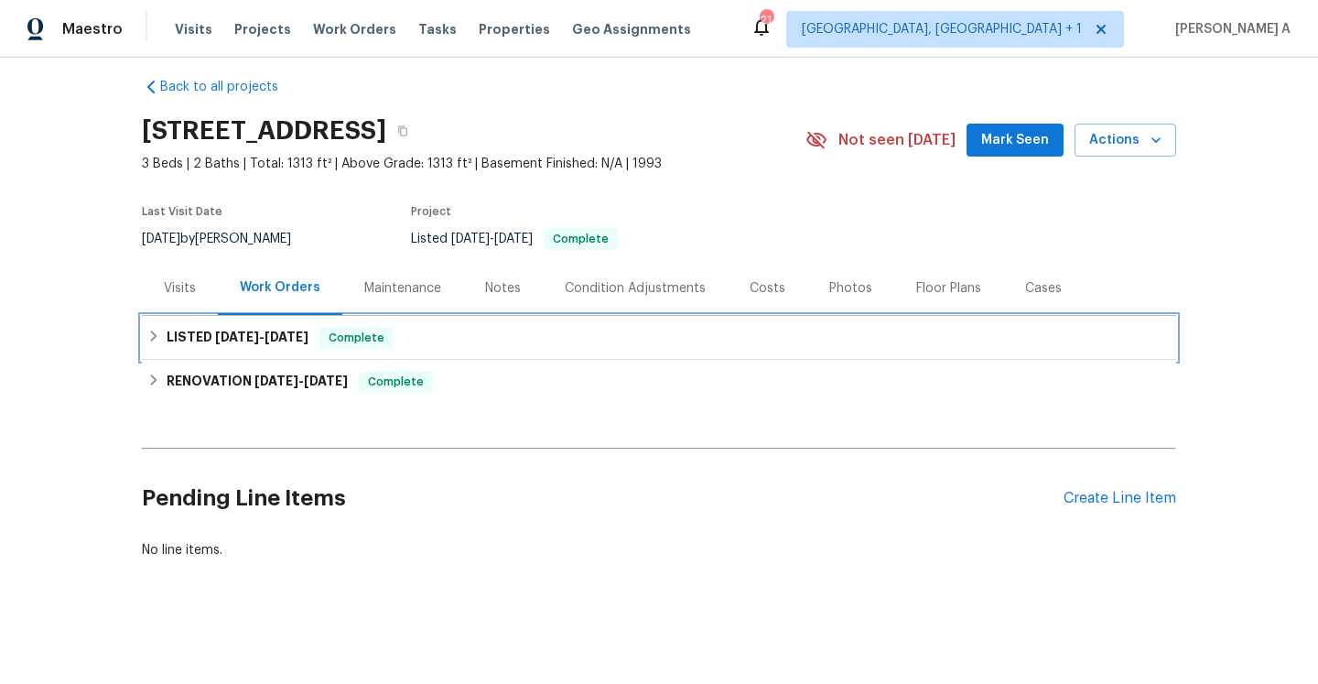
click at [319, 350] on div "LISTED [DATE] - [DATE] Complete" at bounding box center [659, 338] width 1034 height 44
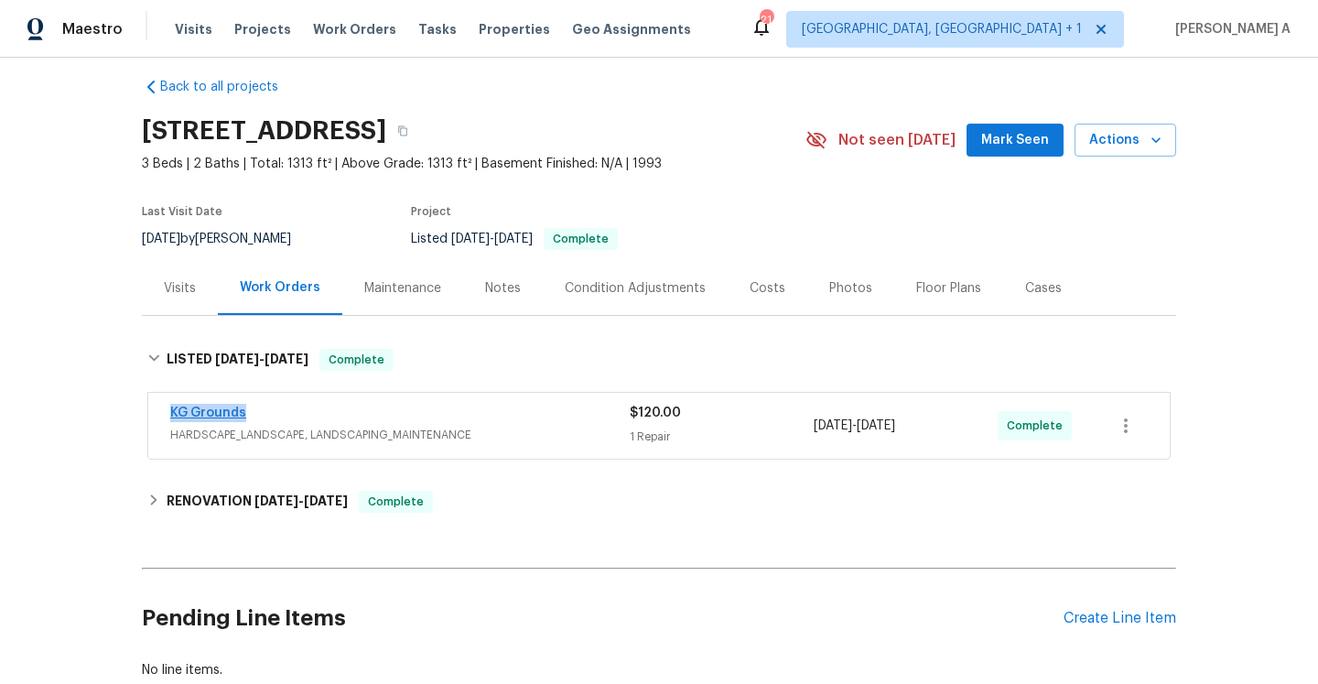
drag, startPoint x: 276, startPoint y: 420, endPoint x: 172, endPoint y: 412, distance: 104.6
click at [172, 412] on div "KG Grounds" at bounding box center [399, 415] width 459 height 22
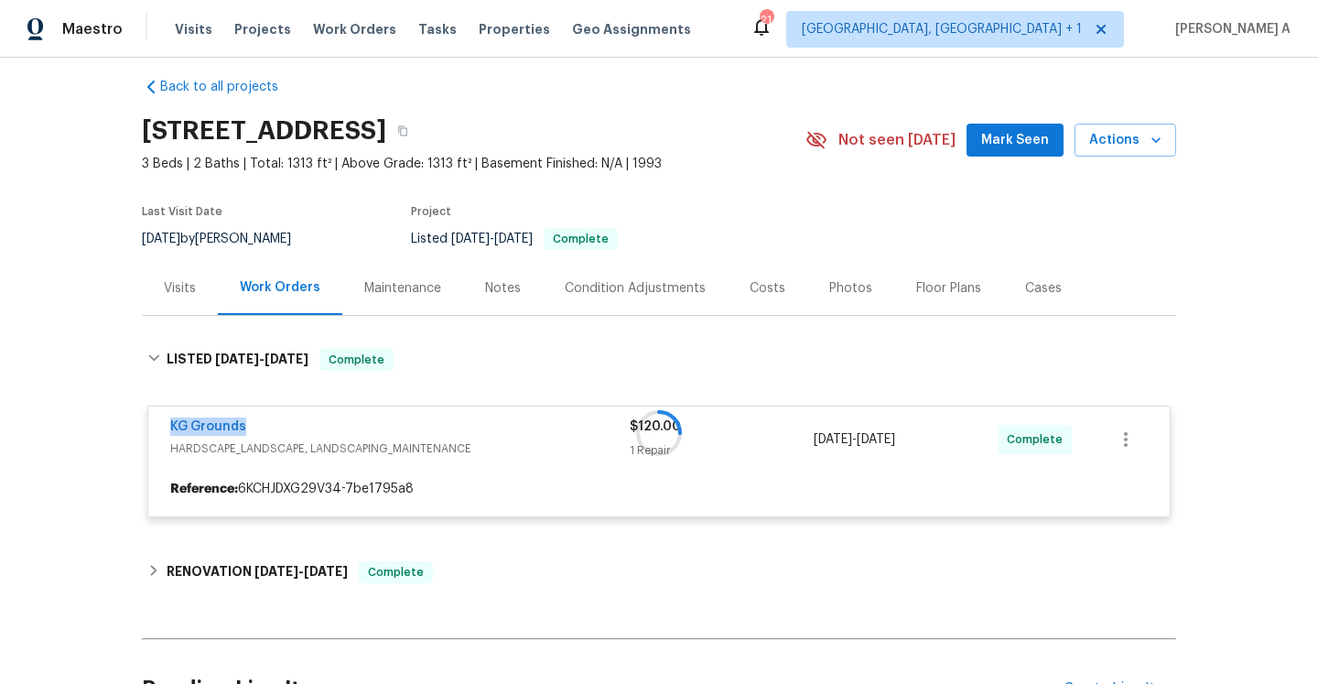
copy link "KG Grounds"
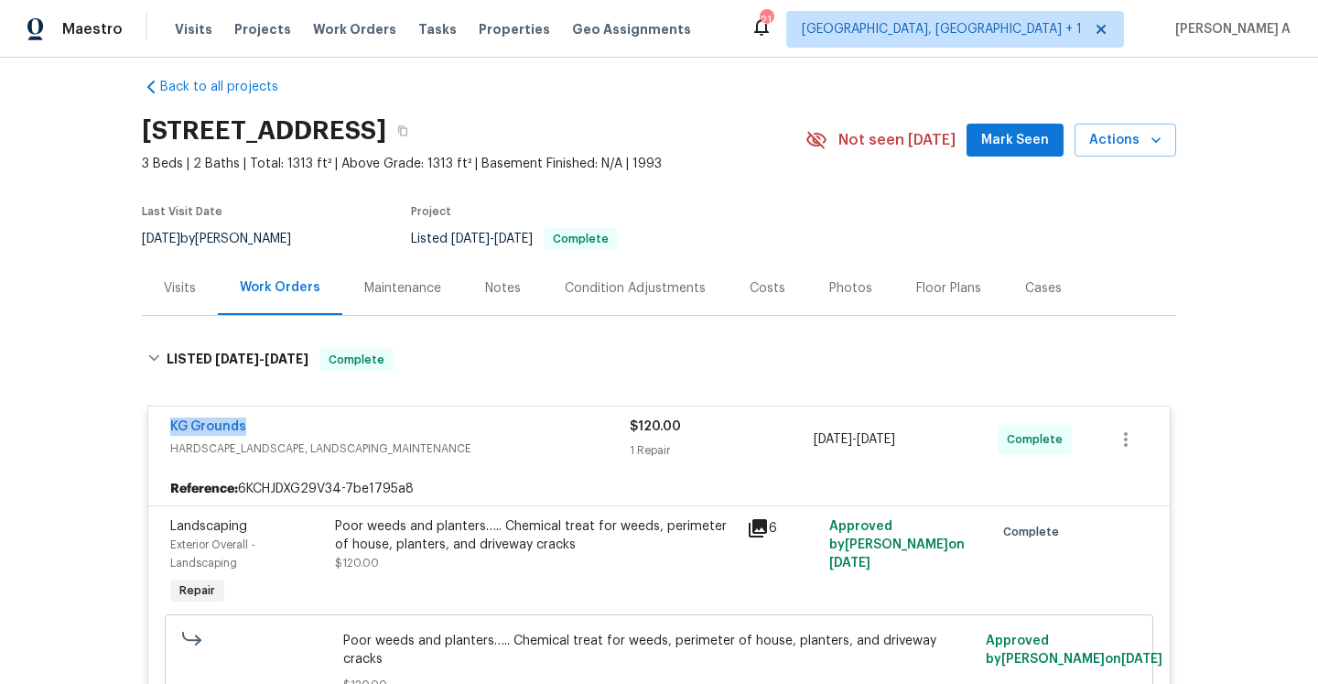
click at [397, 423] on div "KG Grounds" at bounding box center [399, 428] width 459 height 22
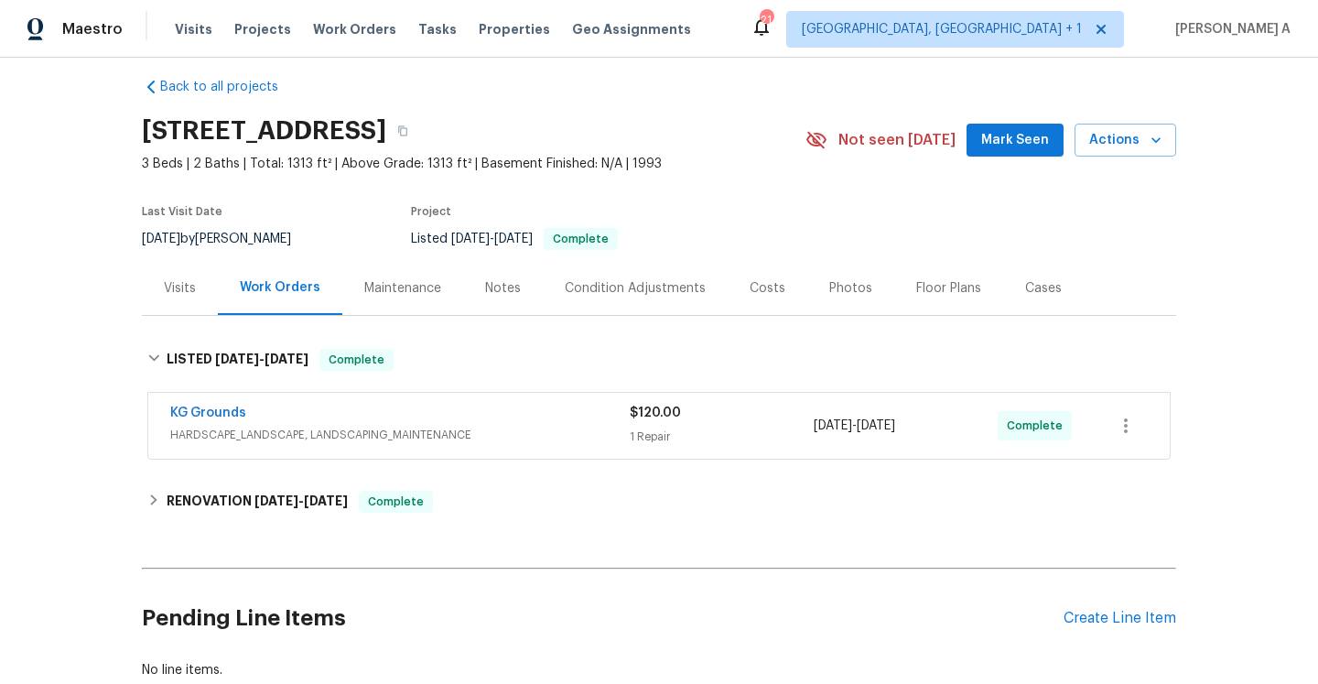
click at [194, 291] on div "Visits" at bounding box center [180, 288] width 32 height 18
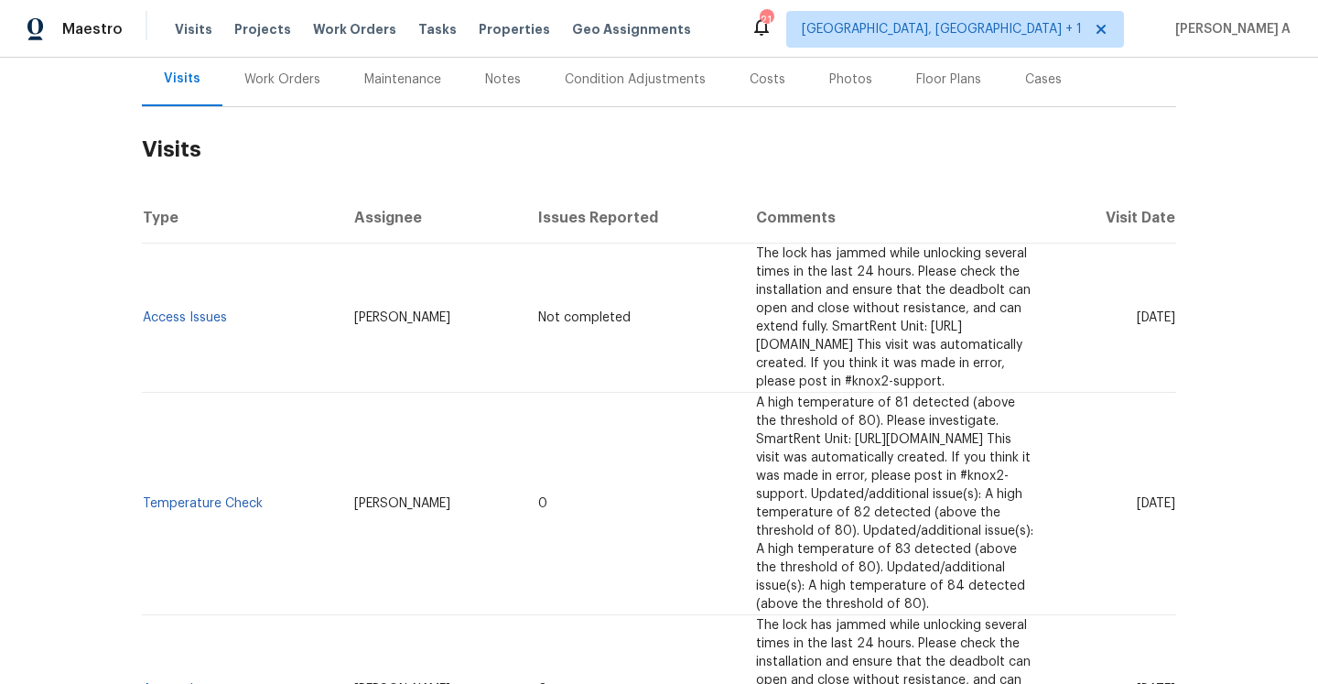
scroll to position [231, 0]
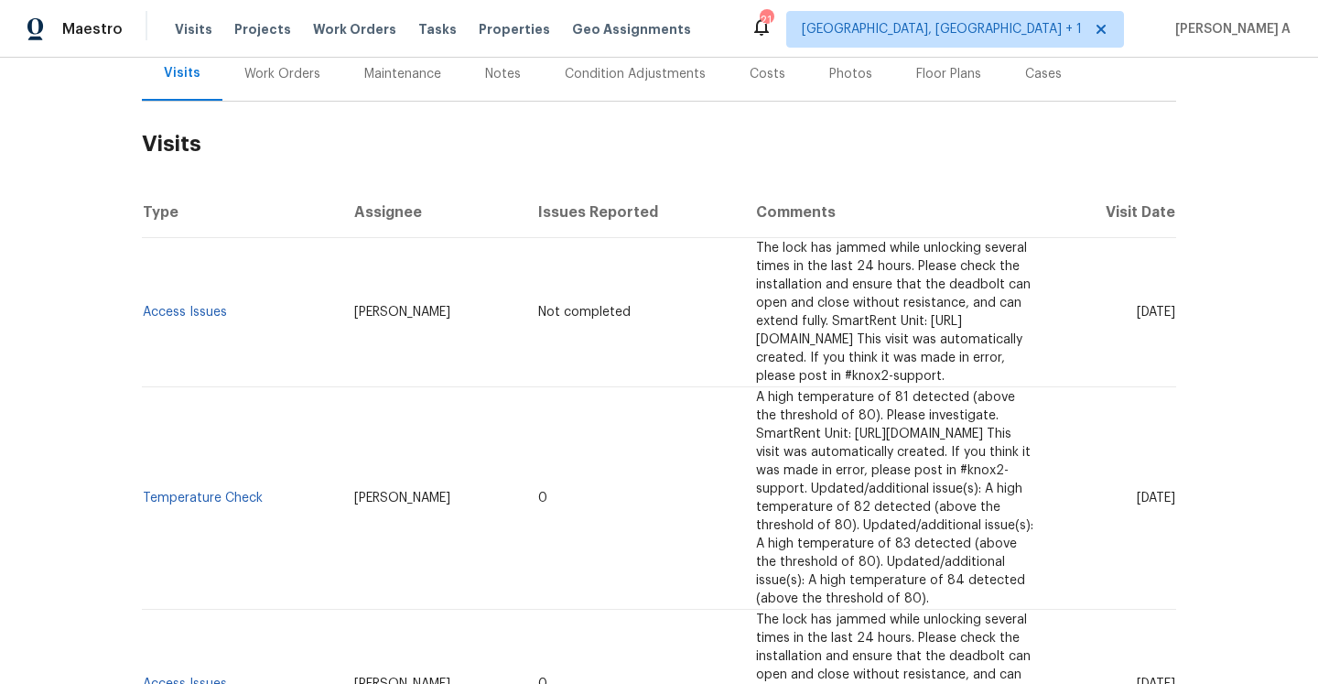
click at [259, 90] on div "Work Orders" at bounding box center [282, 74] width 120 height 54
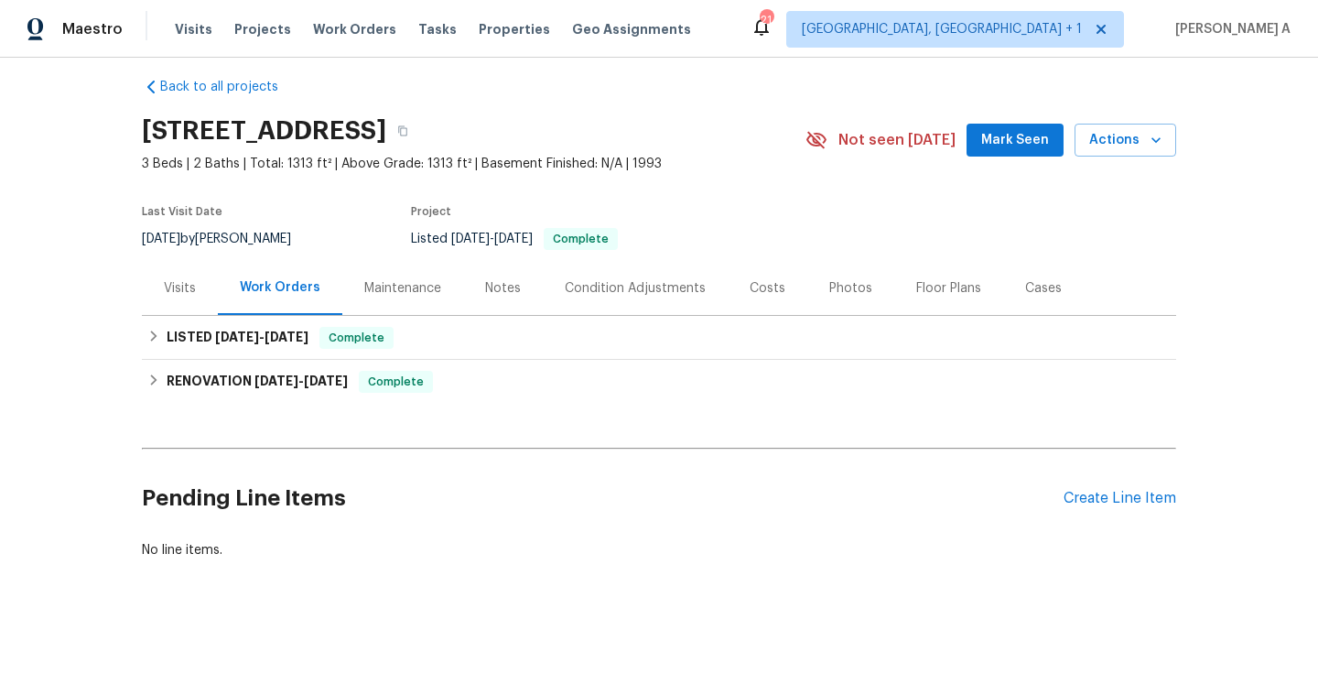
scroll to position [16, 0]
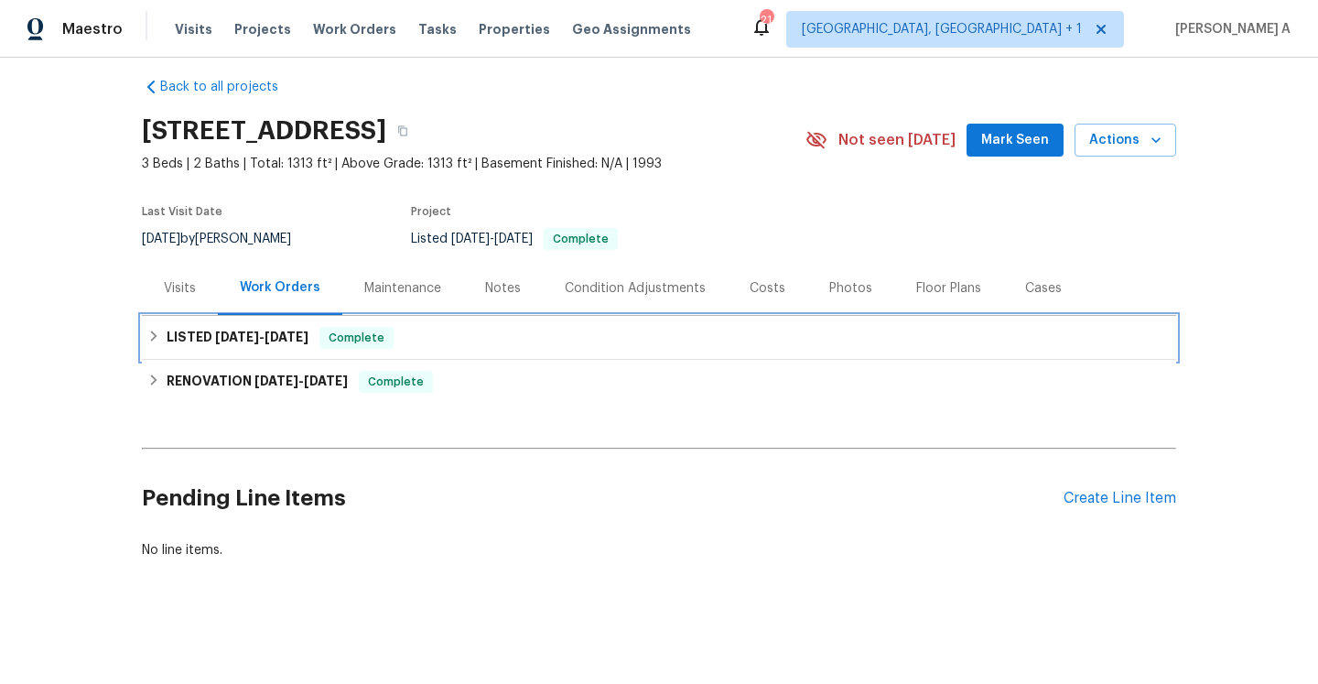
click at [373, 338] on span "Complete" at bounding box center [356, 337] width 70 height 18
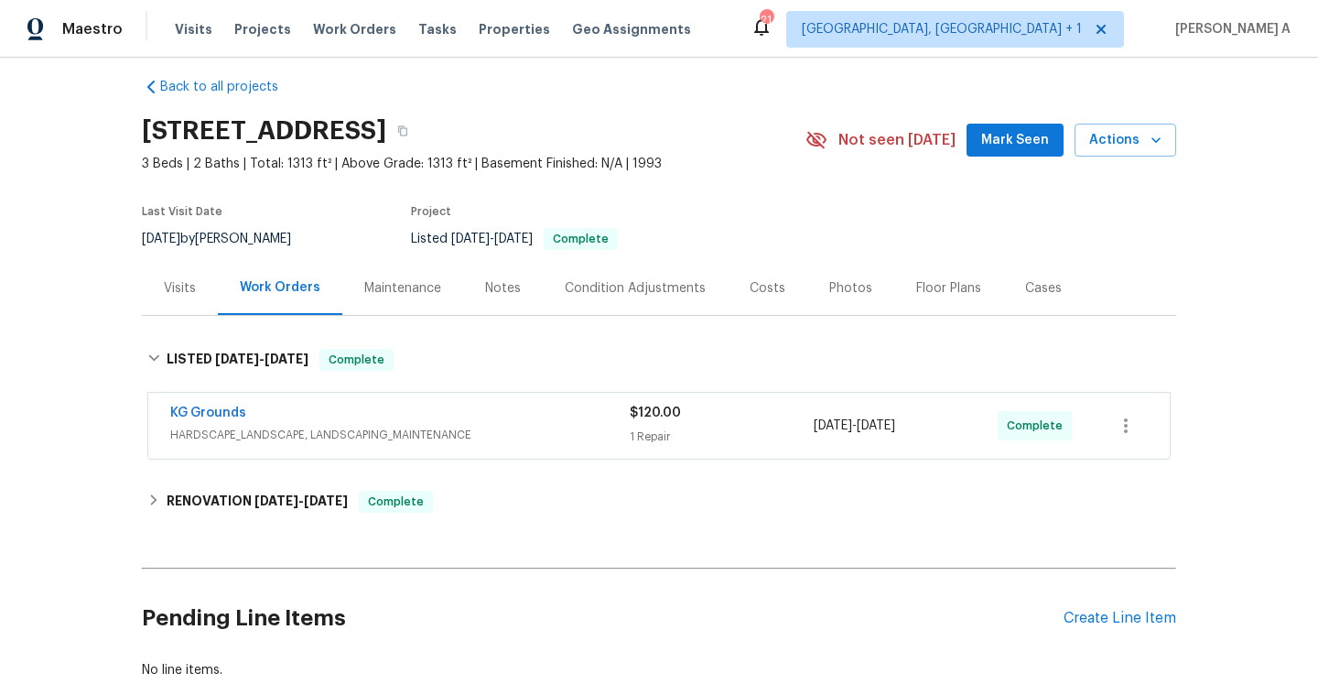
click at [394, 435] on span "HARDSCAPE_LANDSCAPE, LANDSCAPING_MAINTENANCE" at bounding box center [399, 434] width 459 height 18
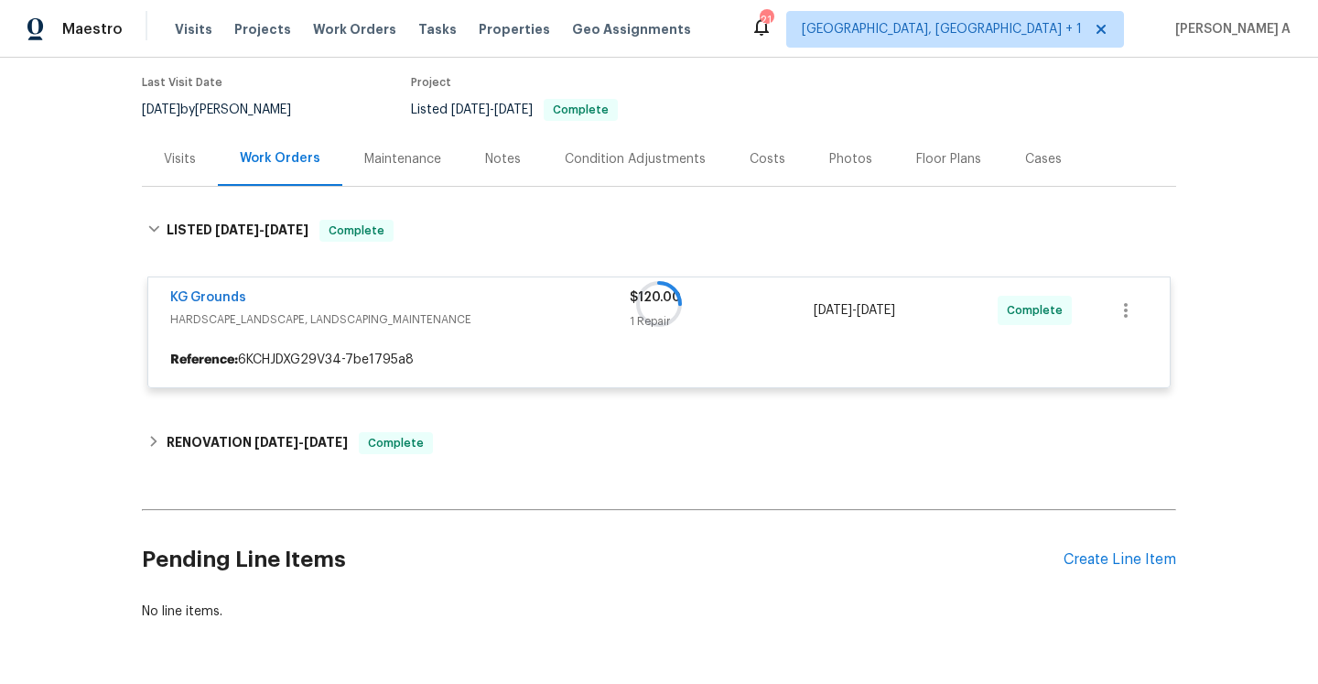
scroll to position [157, 0]
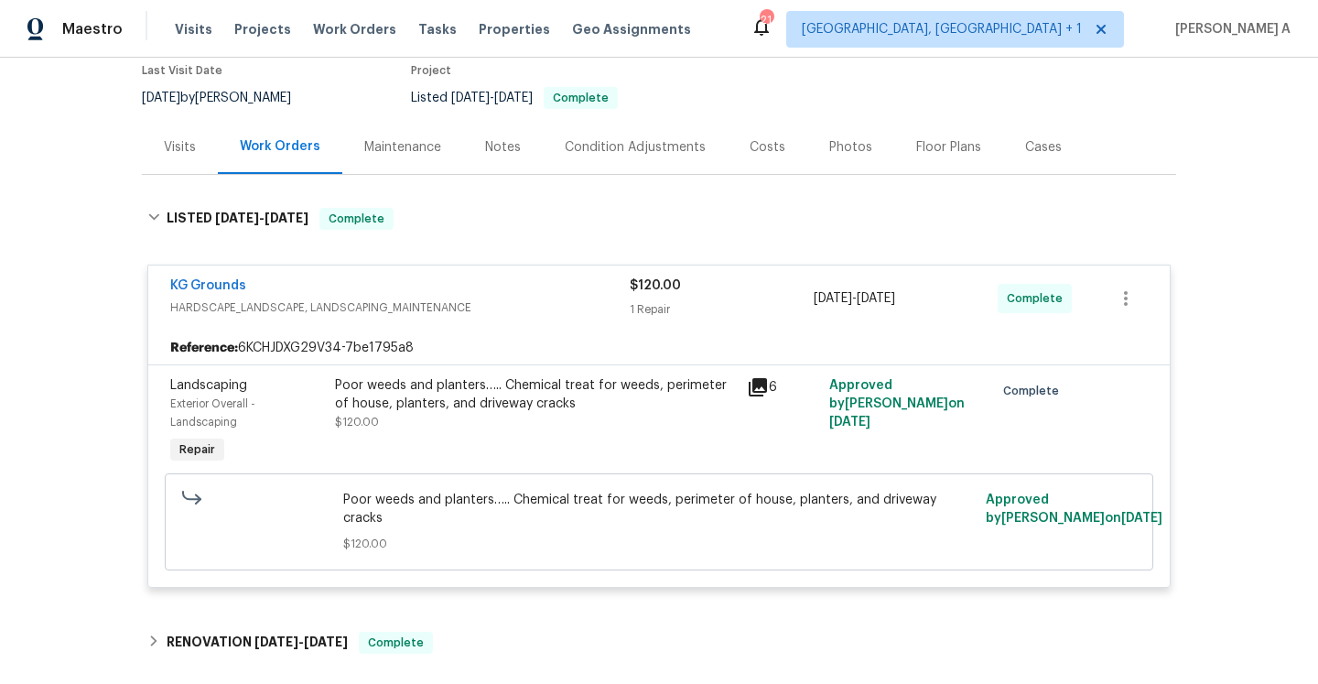
click at [339, 309] on span "HARDSCAPE_LANDSCAPE, LANDSCAPING_MAINTENANCE" at bounding box center [399, 307] width 459 height 18
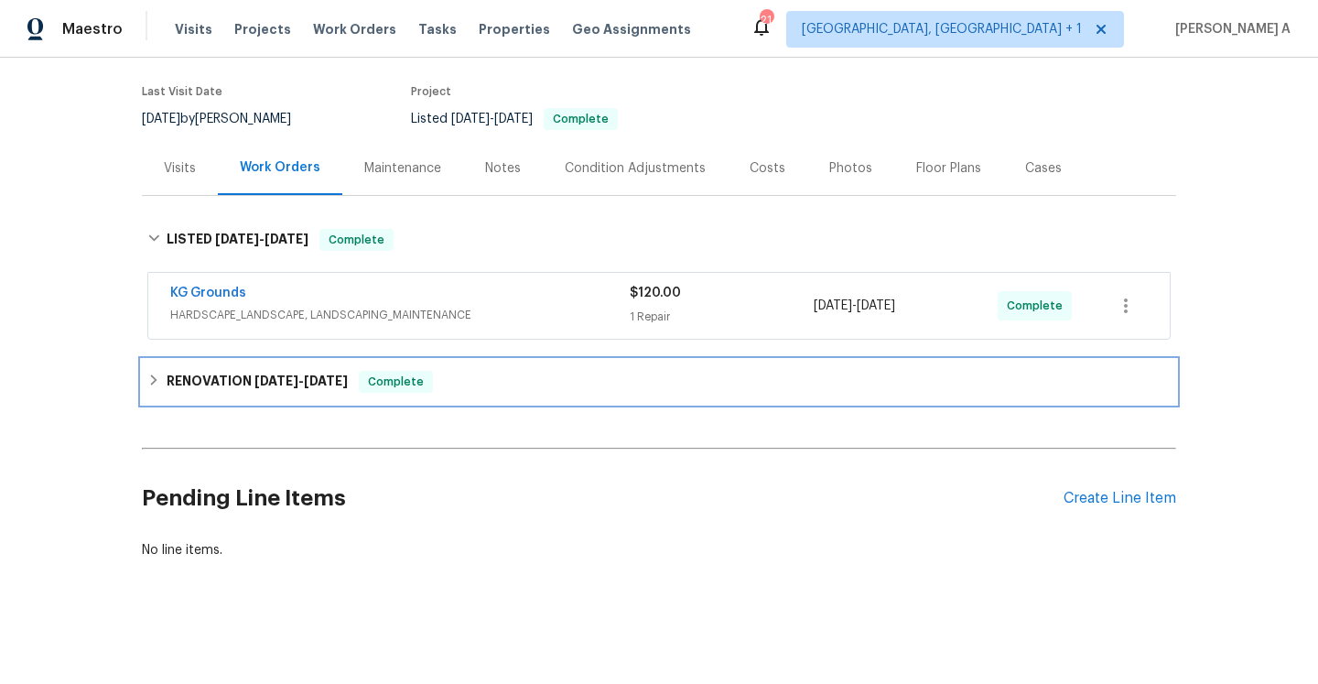
click at [348, 371] on h6 "RENOVATION [DATE] - [DATE]" at bounding box center [257, 382] width 181 height 22
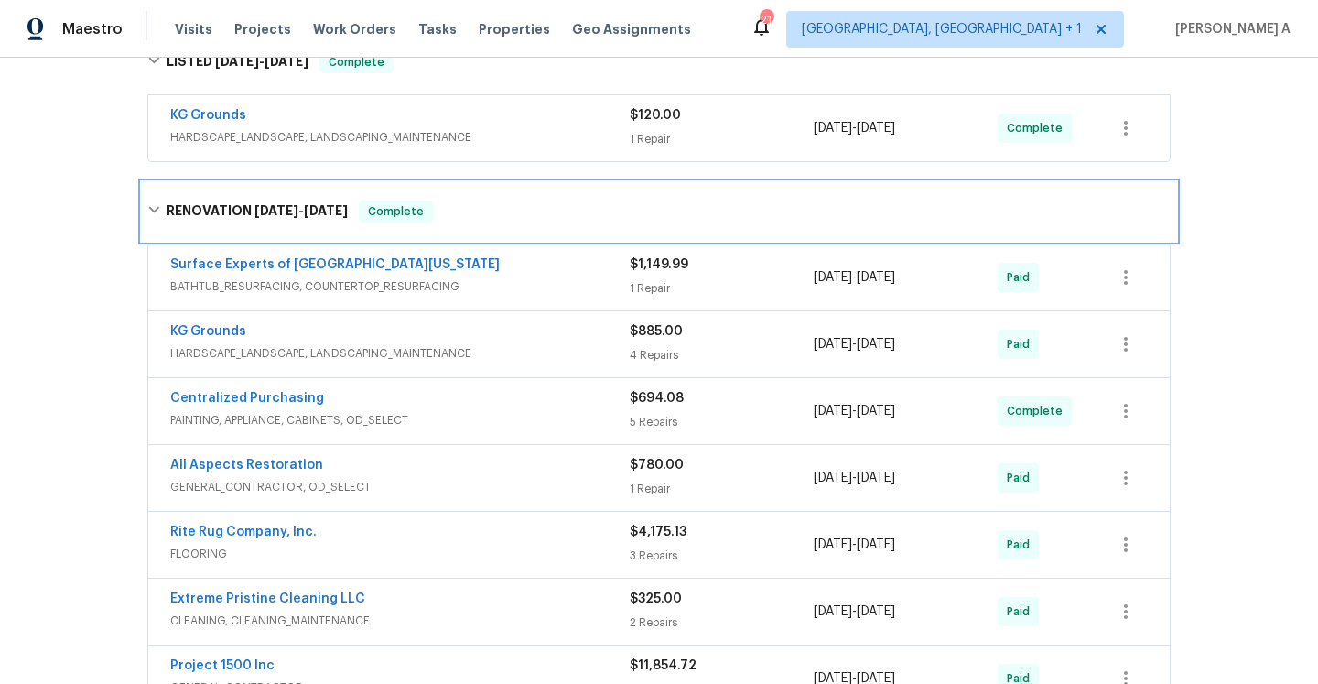
click at [353, 198] on div "RENOVATION [DATE] - [DATE] Complete" at bounding box center [659, 211] width 1034 height 59
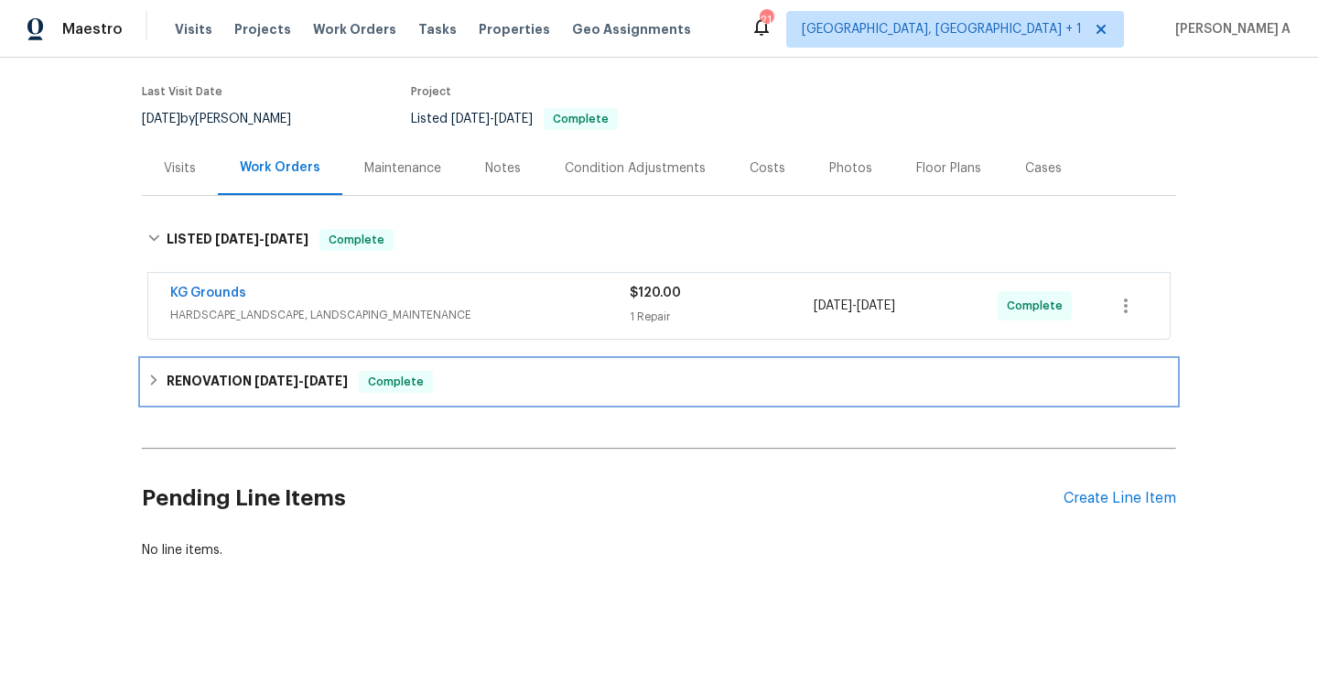
scroll to position [136, 0]
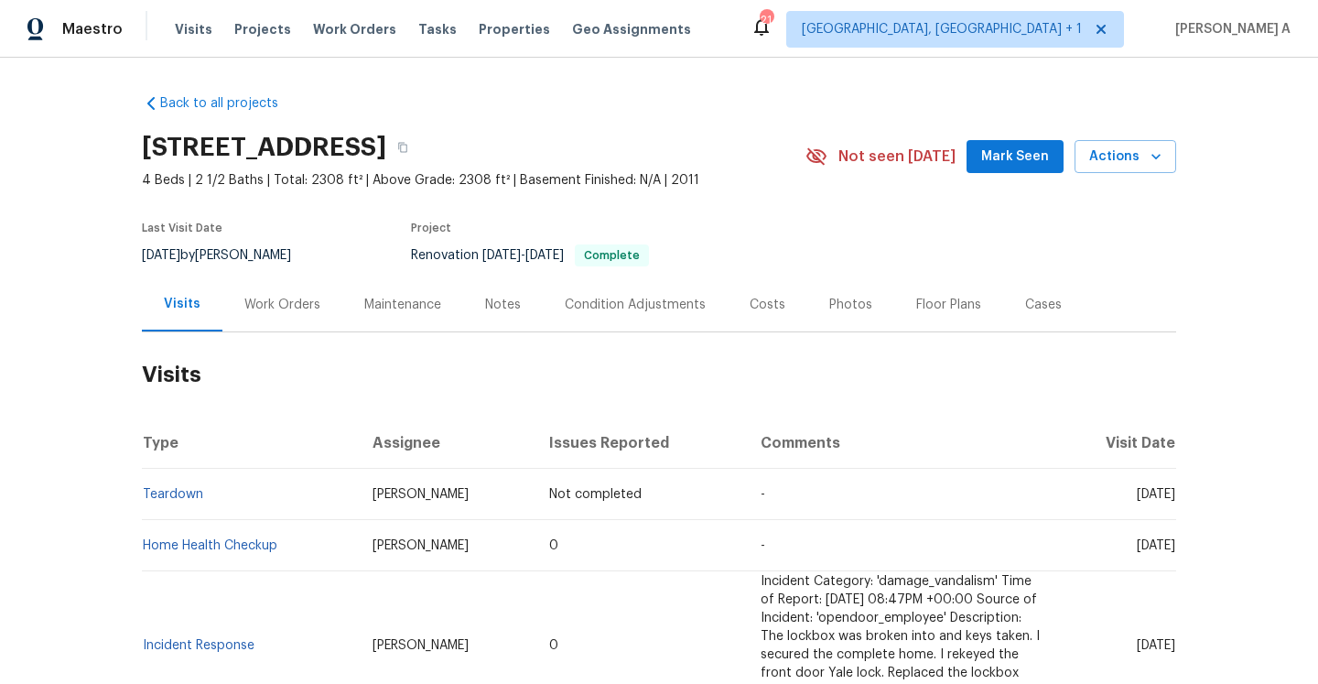
click at [281, 324] on div "Work Orders" at bounding box center [282, 304] width 120 height 54
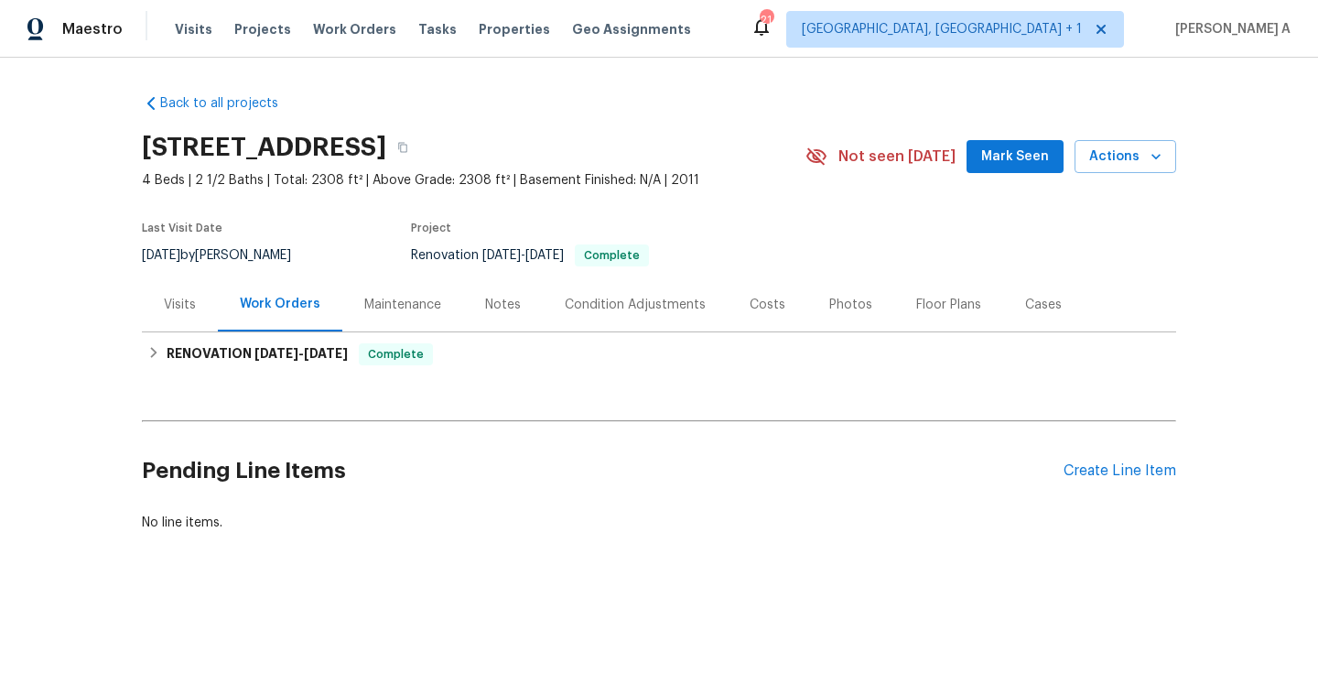
click at [203, 308] on div "Visits" at bounding box center [180, 304] width 76 height 54
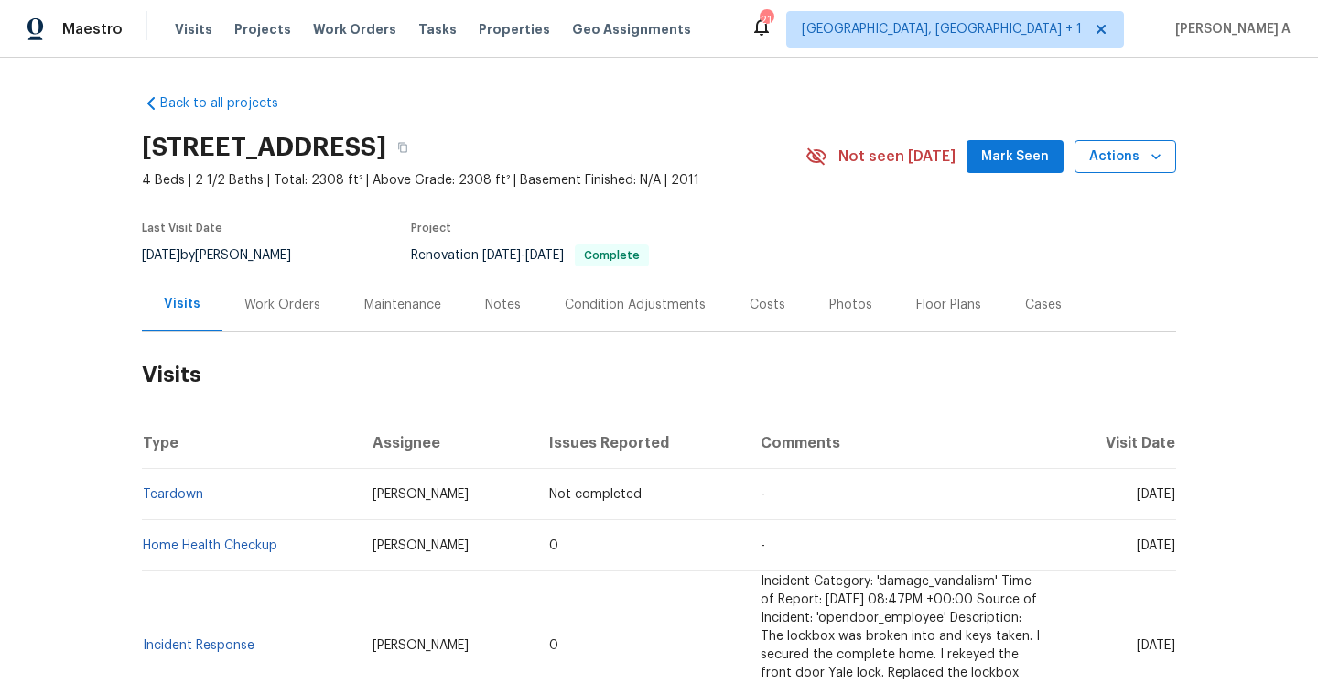
click at [1092, 141] on button "Actions" at bounding box center [1125, 157] width 102 height 34
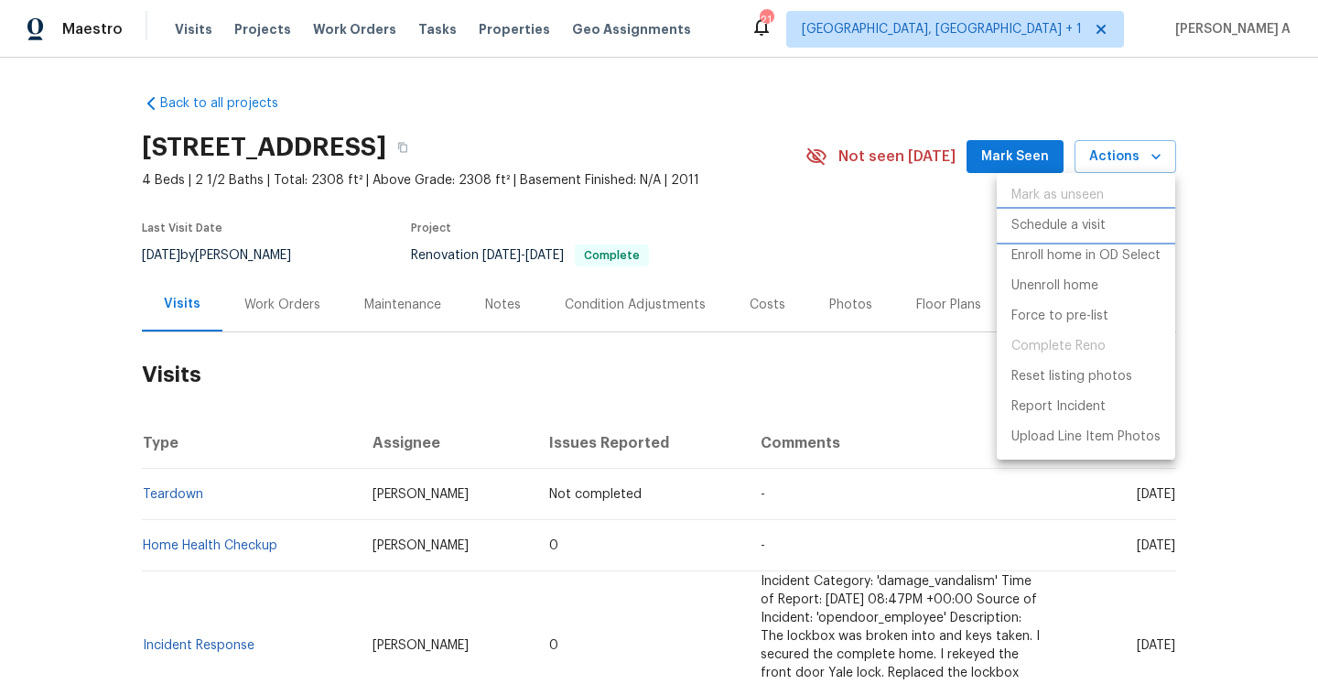
click at [1079, 217] on p "Schedule a visit" at bounding box center [1058, 225] width 94 height 19
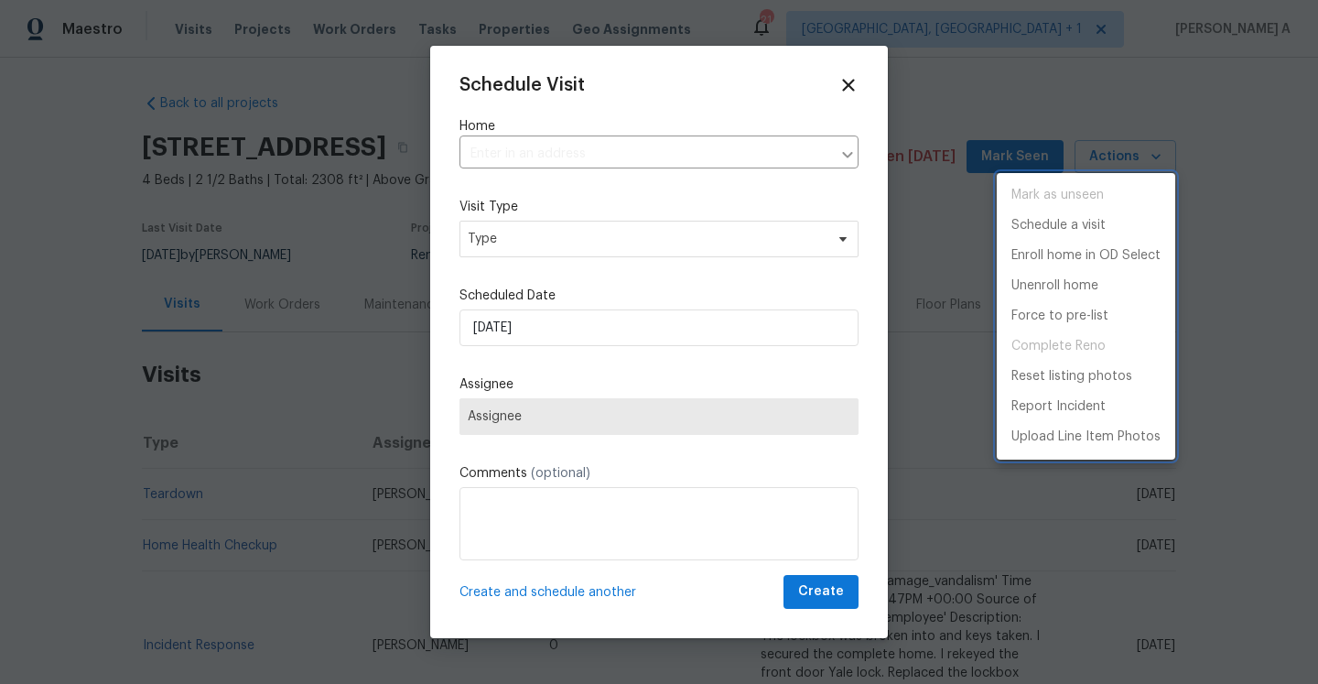
type input "8261 Red Rock Dr, Sacramento, CA 95829"
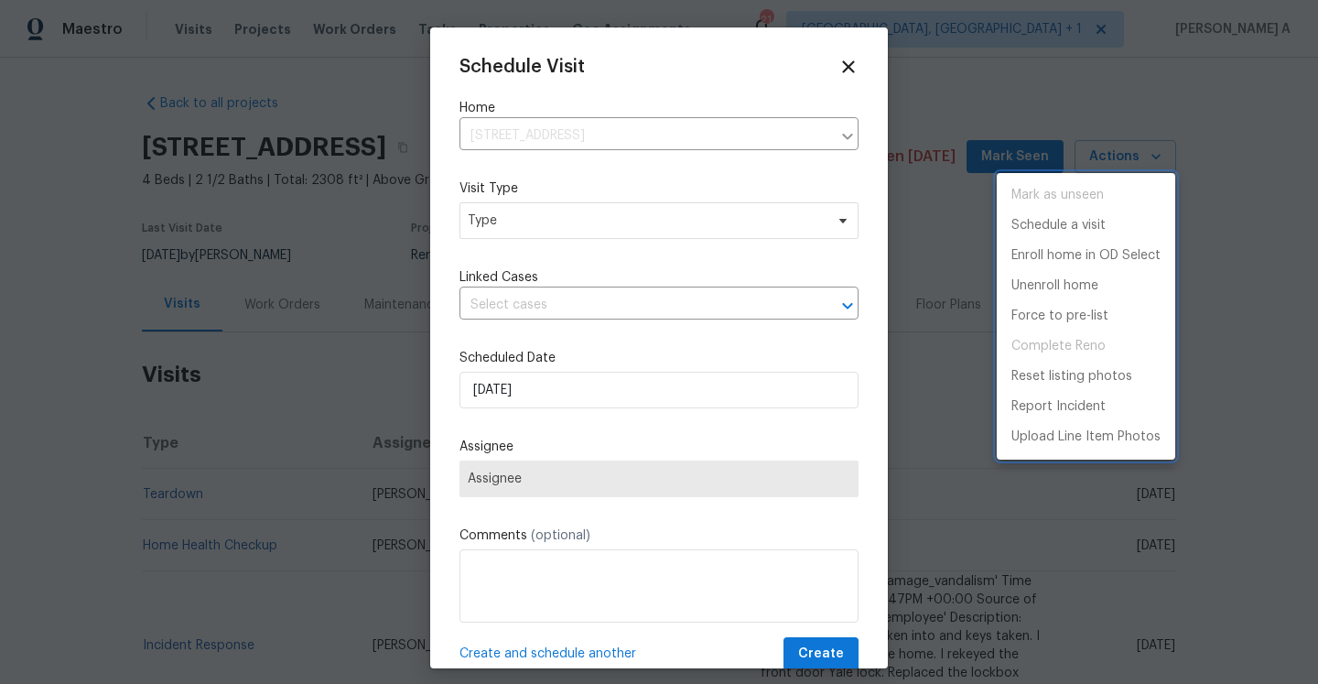
click at [668, 230] on div at bounding box center [659, 342] width 1318 height 684
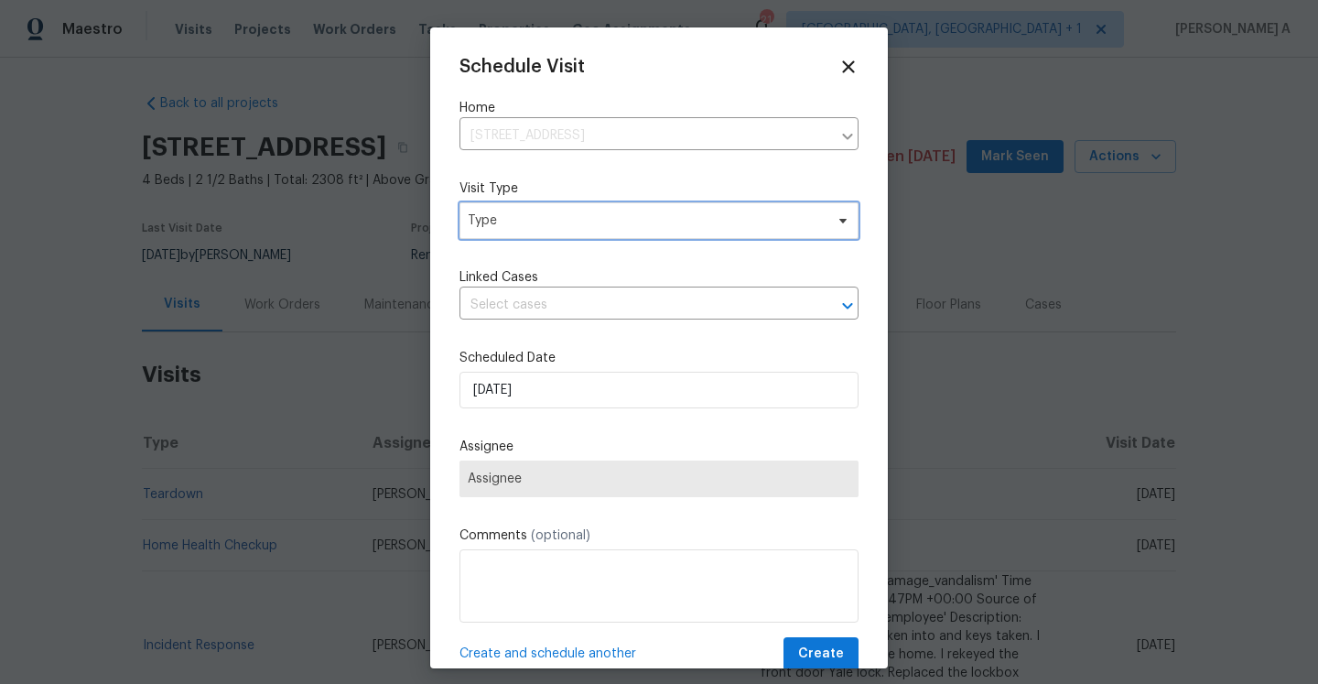
click at [662, 226] on span "Type" at bounding box center [646, 220] width 356 height 18
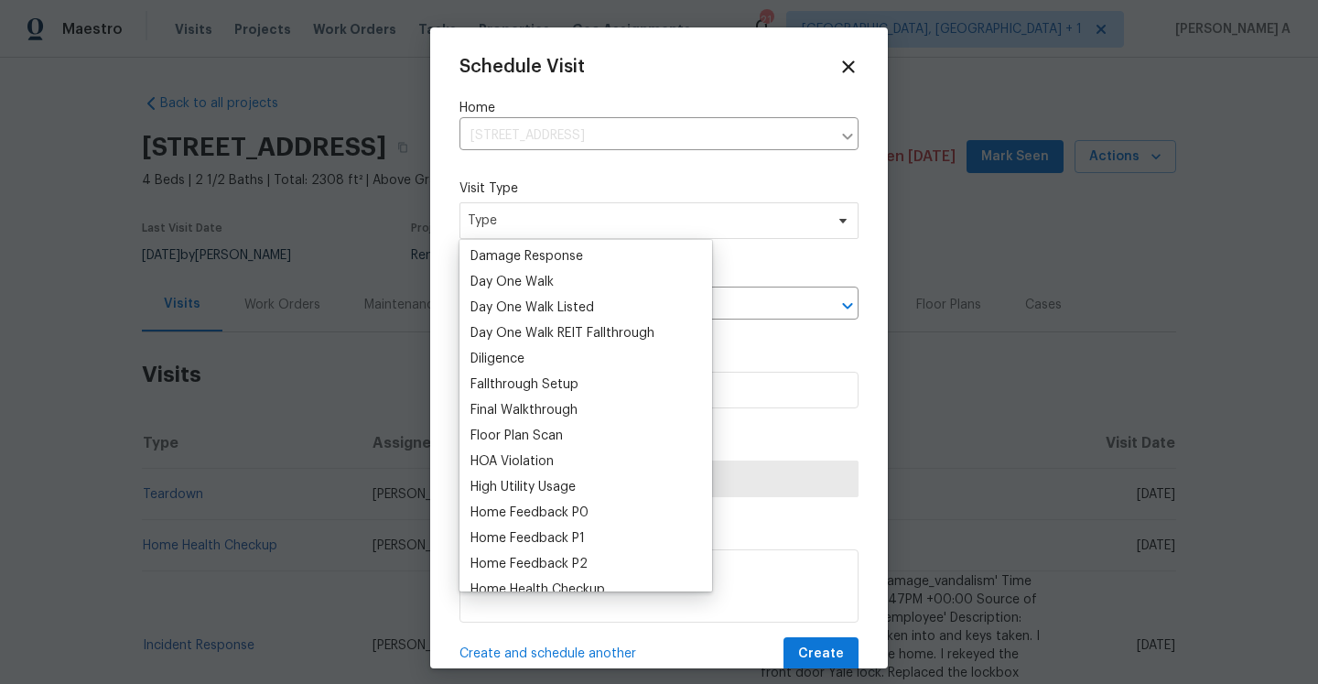
scroll to position [312, 0]
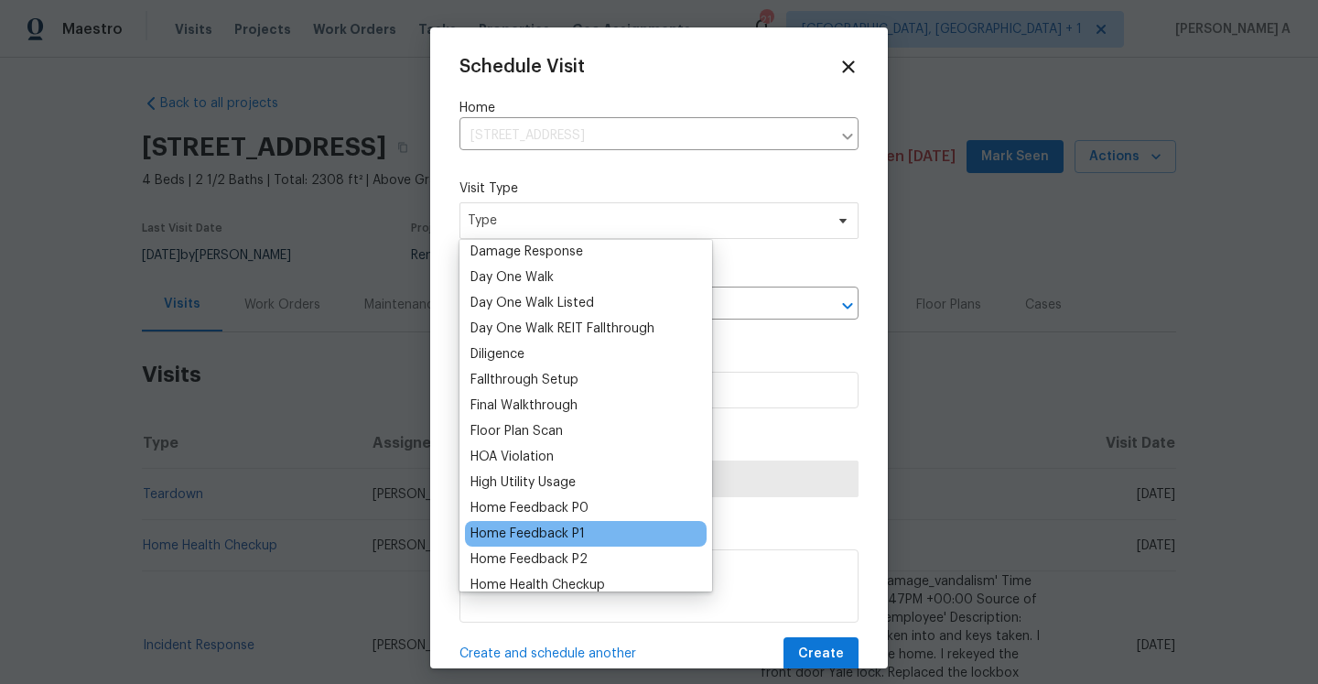
click at [582, 527] on div "Home Feedback P1" at bounding box center [527, 533] width 114 height 18
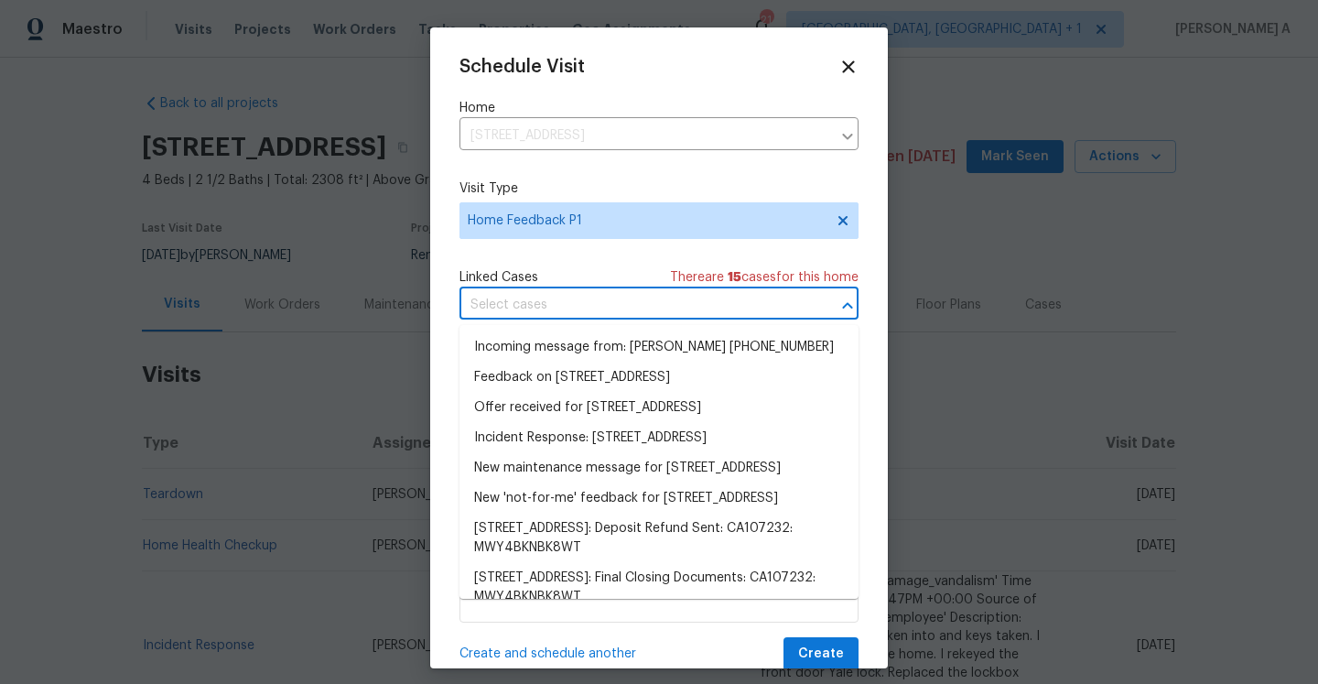
click at [568, 299] on input "text" at bounding box center [633, 305] width 348 height 28
click at [587, 363] on li "Feedback on 8261 Red Rock Dr, Sacramento, CA 95829" at bounding box center [658, 377] width 399 height 30
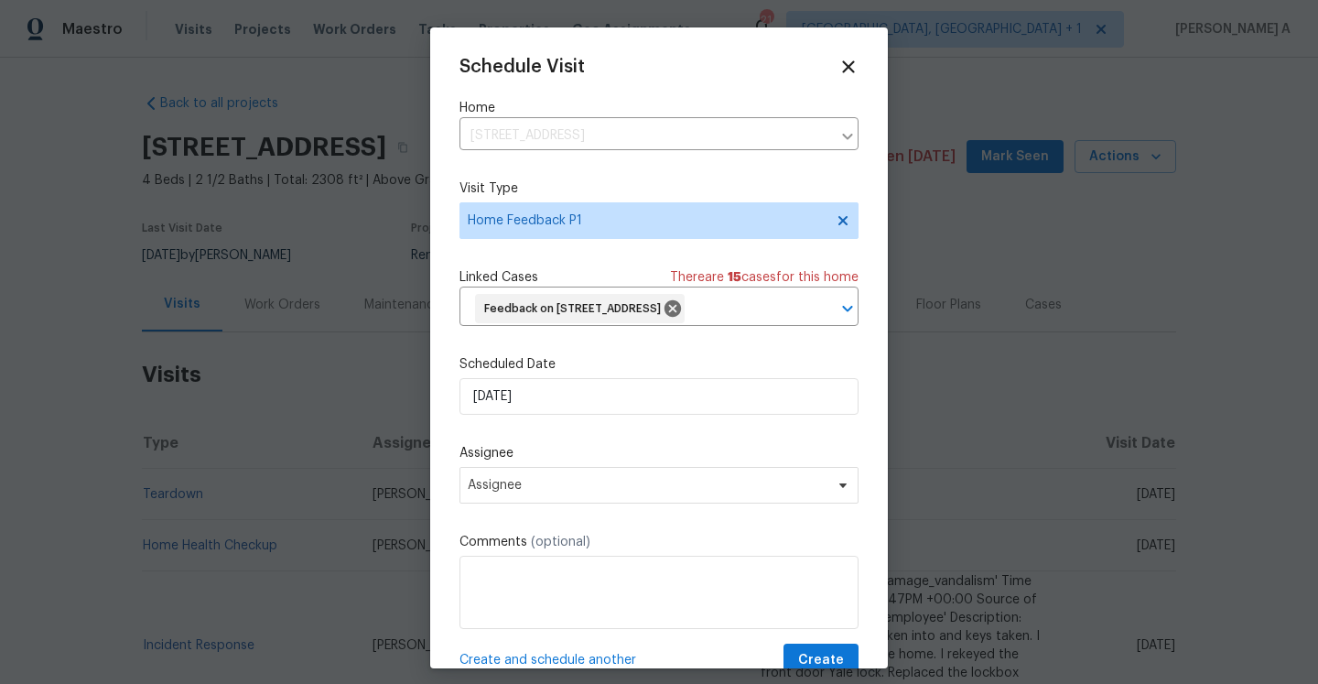
click at [587, 379] on div "Schedule Visit Home 8261 Red Rock Dr, Sacramento, CA 95829 ​ Visit Type Home Fe…" at bounding box center [658, 367] width 399 height 620
click at [587, 373] on label "Scheduled Date" at bounding box center [658, 364] width 399 height 18
click at [587, 414] on input "8/21/2025" at bounding box center [658, 396] width 399 height 37
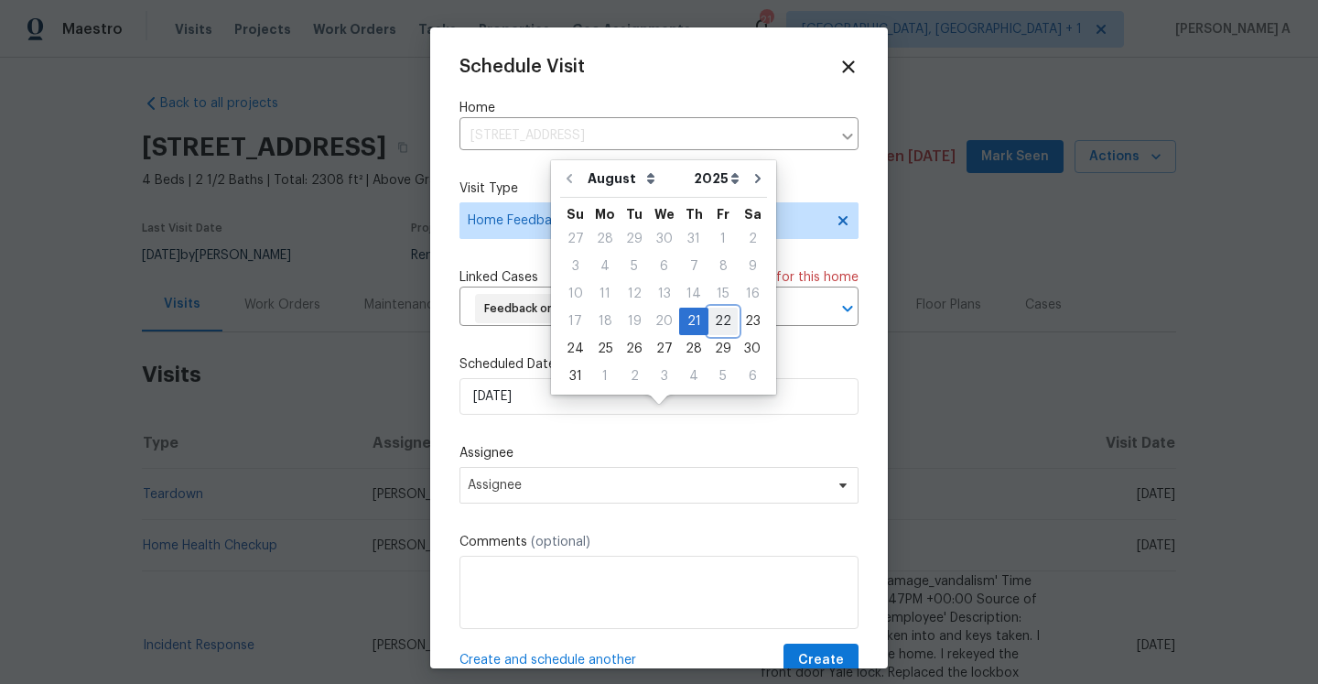
click at [708, 315] on div "22" at bounding box center [722, 321] width 29 height 26
type input "8/22/2025"
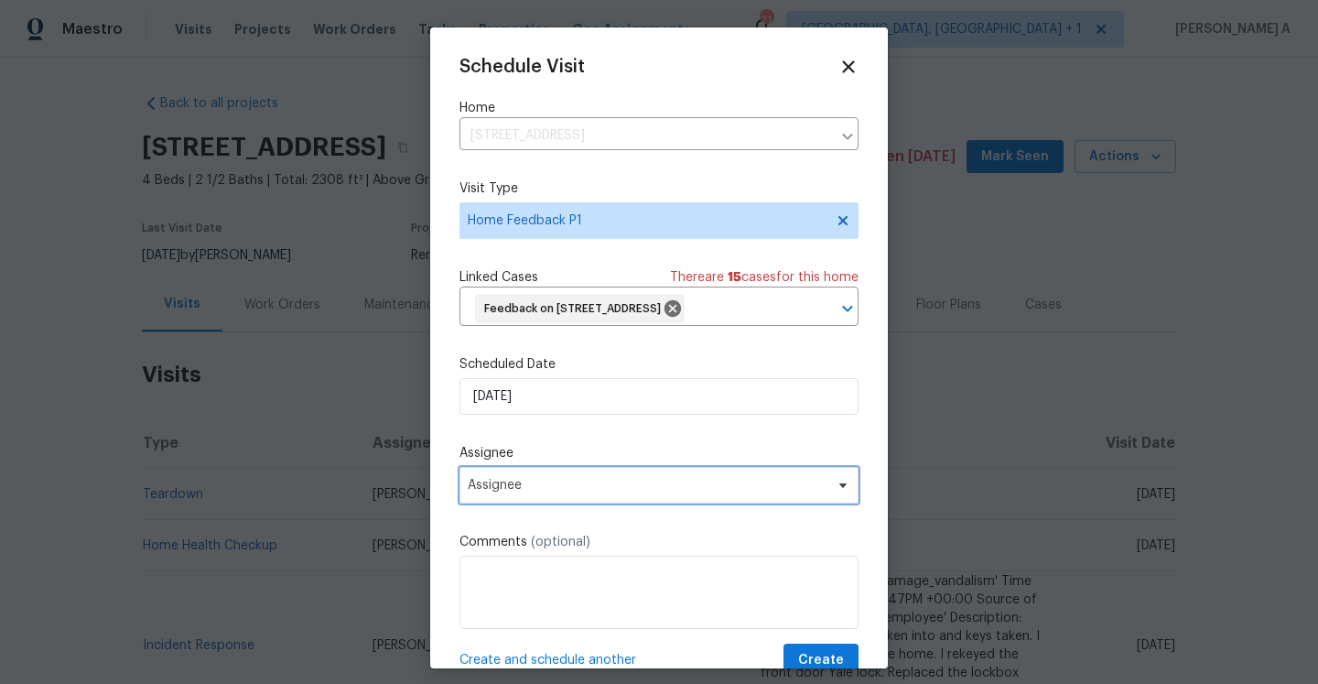
click at [607, 503] on span "Assignee" at bounding box center [658, 485] width 399 height 37
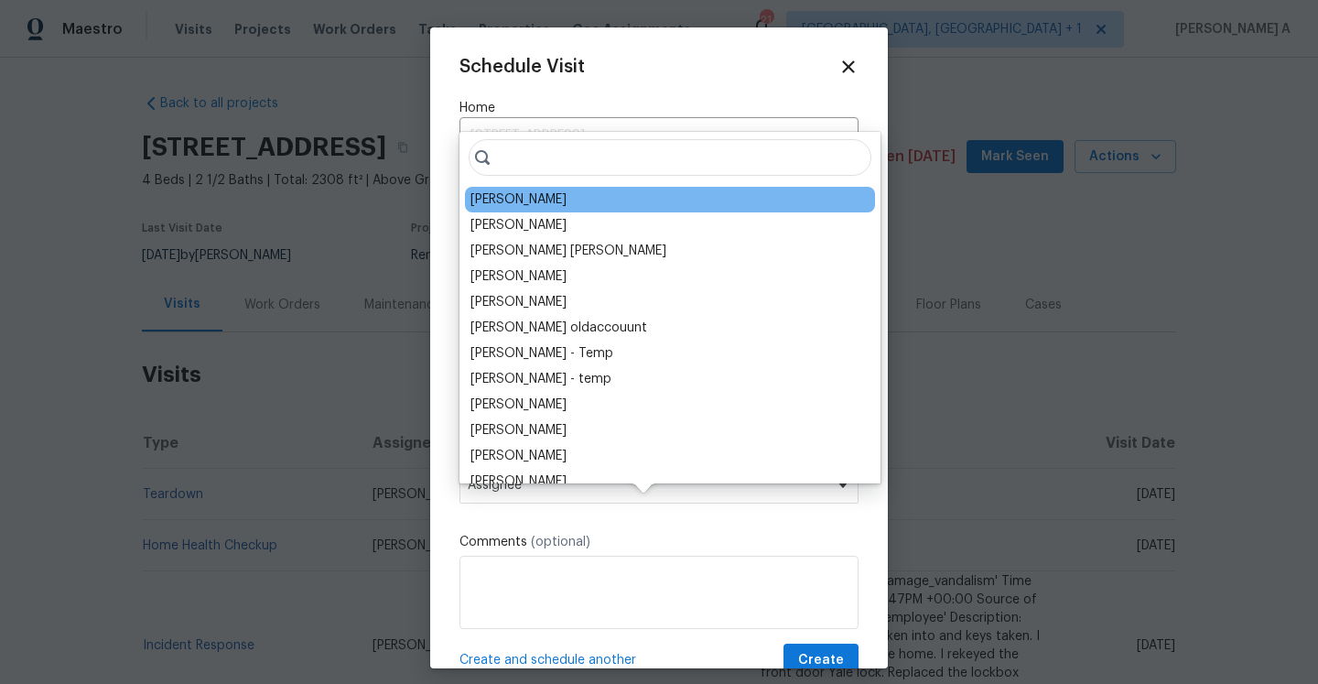
click at [510, 208] on div "Marcos Reyes" at bounding box center [518, 199] width 96 height 18
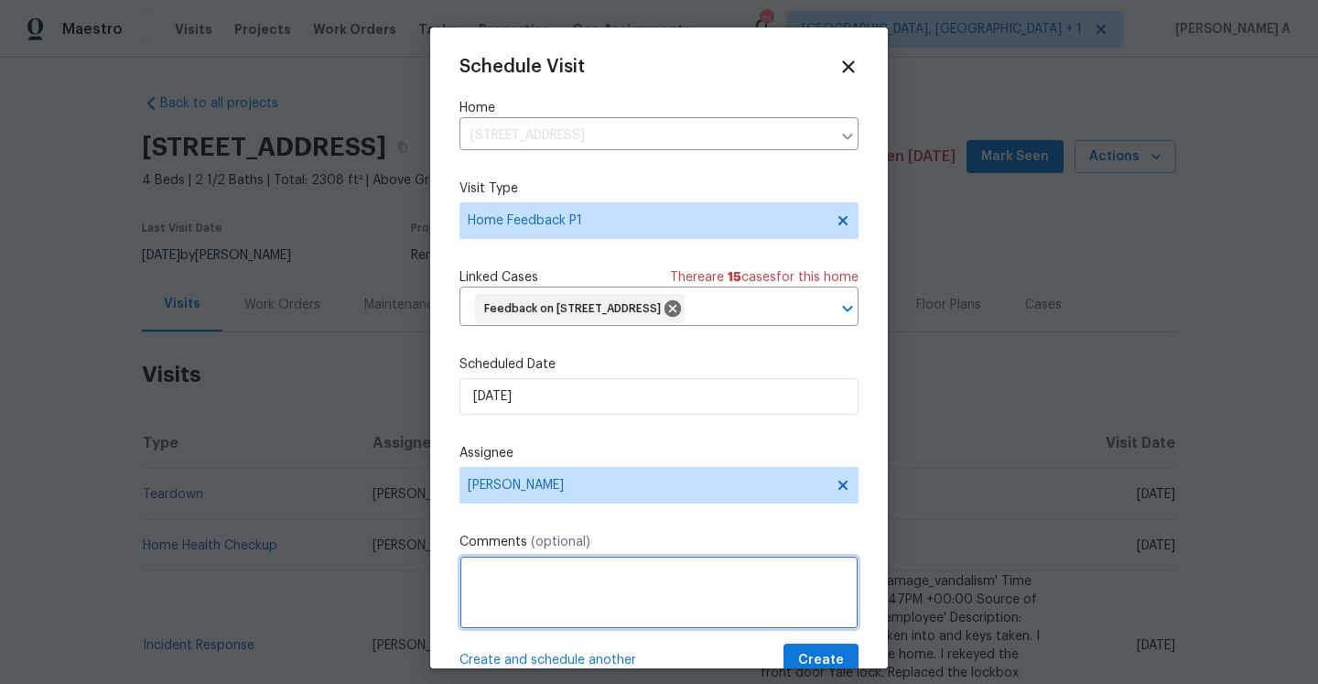
click at [639, 599] on textarea at bounding box center [658, 591] width 399 height 73
paste textarea "APPRAISER STATED THE LB DOESNT CLOSE BACK, ALREADY TROUBLESHOOTED BUT LB DOESNT…"
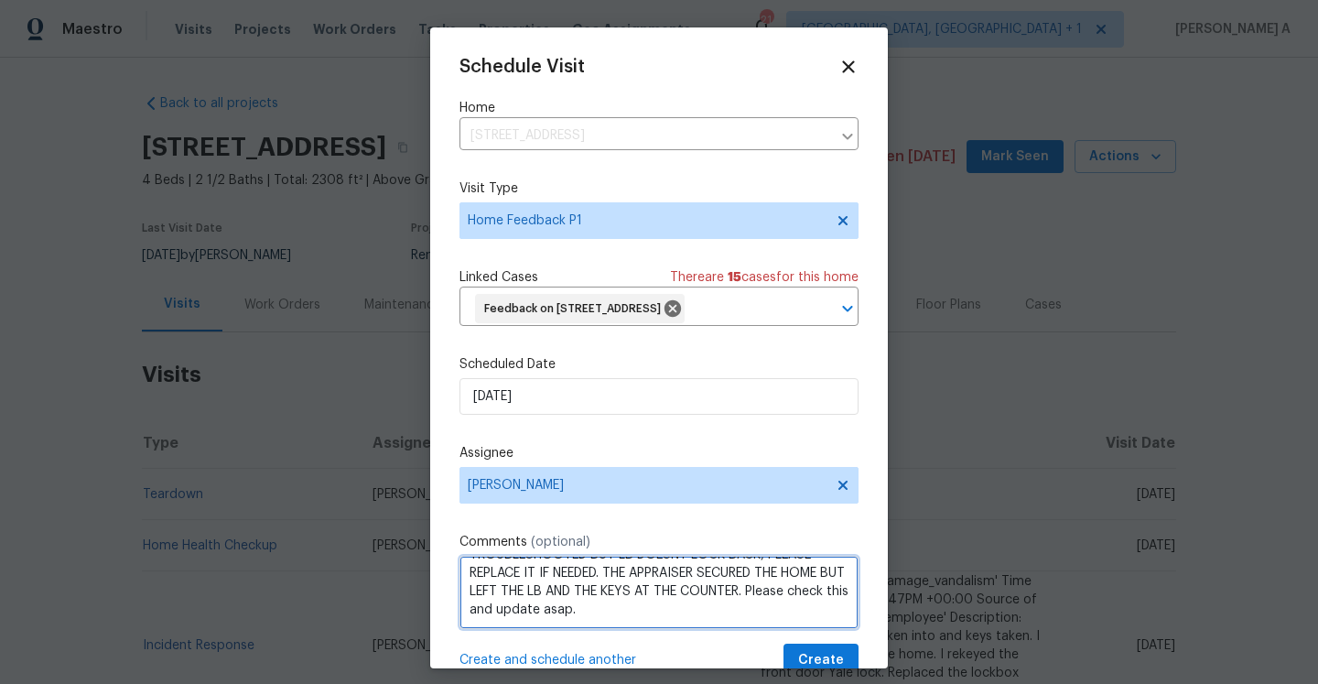
scroll to position [68, 0]
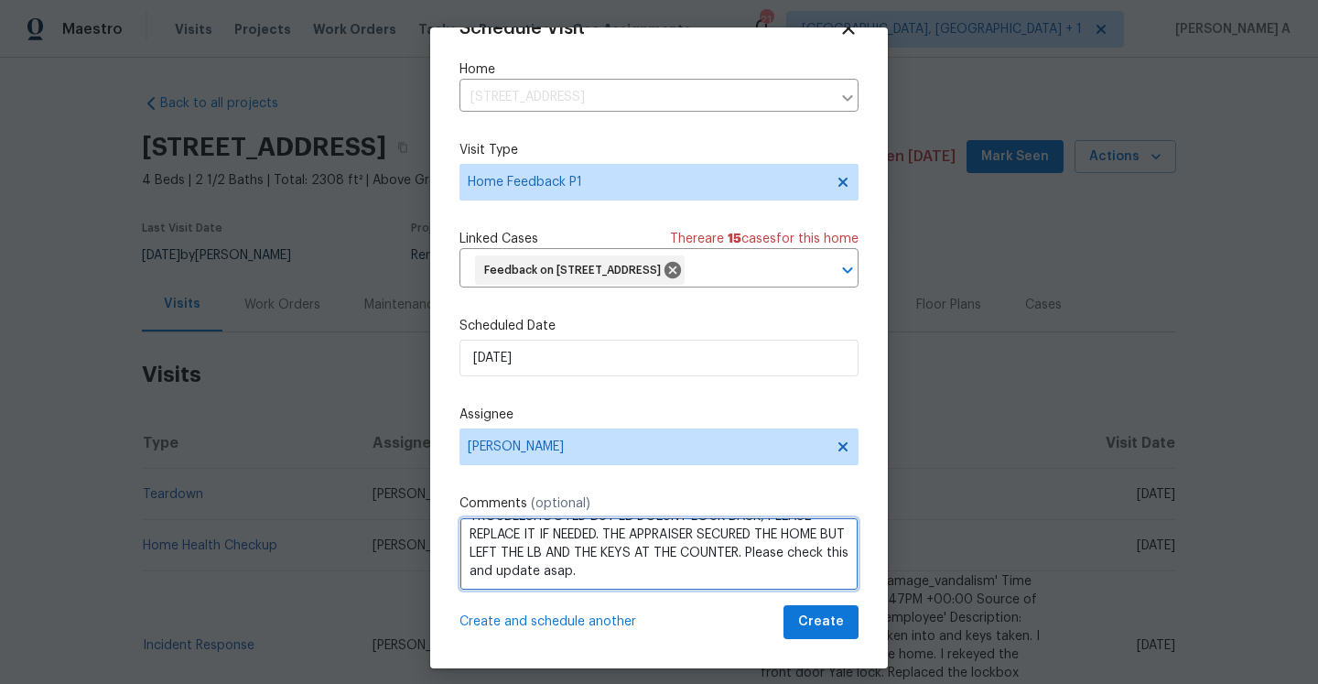
type textarea "APPRAISER STATED THE LB DOESNT CLOSE BACK, ALREADY TROUBLESHOOTED BUT LB DOESNT…"
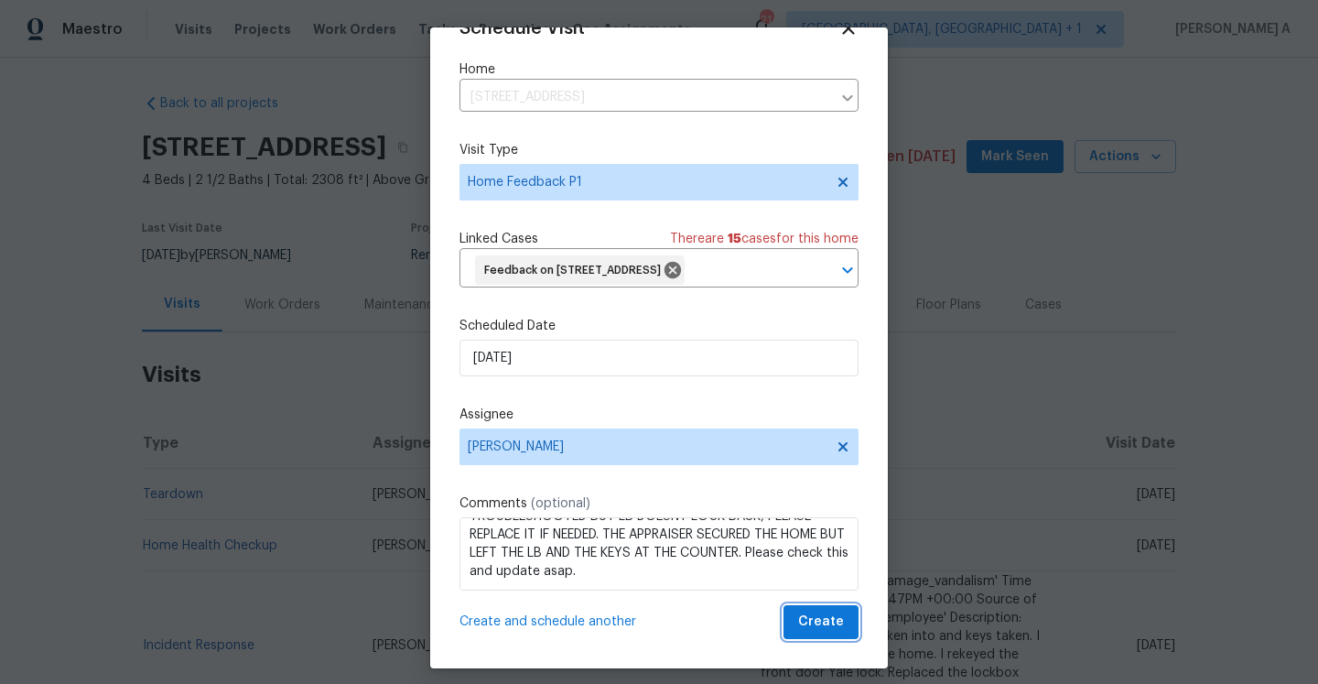
click at [830, 605] on button "Create" at bounding box center [820, 622] width 75 height 34
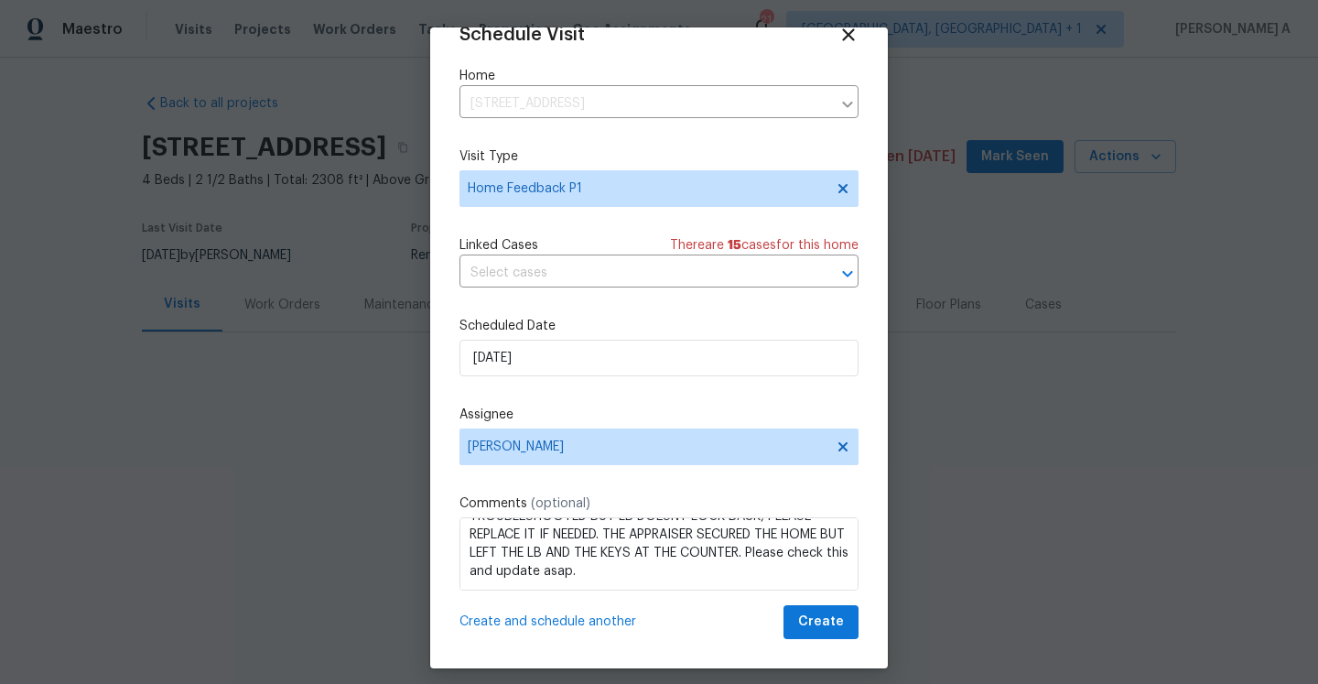
scroll to position [33, 0]
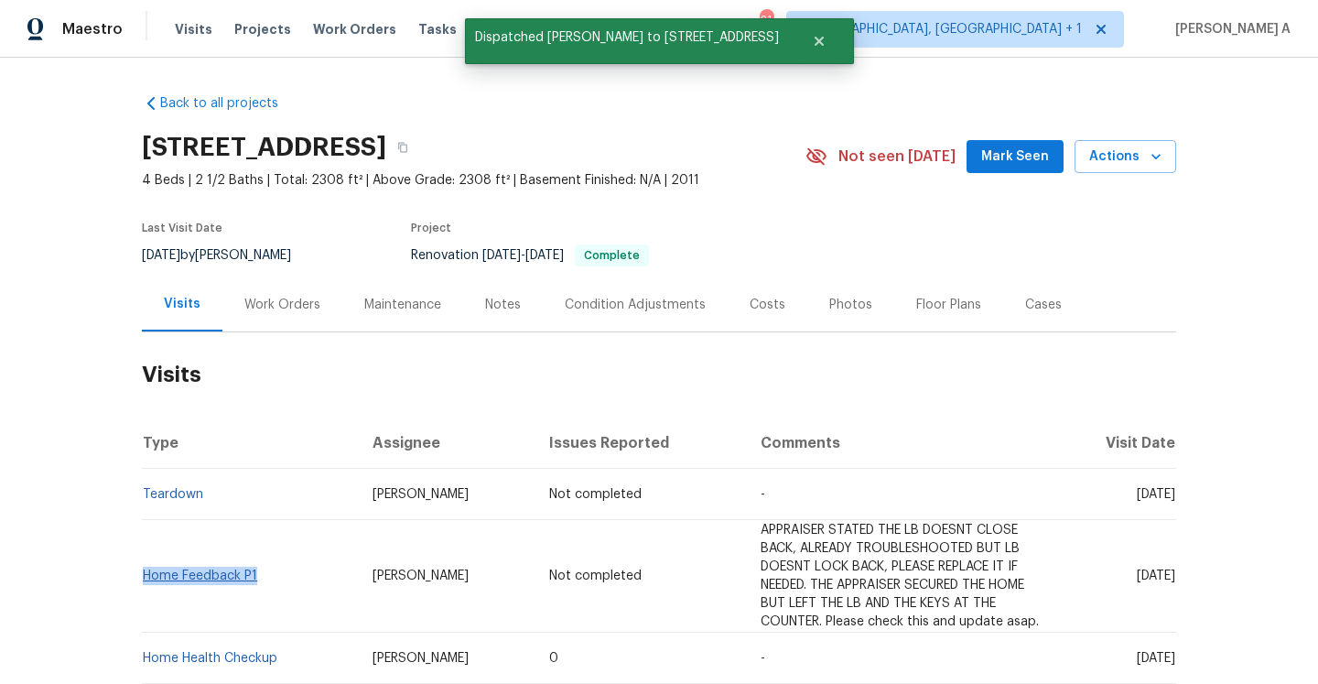
drag, startPoint x: 267, startPoint y: 579, endPoint x: 145, endPoint y: 576, distance: 122.7
click at [145, 576] on td "Home Feedback P1" at bounding box center [250, 576] width 216 height 113
copy link "Home Feedback P1"
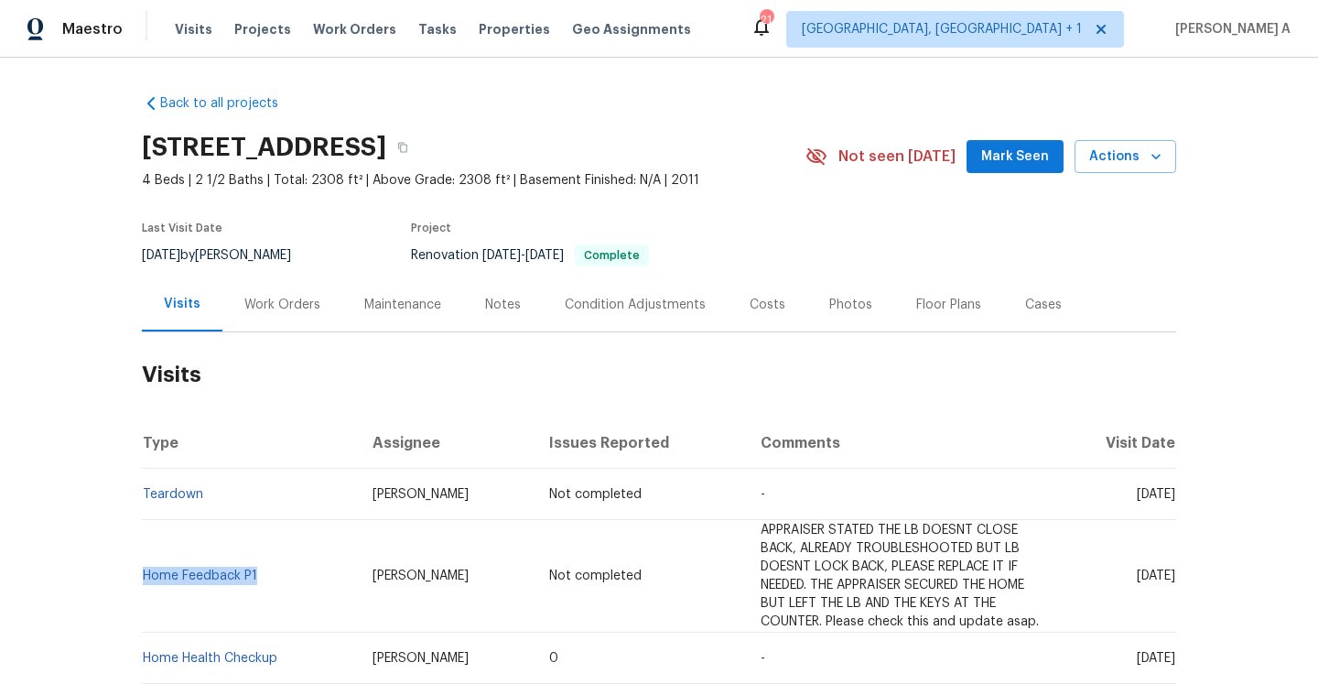
scroll to position [70, 0]
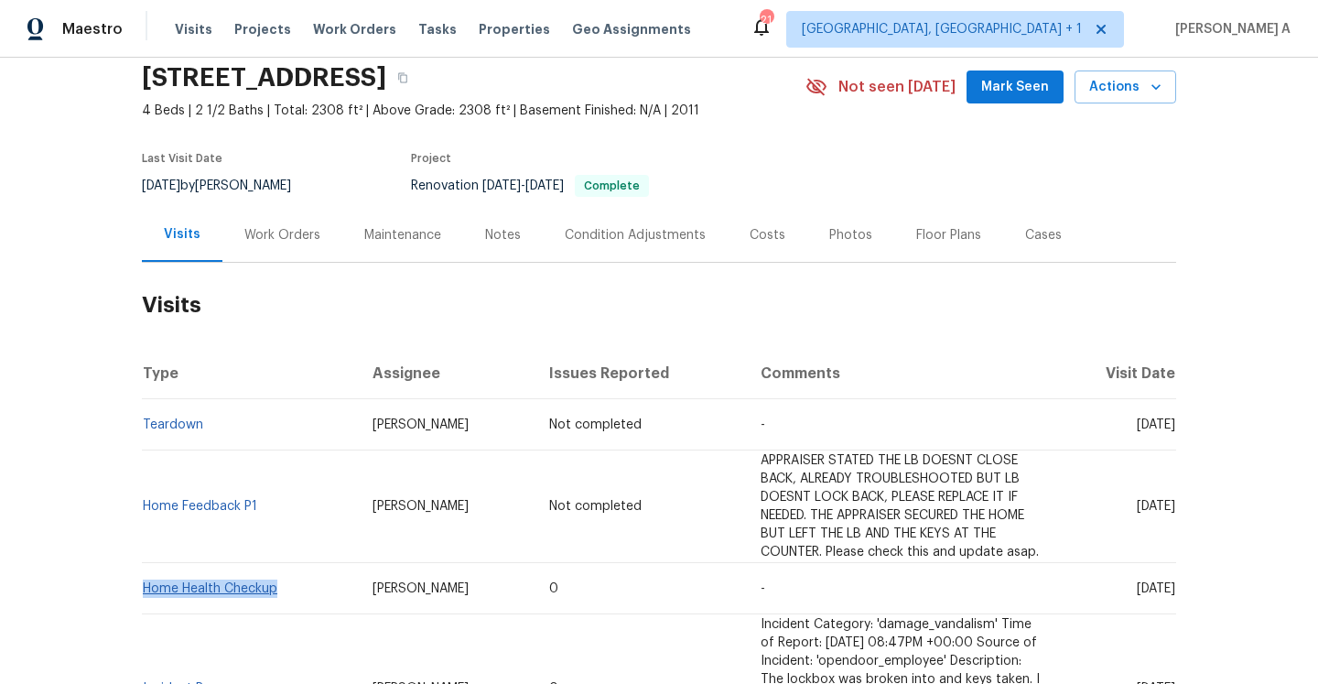
drag, startPoint x: 286, startPoint y: 591, endPoint x: 146, endPoint y: 590, distance: 140.0
click at [146, 590] on td "Home Health Checkup" at bounding box center [250, 588] width 216 height 51
copy link "Home Health Checkup"
click at [276, 248] on div "Work Orders" at bounding box center [282, 235] width 120 height 54
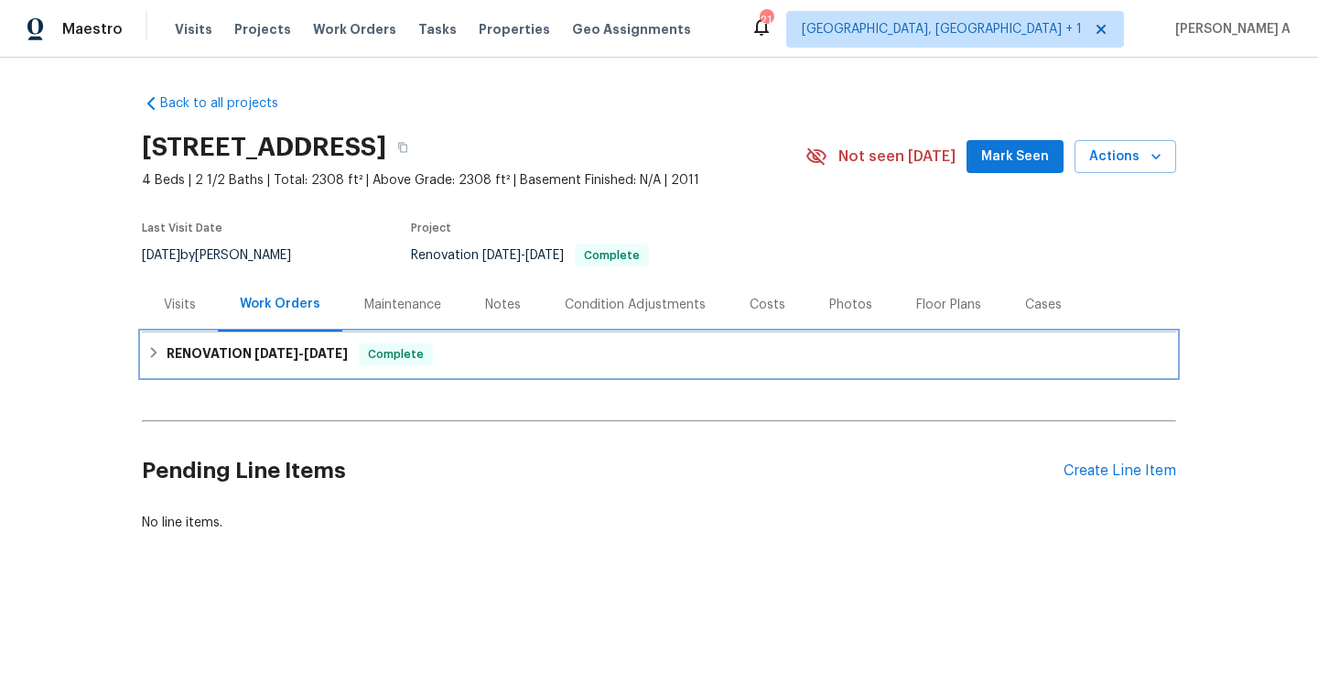
click at [295, 349] on span "[DATE]" at bounding box center [276, 353] width 44 height 13
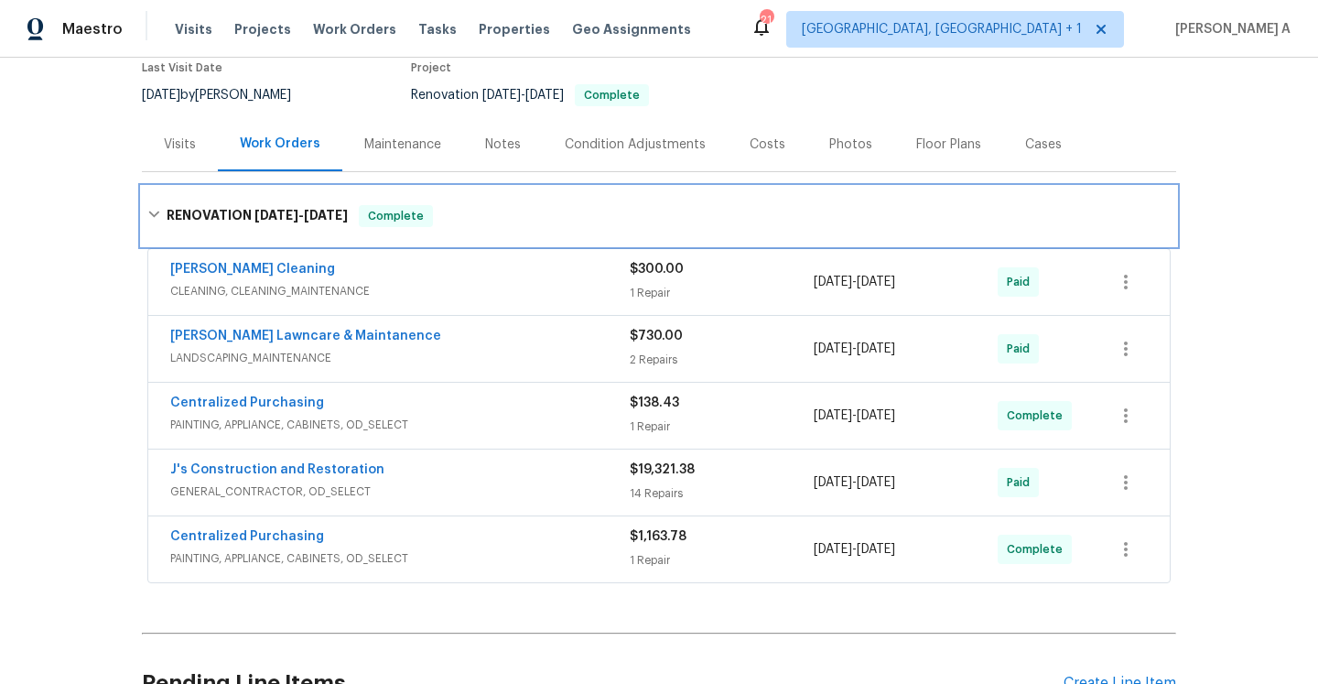
scroll to position [162, 0]
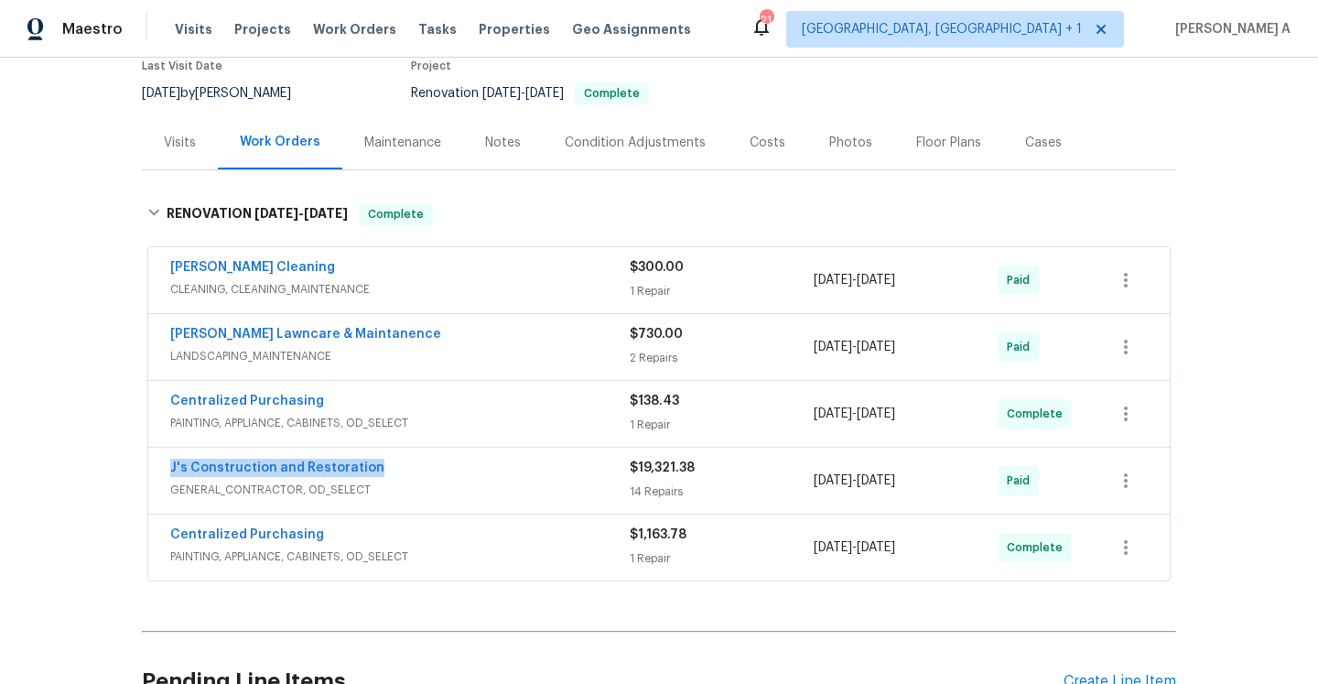
drag, startPoint x: 382, startPoint y: 468, endPoint x: 168, endPoint y: 463, distance: 213.2
click at [168, 462] on div "J's Construction and Restoration GENERAL_CONTRACTOR, OD_SELECT $19,321.38 14 Re…" at bounding box center [658, 480] width 1021 height 66
copy link "J's Construction and Restoration"
click at [428, 468] on div "J's Construction and Restoration" at bounding box center [399, 469] width 459 height 22
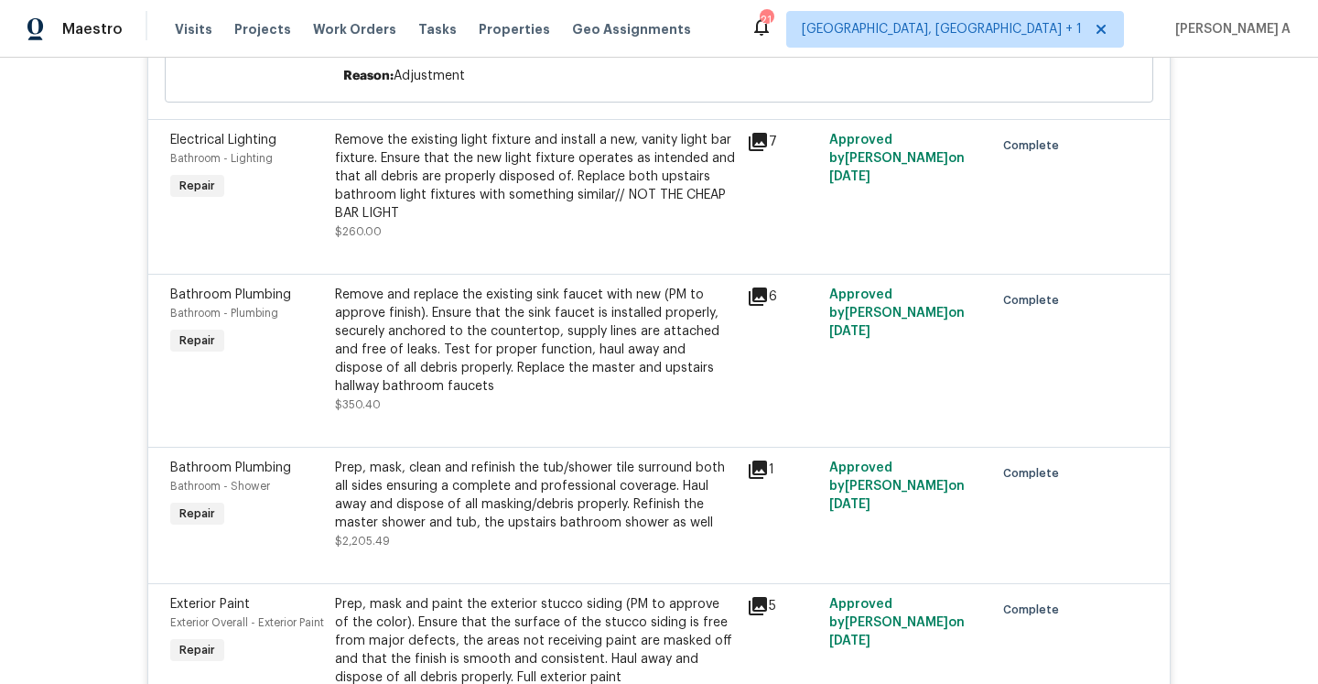
scroll to position [1116, 0]
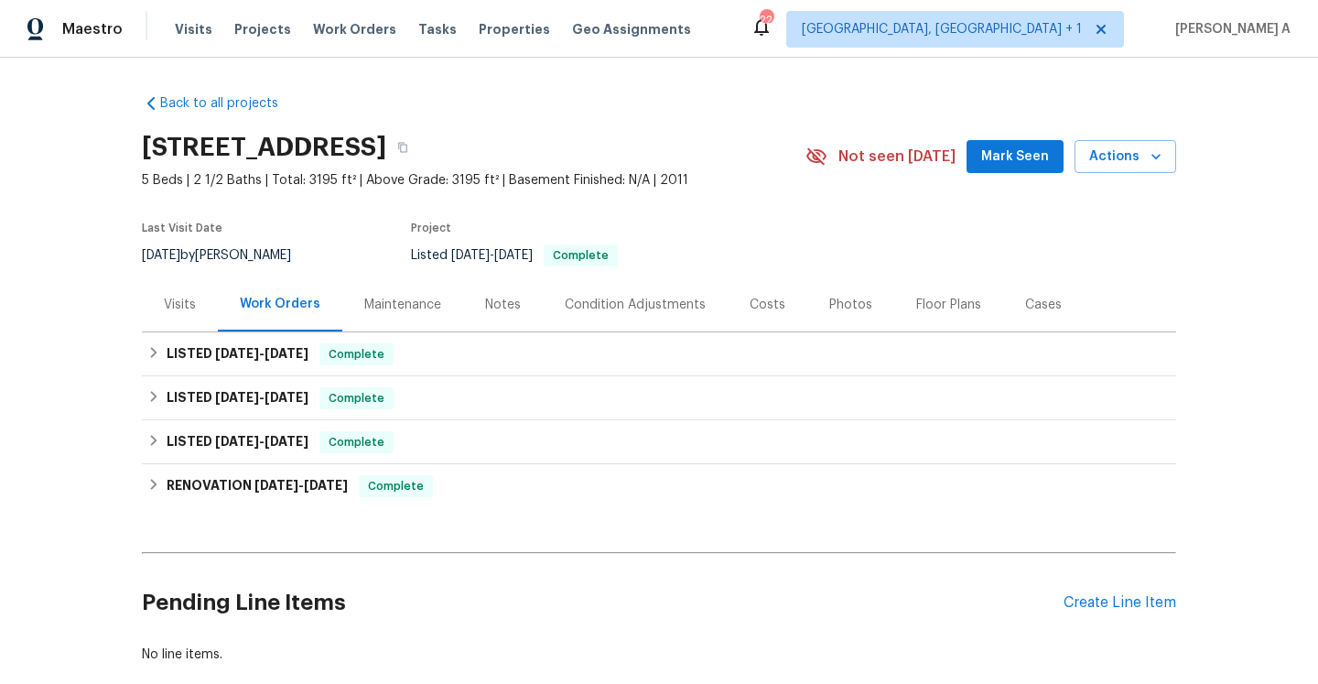
click at [190, 328] on div "Visits" at bounding box center [180, 304] width 76 height 54
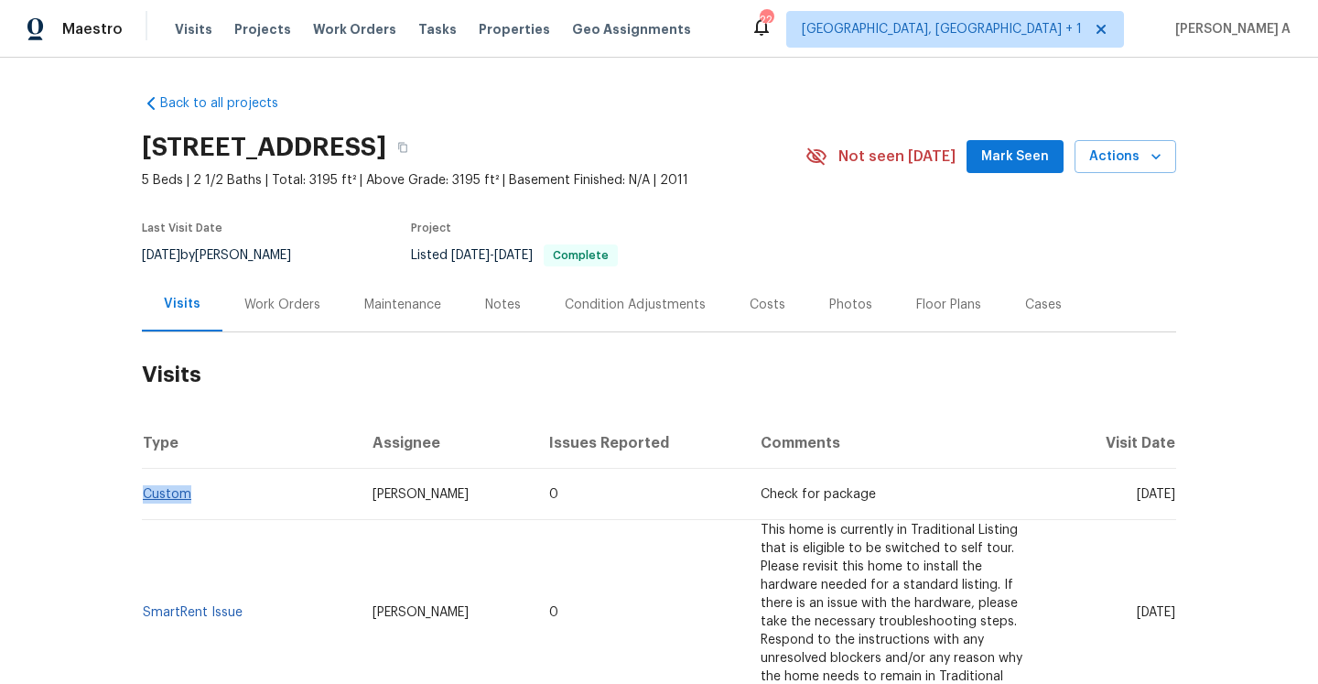
drag, startPoint x: 211, startPoint y: 493, endPoint x: 144, endPoint y: 490, distance: 67.8
click at [144, 490] on td "Custom" at bounding box center [250, 493] width 216 height 51
copy link "Custom"
click at [275, 294] on div "Work Orders" at bounding box center [282, 304] width 120 height 54
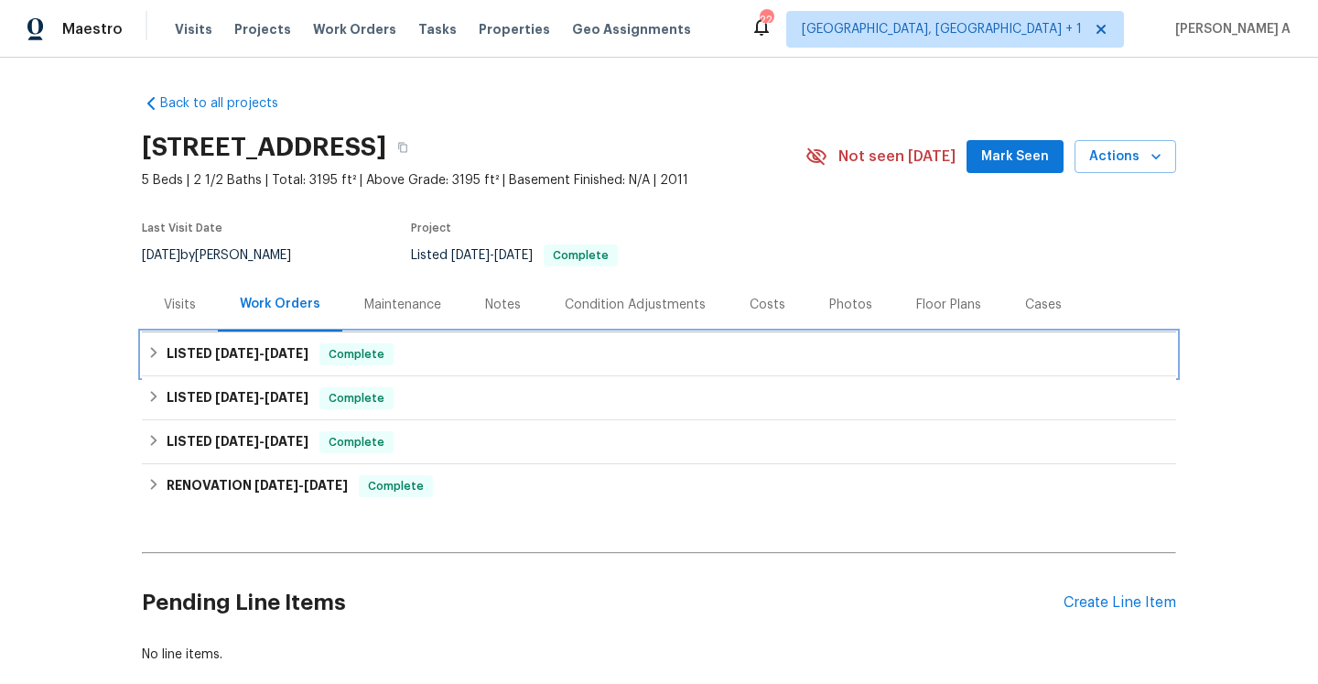
click at [275, 350] on span "[DATE]" at bounding box center [286, 353] width 44 height 13
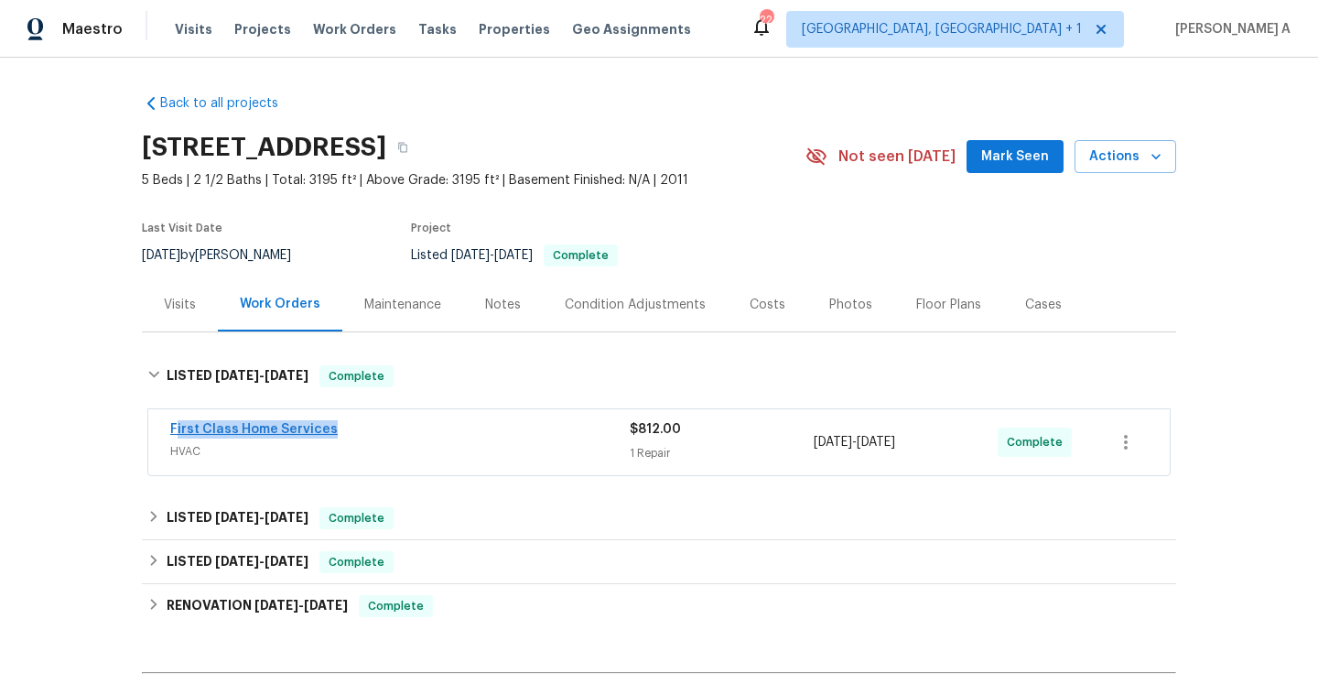
drag, startPoint x: 339, startPoint y: 432, endPoint x: 176, endPoint y: 427, distance: 162.9
click at [176, 427] on div "First Class Home Services" at bounding box center [399, 431] width 459 height 22
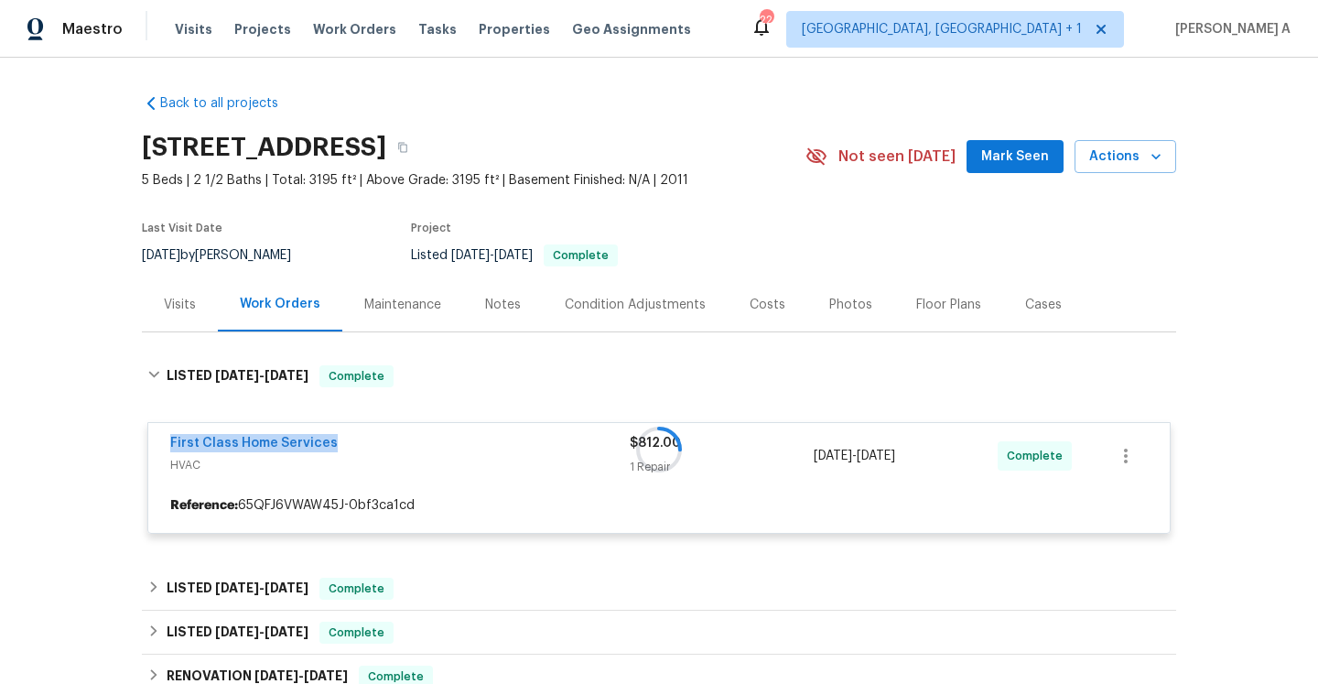
copy link "First Class Home Services"
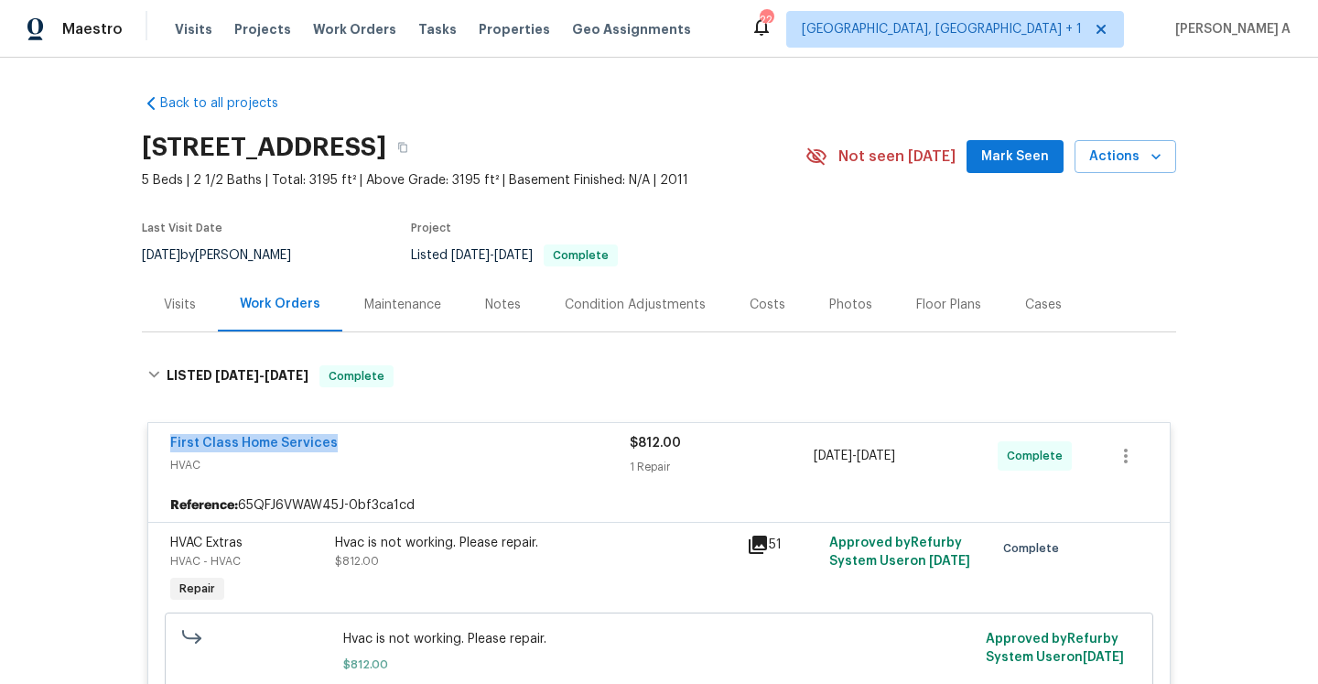
copy link "First Class Home Services"
